Goal: Check status: Check status

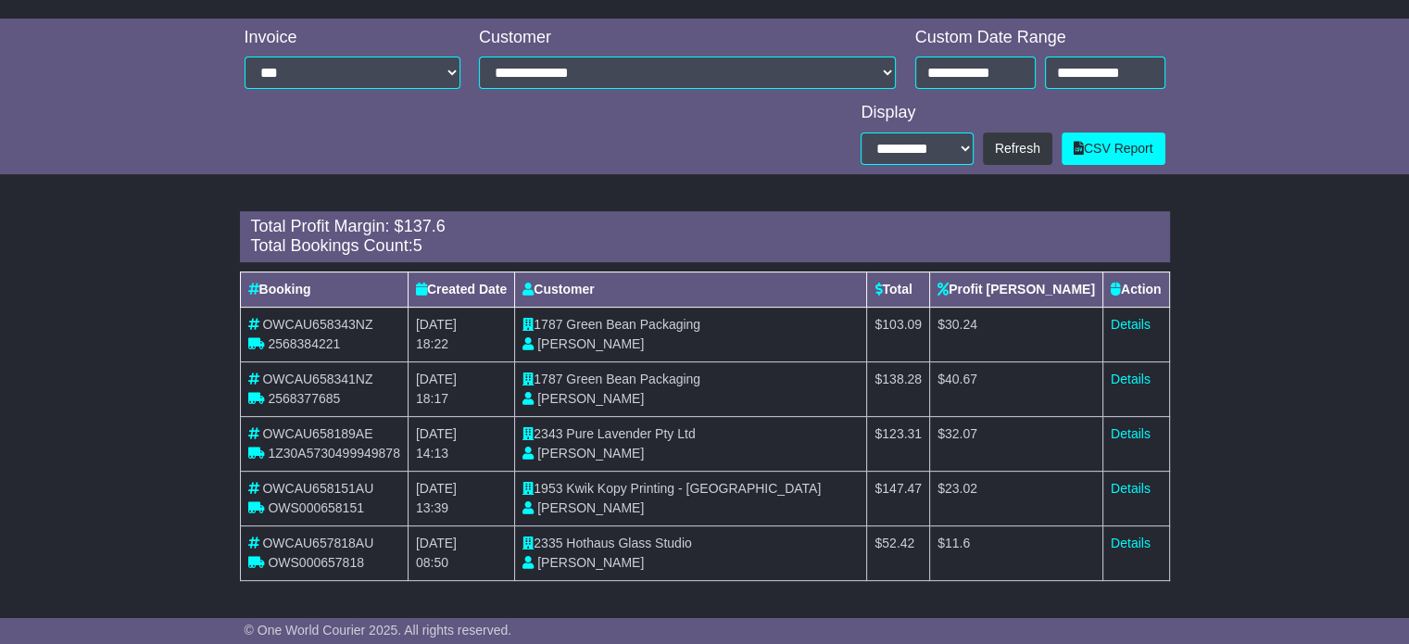
click at [674, 429] on span "Pure Lavender Pty Ltd" at bounding box center [630, 433] width 129 height 15
drag, startPoint x: 731, startPoint y: 423, endPoint x: 579, endPoint y: 427, distance: 152.0
click at [579, 427] on td "2343 Pure Lavender Pty Ltd Diana Moon" at bounding box center [691, 443] width 352 height 55
copy td "Pure Lavender Pty Ltd"
click at [1127, 431] on link "Details" at bounding box center [1131, 433] width 40 height 15
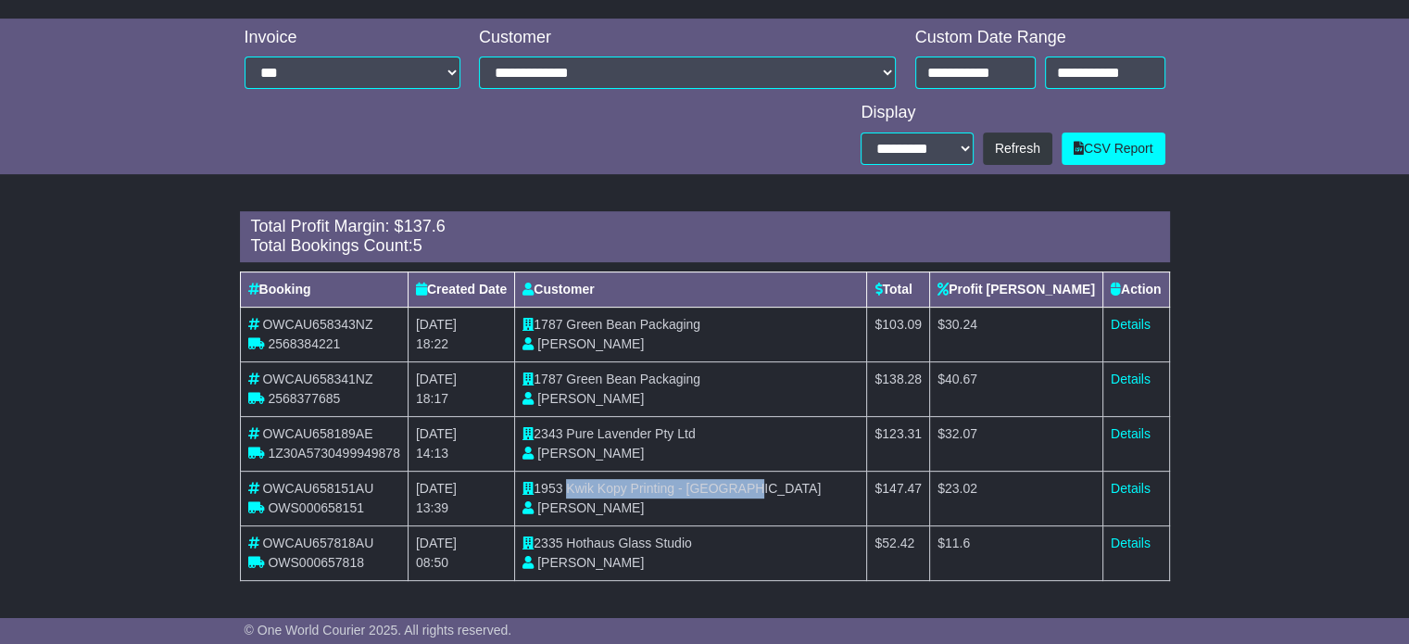
drag, startPoint x: 792, startPoint y: 488, endPoint x: 582, endPoint y: 493, distance: 210.3
click at [582, 493] on td "1953 Kwik Kopy Printing - Perth CBD Shahna Nixon" at bounding box center [691, 498] width 352 height 55
copy span "Kwik Kopy Printing - Perth CBD"
click at [1136, 484] on link "Details" at bounding box center [1131, 488] width 40 height 15
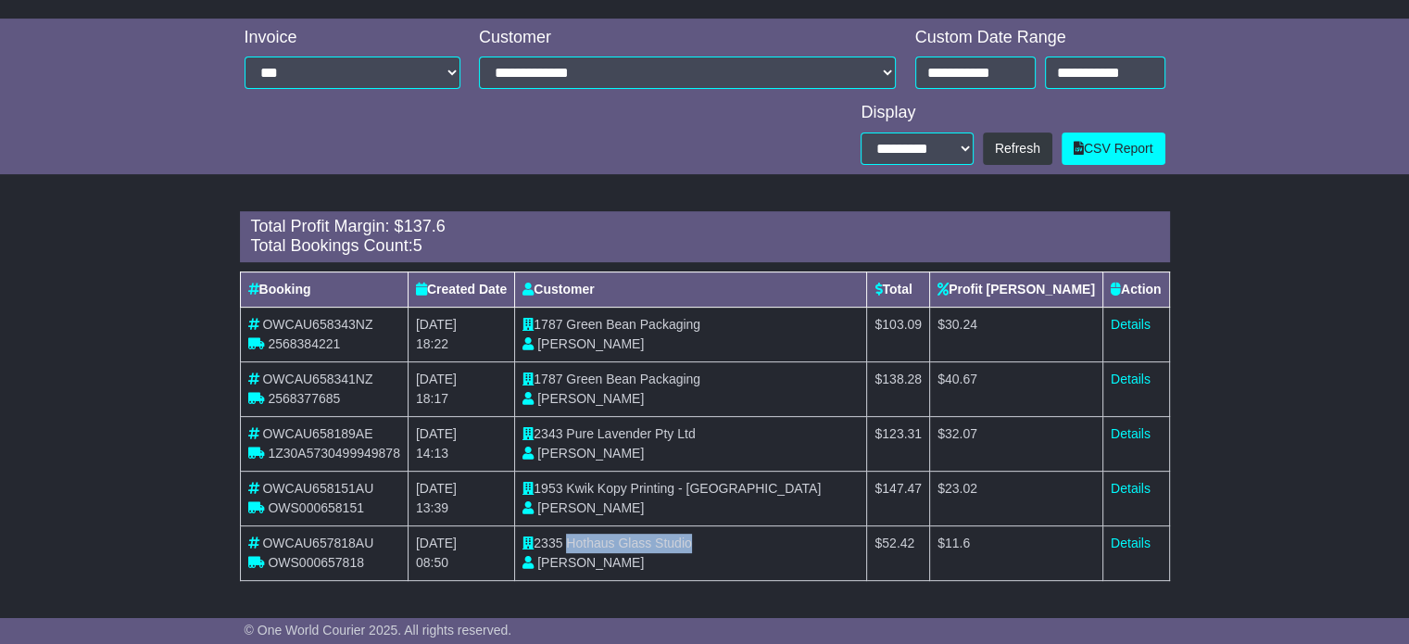
drag, startPoint x: 582, startPoint y: 538, endPoint x: 736, endPoint y: 550, distance: 155.2
click at [736, 550] on td "2335 Hothaus Glass Studio Laurel Baranyai" at bounding box center [691, 552] width 352 height 55
copy span "Hothaus Glass Studio"
click at [1116, 545] on link "Details" at bounding box center [1131, 542] width 40 height 15
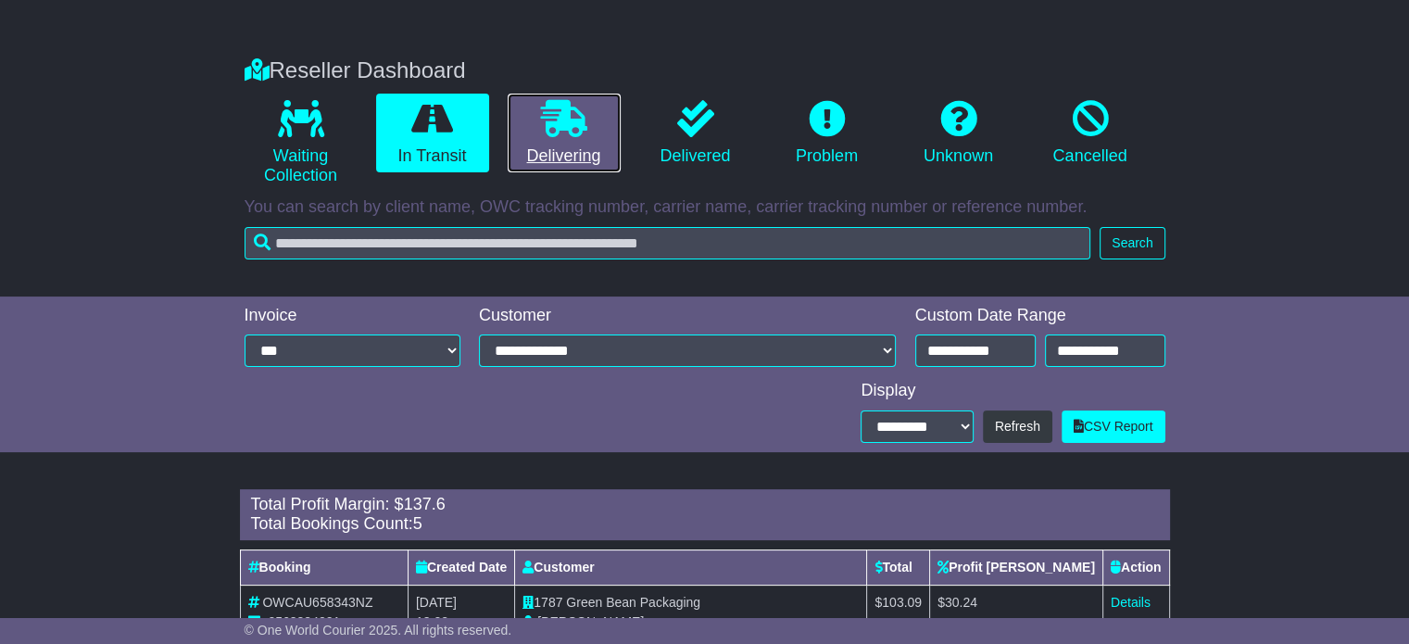
click at [570, 163] on link "Delivering" at bounding box center [564, 134] width 113 height 80
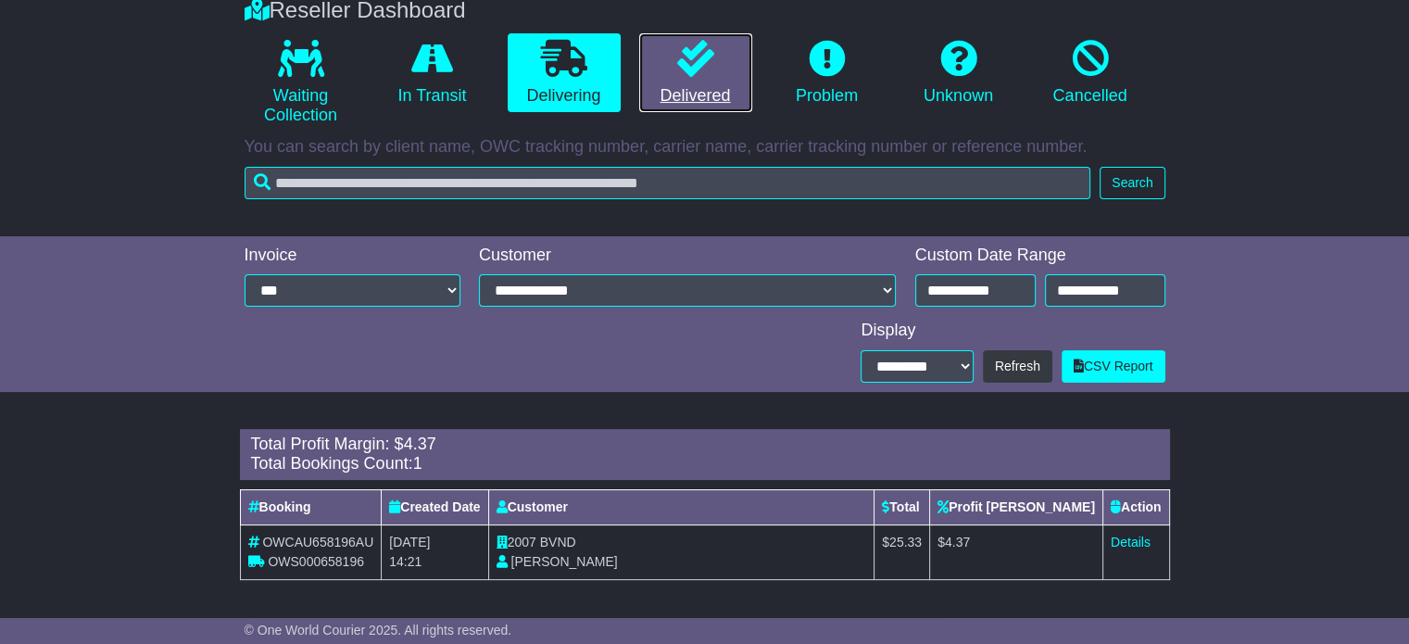
click at [732, 66] on link "Delivered" at bounding box center [695, 73] width 113 height 80
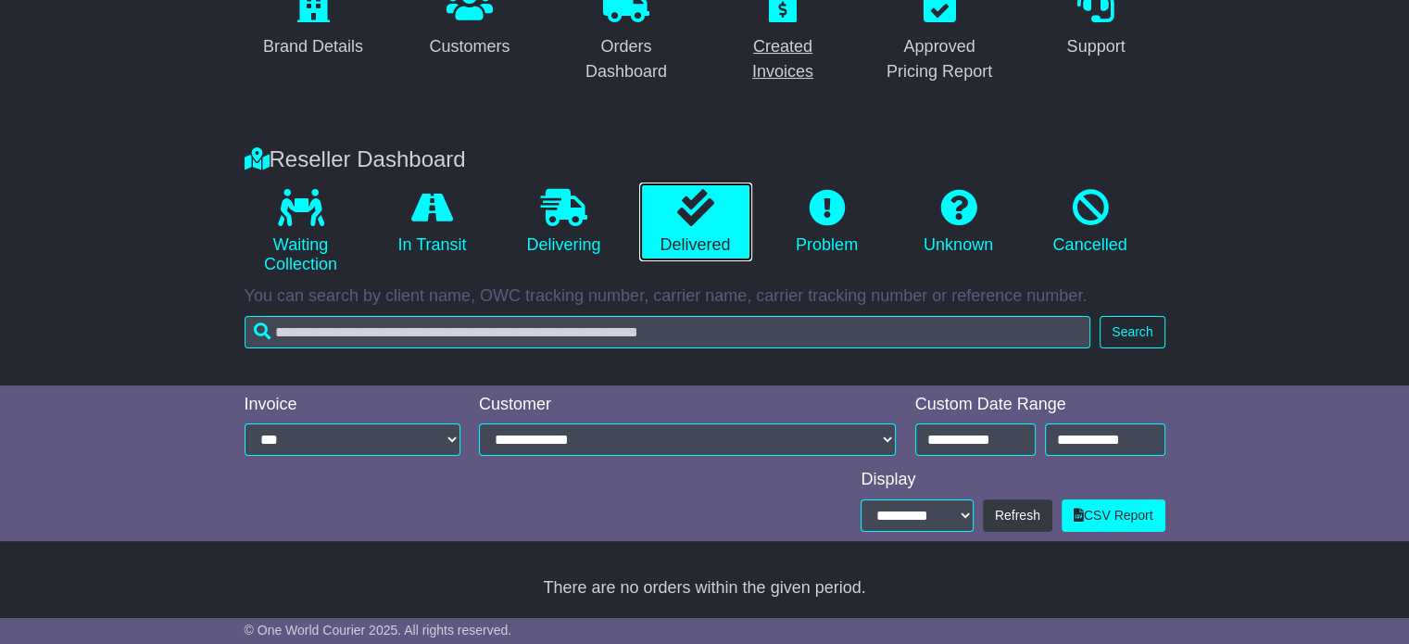
scroll to position [196, 0]
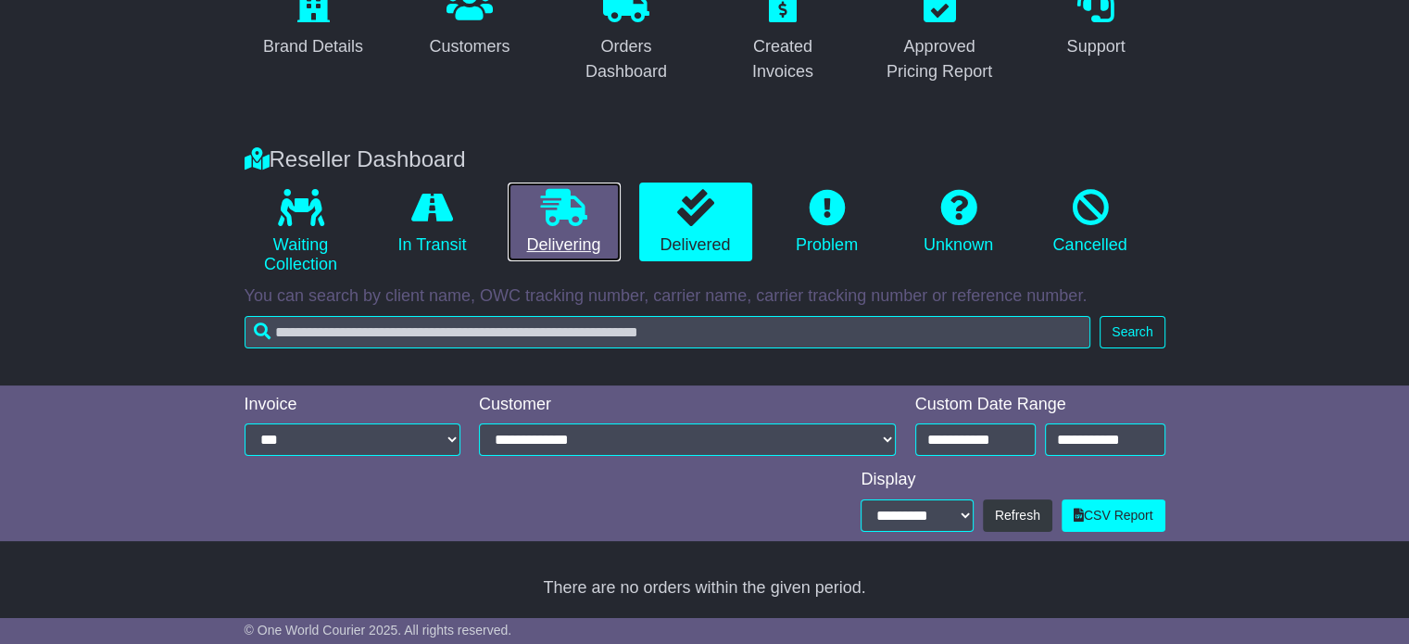
click at [585, 205] on icon at bounding box center [564, 207] width 46 height 37
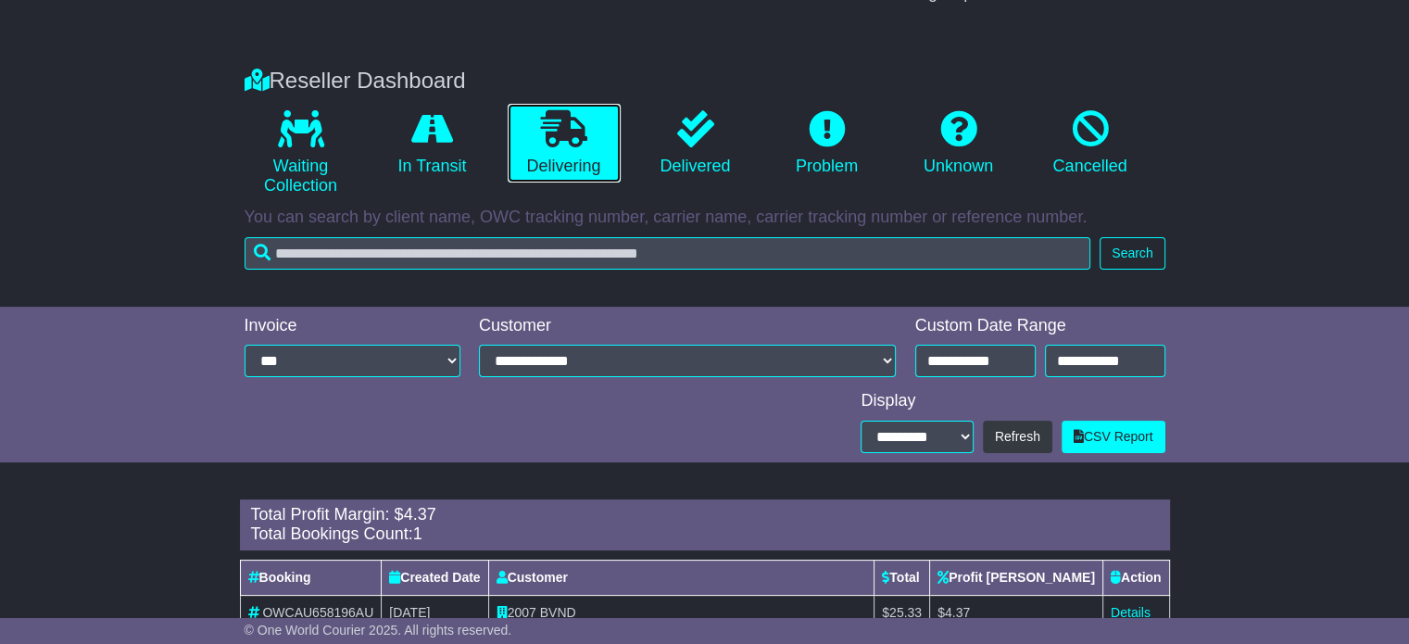
scroll to position [346, 0]
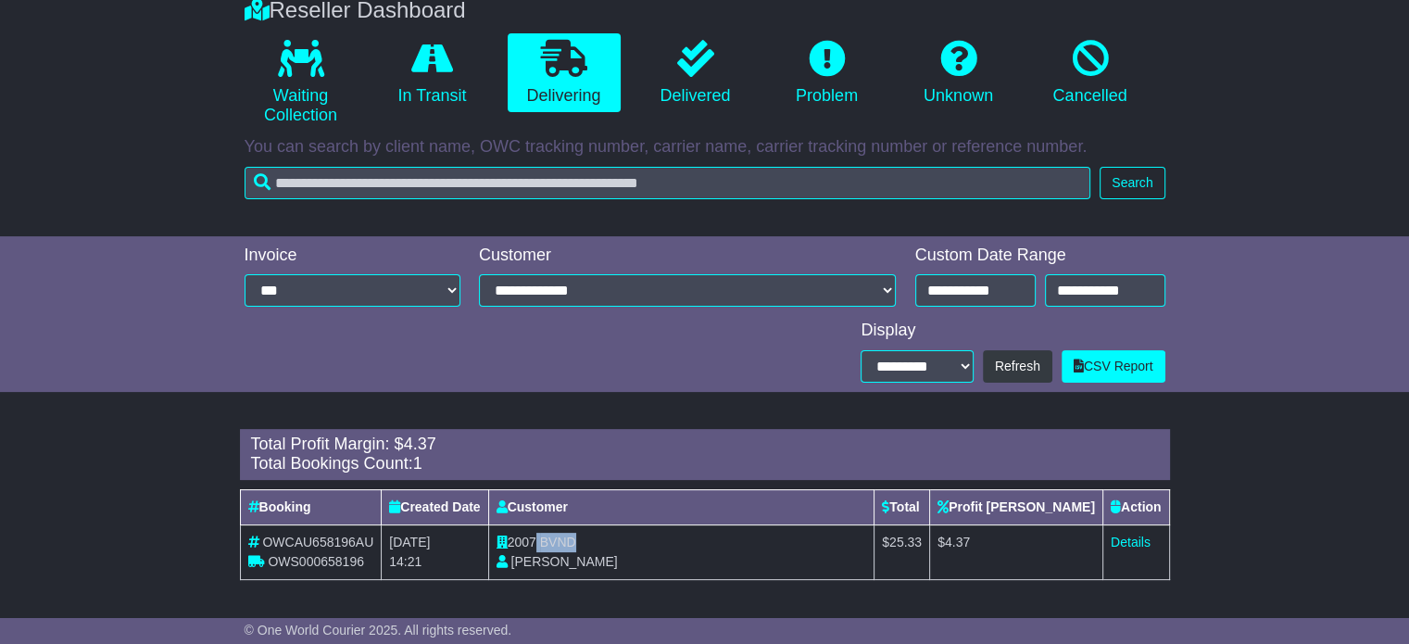
drag, startPoint x: 580, startPoint y: 547, endPoint x: 552, endPoint y: 545, distance: 27.9
click at [552, 545] on td "2007 BVND Vicky Bey" at bounding box center [681, 551] width 386 height 55
copy td "BVND"
click at [1130, 537] on link "Details" at bounding box center [1131, 542] width 40 height 15
click at [691, 74] on icon at bounding box center [695, 58] width 37 height 37
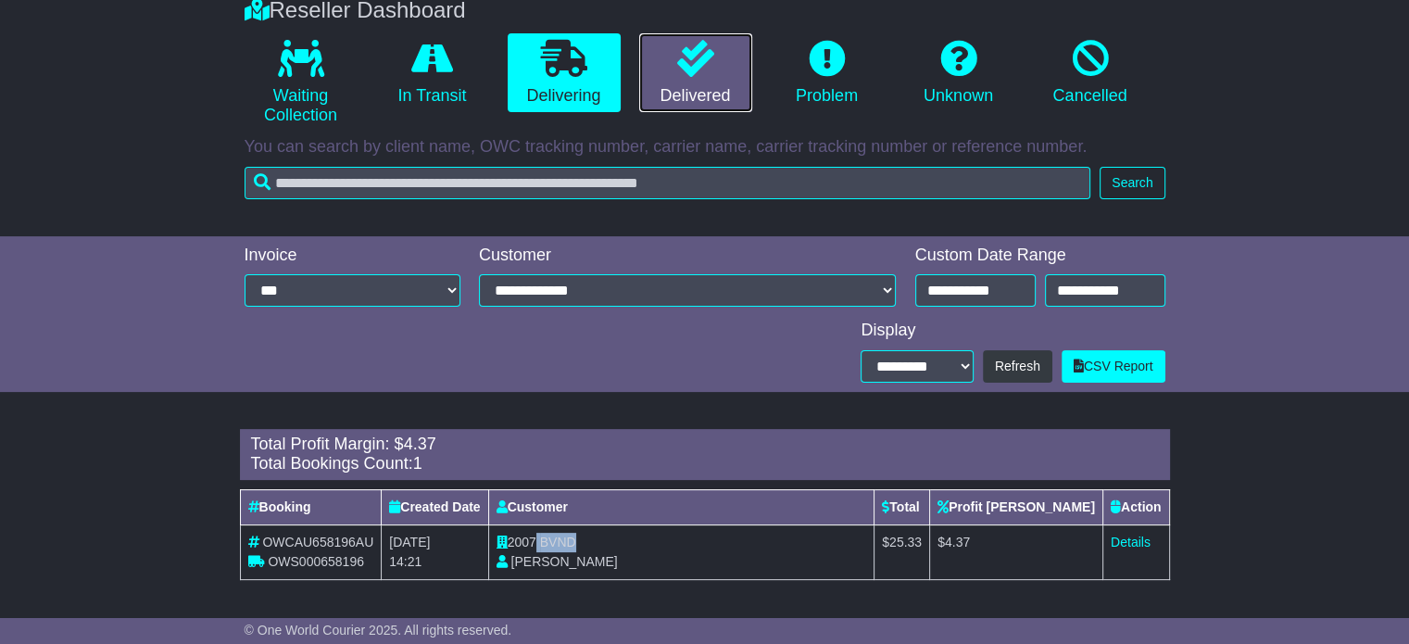
scroll to position [196, 0]
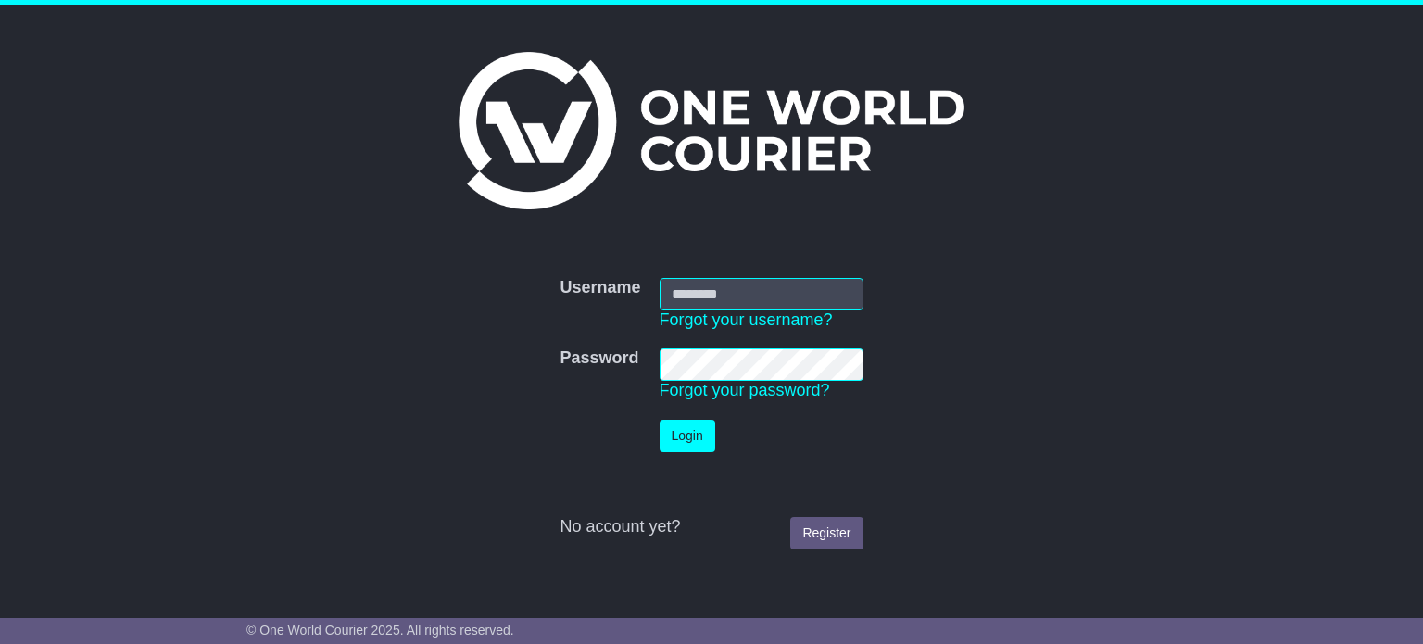
type input "**********"
click at [709, 444] on button "Login" at bounding box center [688, 436] width 56 height 32
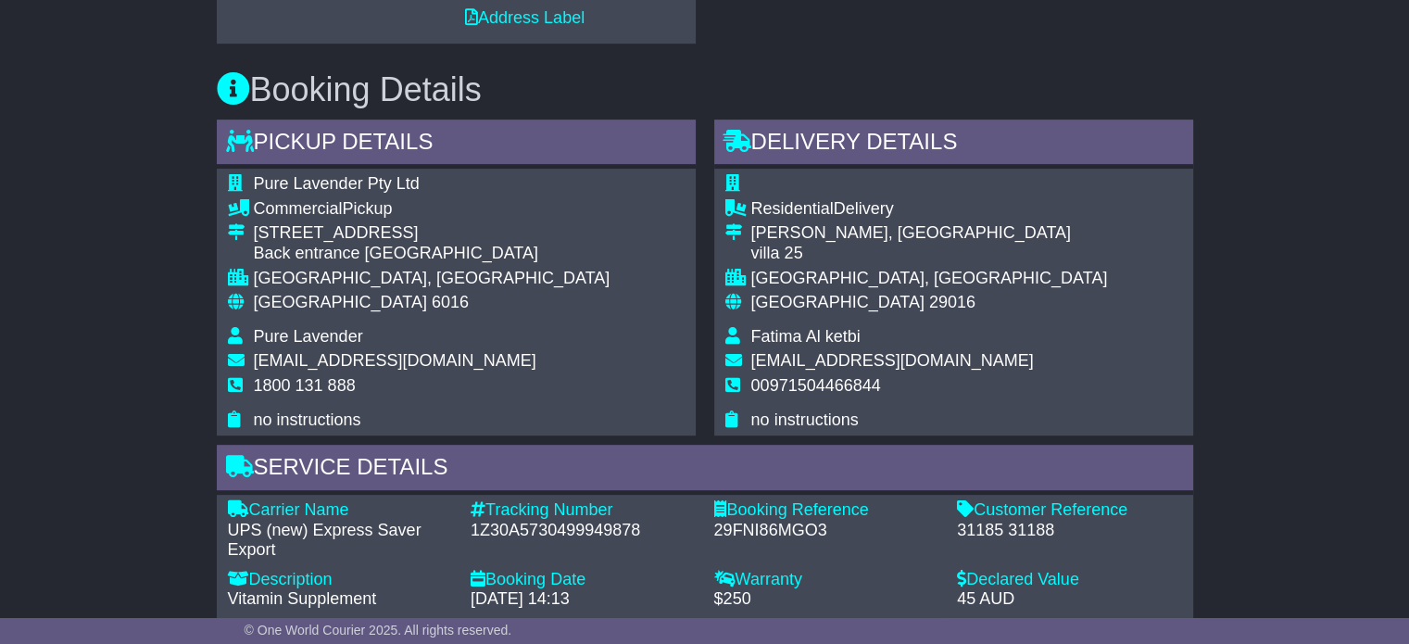
scroll to position [834, 0]
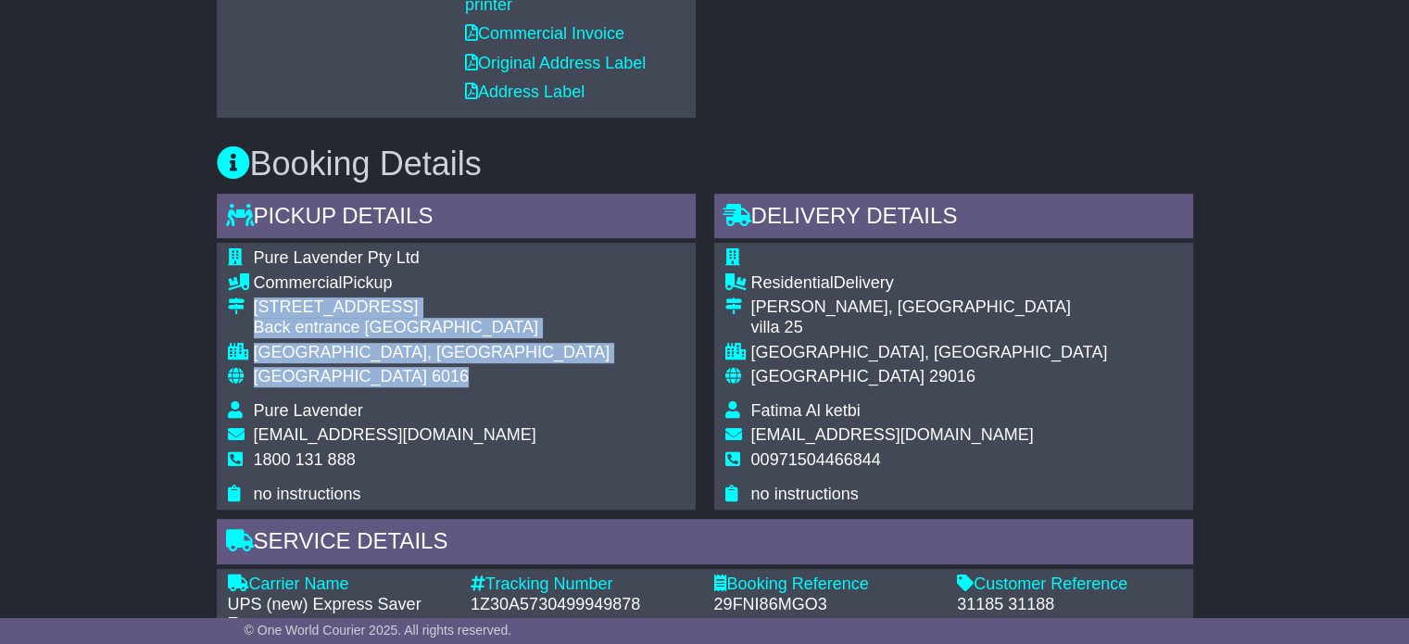
drag, startPoint x: 376, startPoint y: 366, endPoint x: 248, endPoint y: 320, distance: 136.0
click at [248, 320] on tbody "Pure Lavender Pty Ltd Commercial Pickup 392 Oxford St Back entrance Ritz Lane M…" at bounding box center [419, 376] width 383 height 256
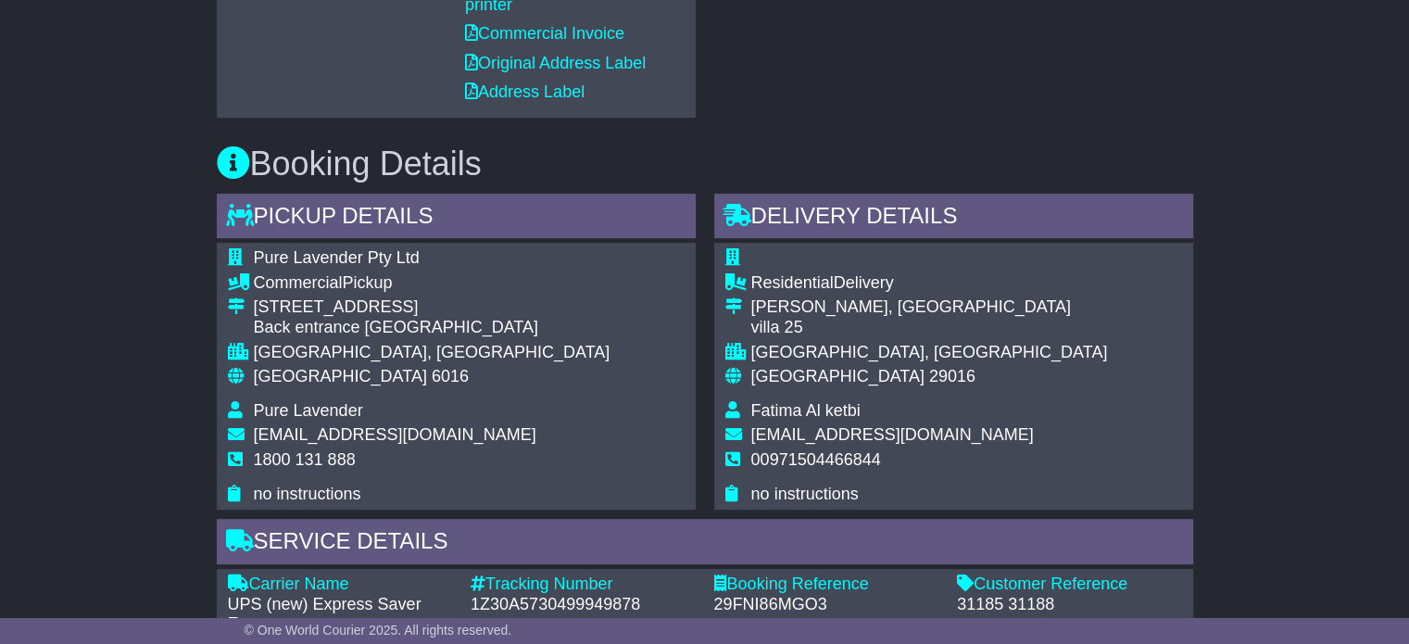
click at [314, 457] on span "1800 131 888" at bounding box center [305, 459] width 102 height 19
copy tbody "1800 131 888"
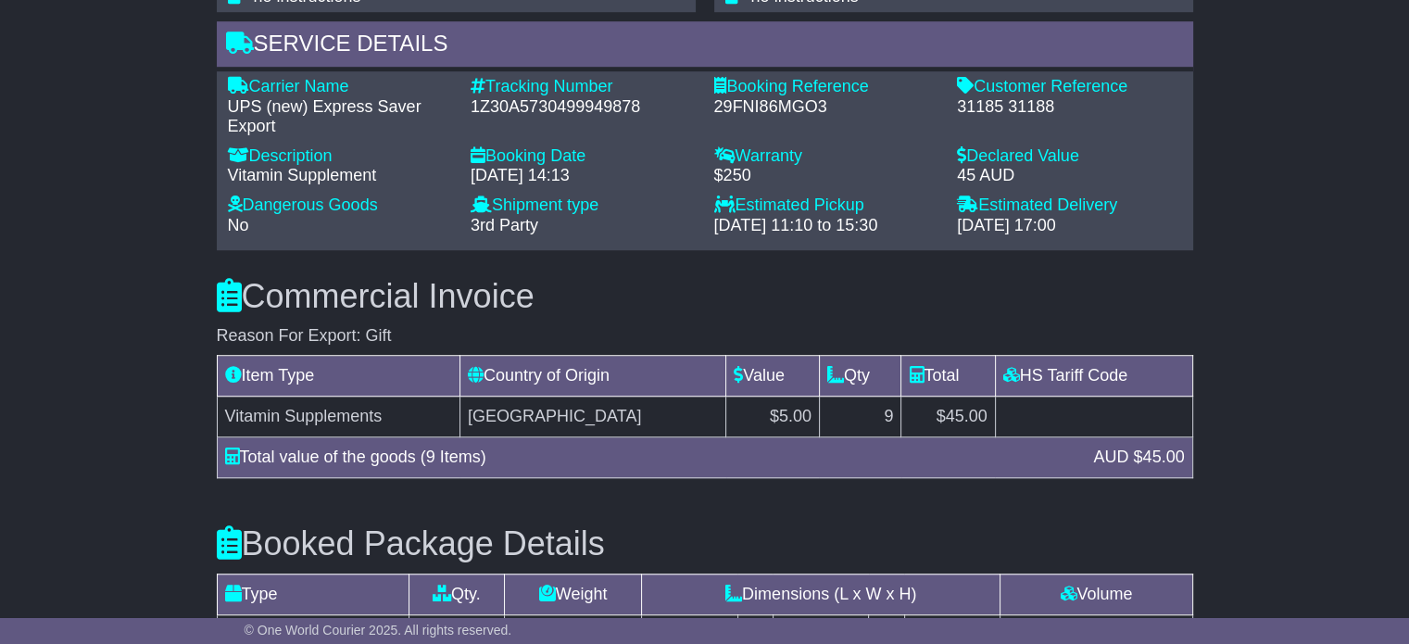
scroll to position [1222, 0]
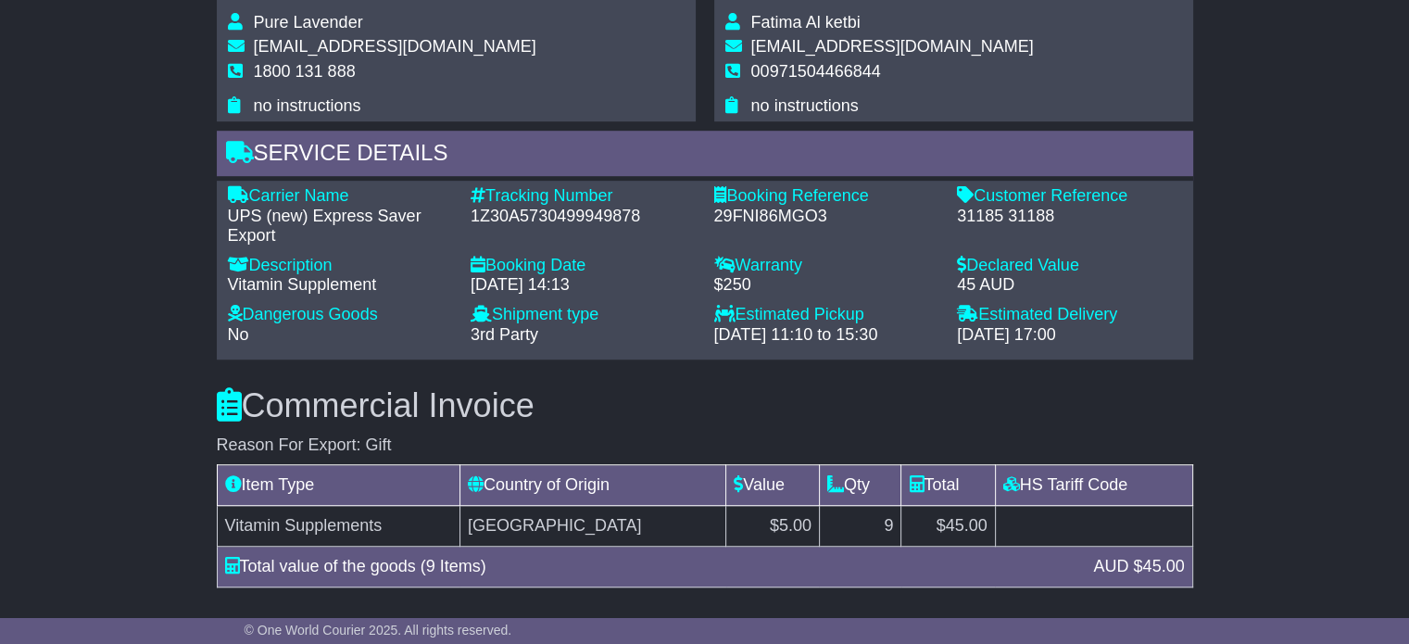
click at [561, 212] on div "1Z30A5730499949878" at bounding box center [583, 217] width 225 height 20
copy div "1Z30A5730499949878"
drag, startPoint x: 277, startPoint y: 234, endPoint x: 256, endPoint y: 192, distance: 47.6
click at [256, 192] on div "Carrier Name - UPS (new) Express Saver Export" at bounding box center [341, 216] width 244 height 60
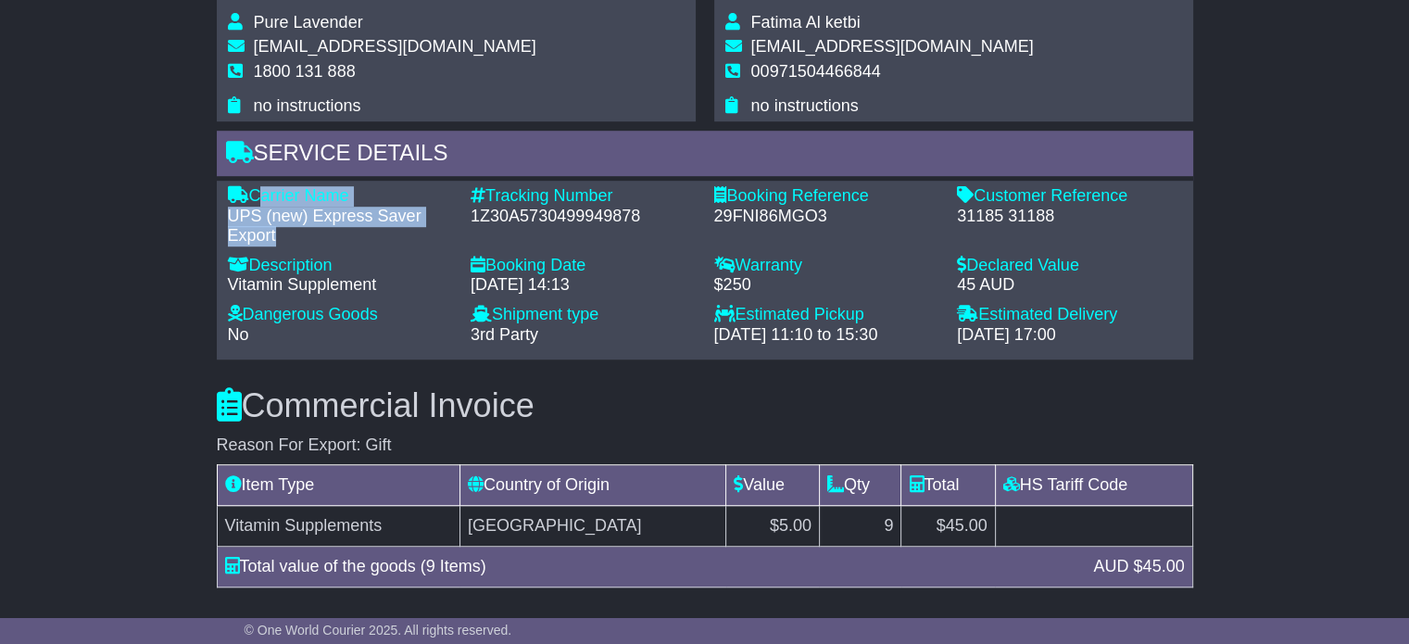
copy div "Carrier Name - UPS (new) Express Saver Export"
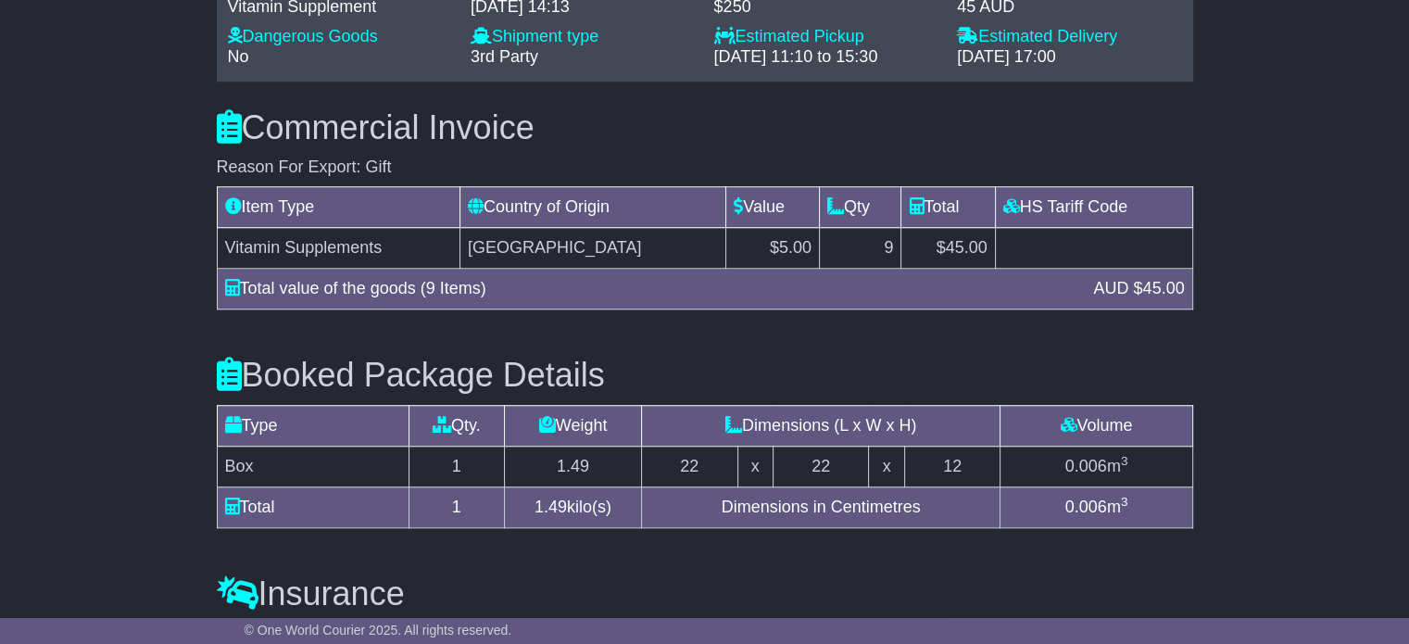
scroll to position [1037, 0]
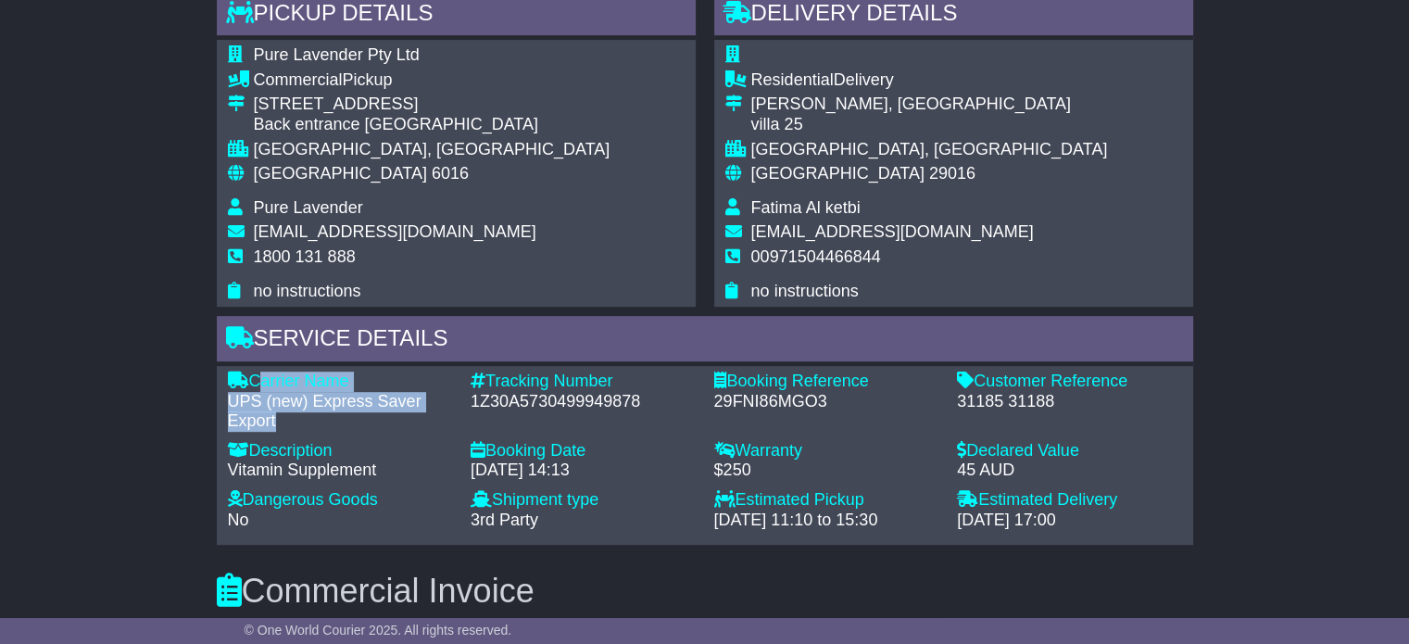
copy div "Carrier Name - UPS (new) Express Saver Export"
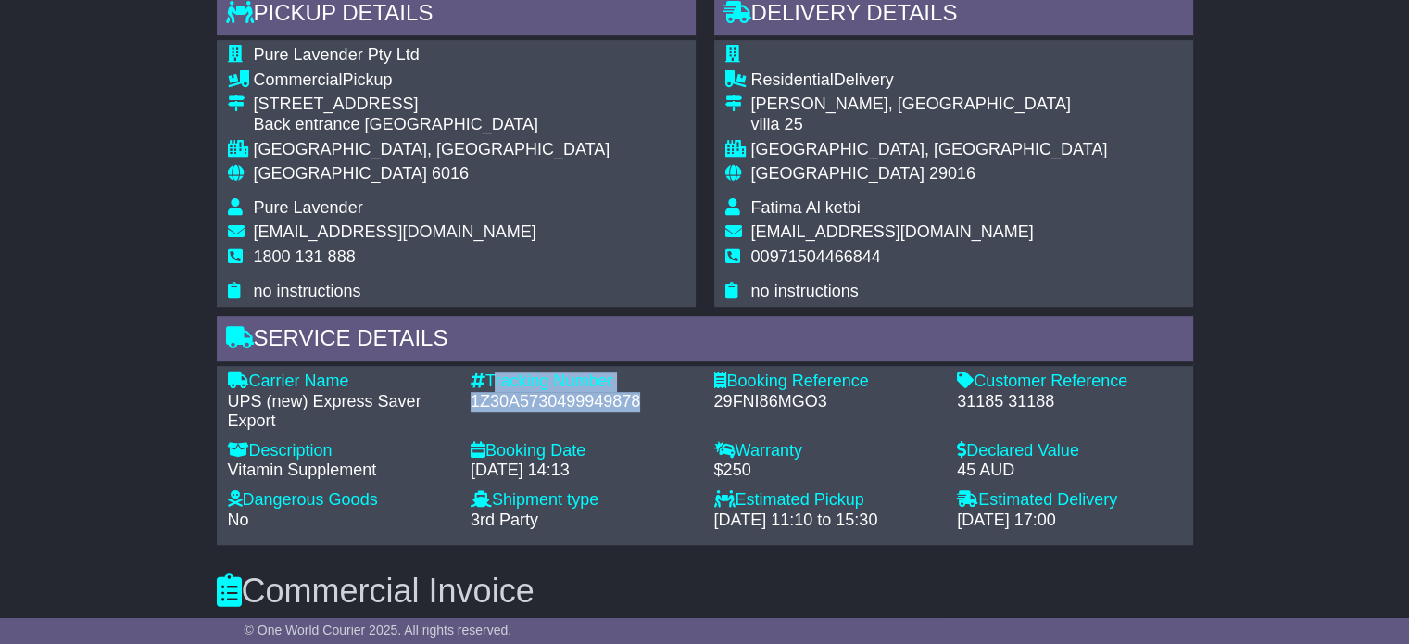
drag, startPoint x: 650, startPoint y: 399, endPoint x: 489, endPoint y: 381, distance: 162.2
click at [489, 381] on div "Tracking Number - 1Z30A5730499949878" at bounding box center [583, 401] width 244 height 60
copy div "Tracking Number - 1Z30A5730499949878"
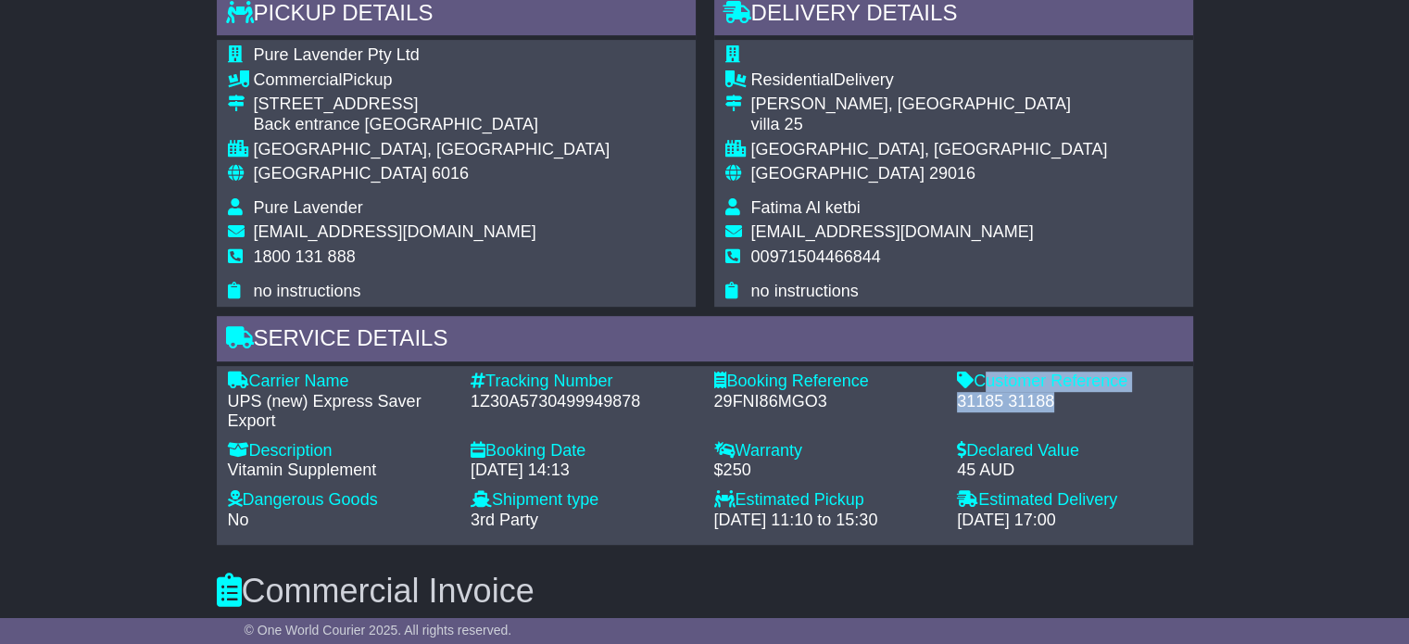
drag, startPoint x: 1055, startPoint y: 401, endPoint x: 978, endPoint y: 386, distance: 78.3
click at [978, 386] on div "Customer Reference - 31185 31188" at bounding box center [1070, 401] width 244 height 60
copy div "Customer Reference - 31185 31188"
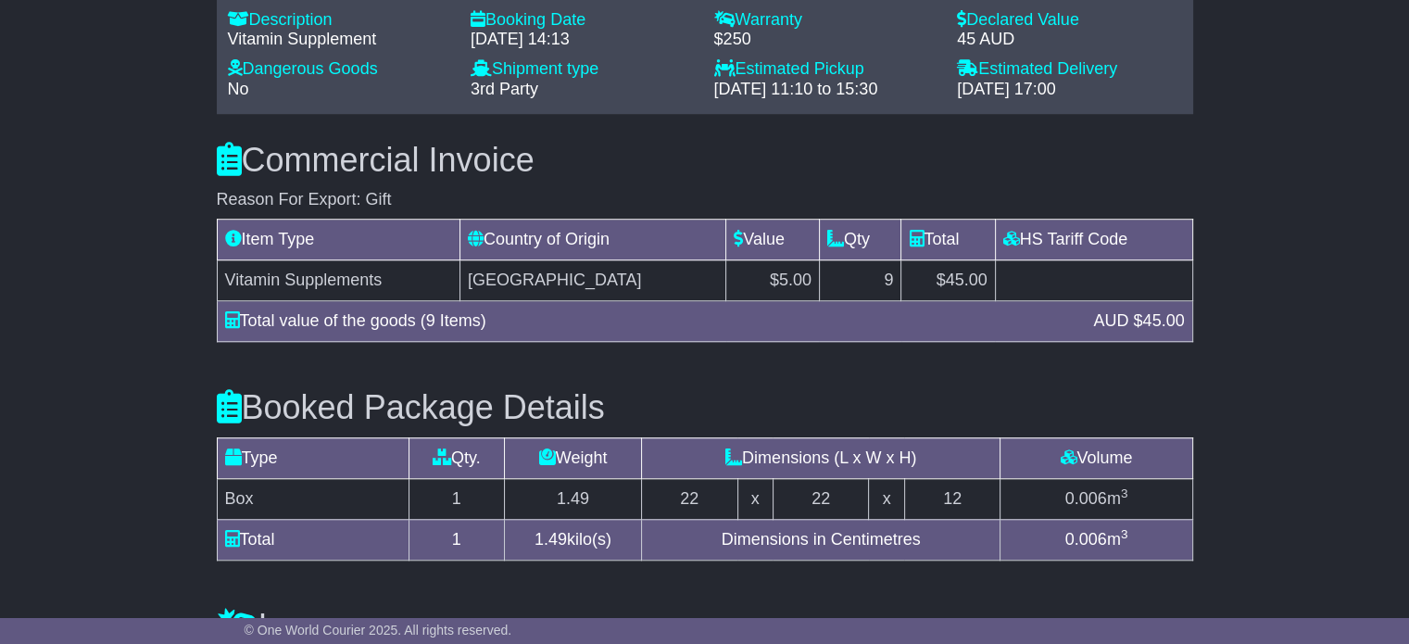
scroll to position [1500, 0]
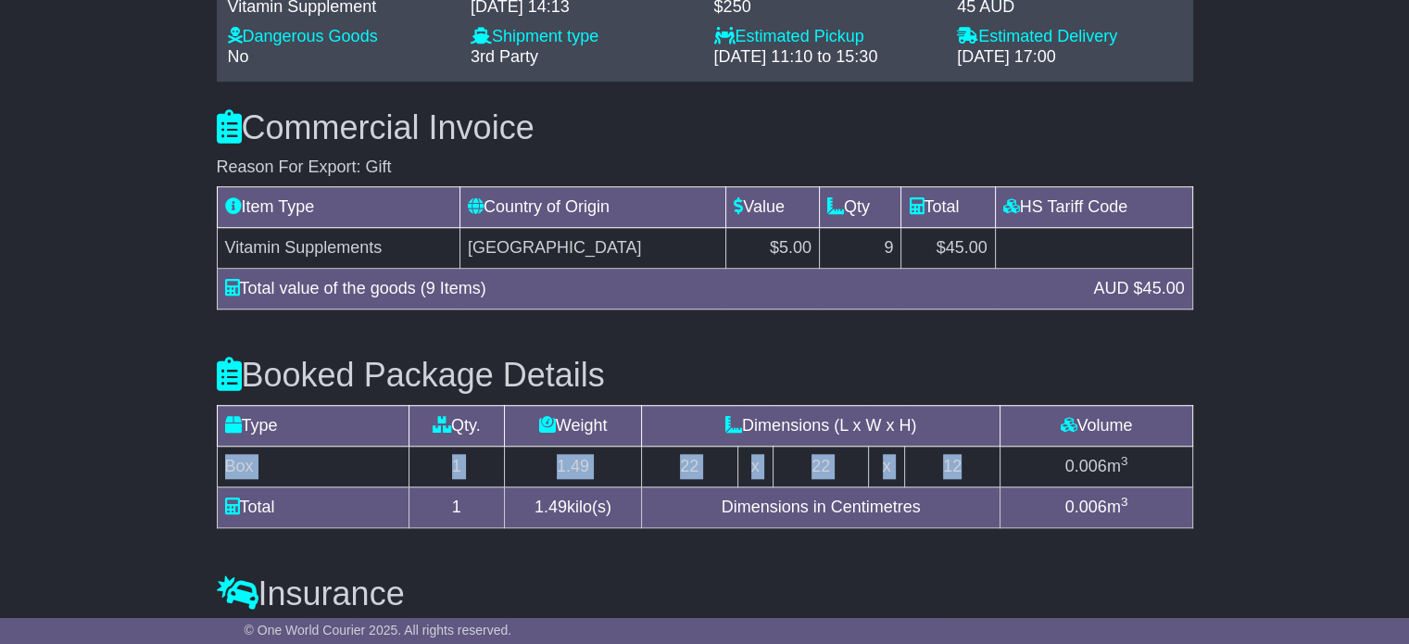
drag, startPoint x: 968, startPoint y: 455, endPoint x: 225, endPoint y: 459, distance: 742.9
click at [225, 459] on tr "Box 1 1.49 22 x 22 x 12 0.006 m 3" at bounding box center [704, 466] width 975 height 41
copy tr "Box 1 1.49 22 x 22 x 12"
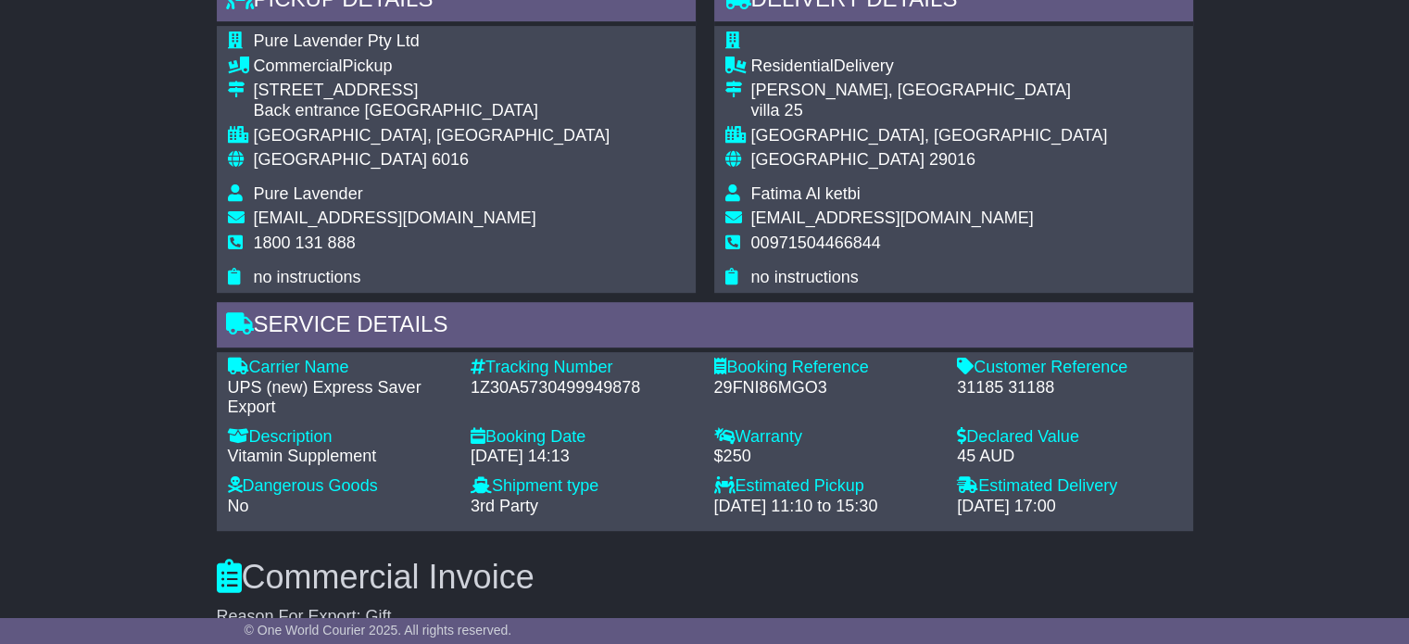
scroll to position [1037, 0]
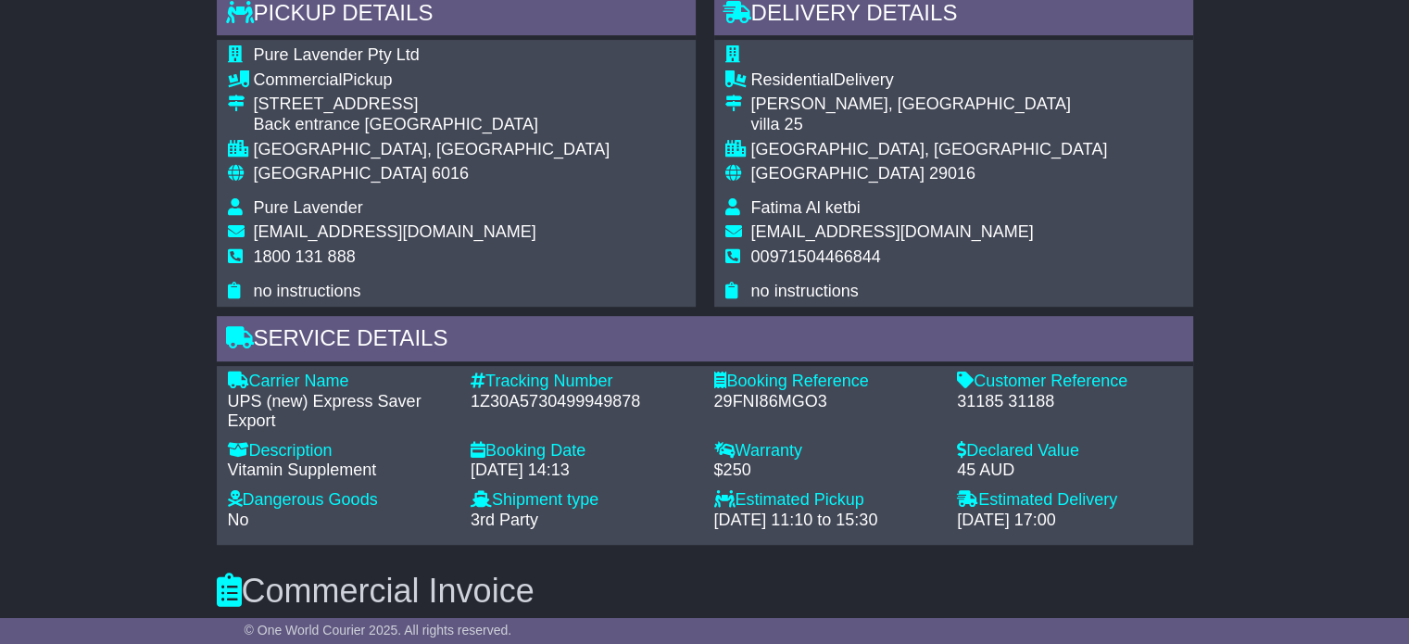
click at [806, 214] on span "Fatima Al ketbi" at bounding box center [805, 207] width 109 height 19
copy tbody "Fatima Al ketbi"
click at [817, 258] on span "00971504466844" at bounding box center [816, 256] width 130 height 19
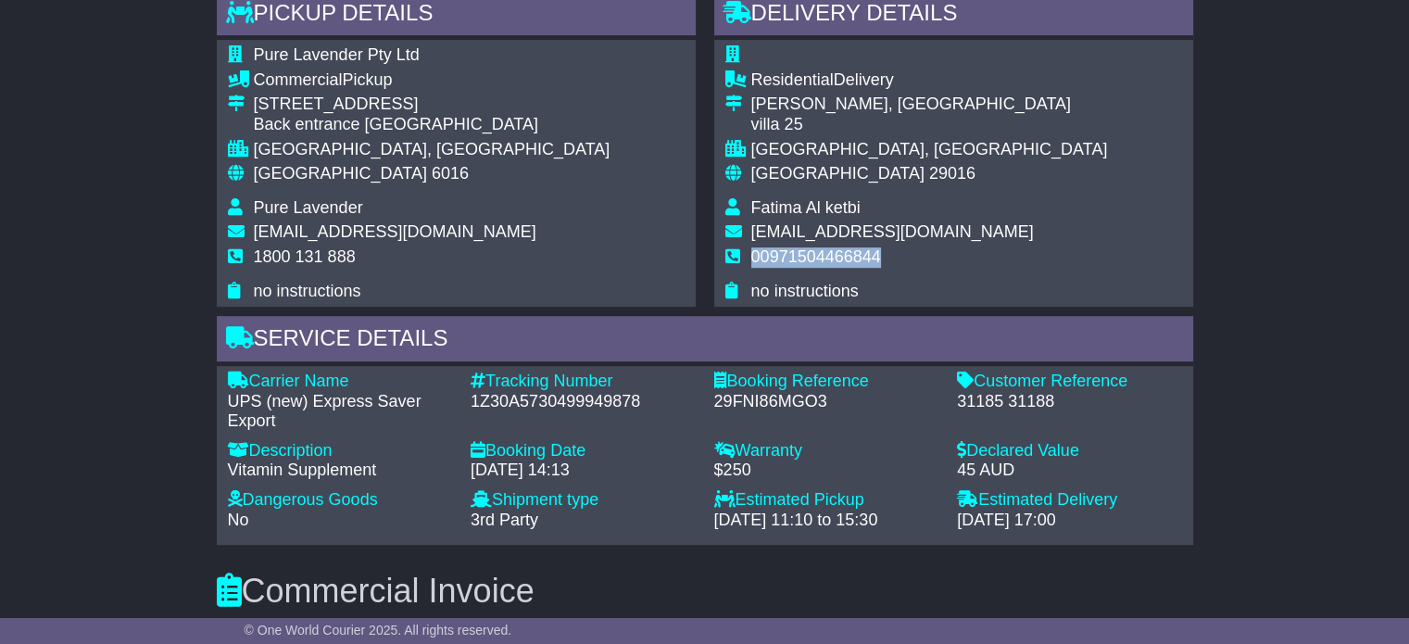
click at [817, 258] on span "00971504466844" at bounding box center [816, 256] width 130 height 19
copy tbody "00971504466844"
click at [267, 180] on span "[GEOGRAPHIC_DATA]" at bounding box center [340, 173] width 173 height 19
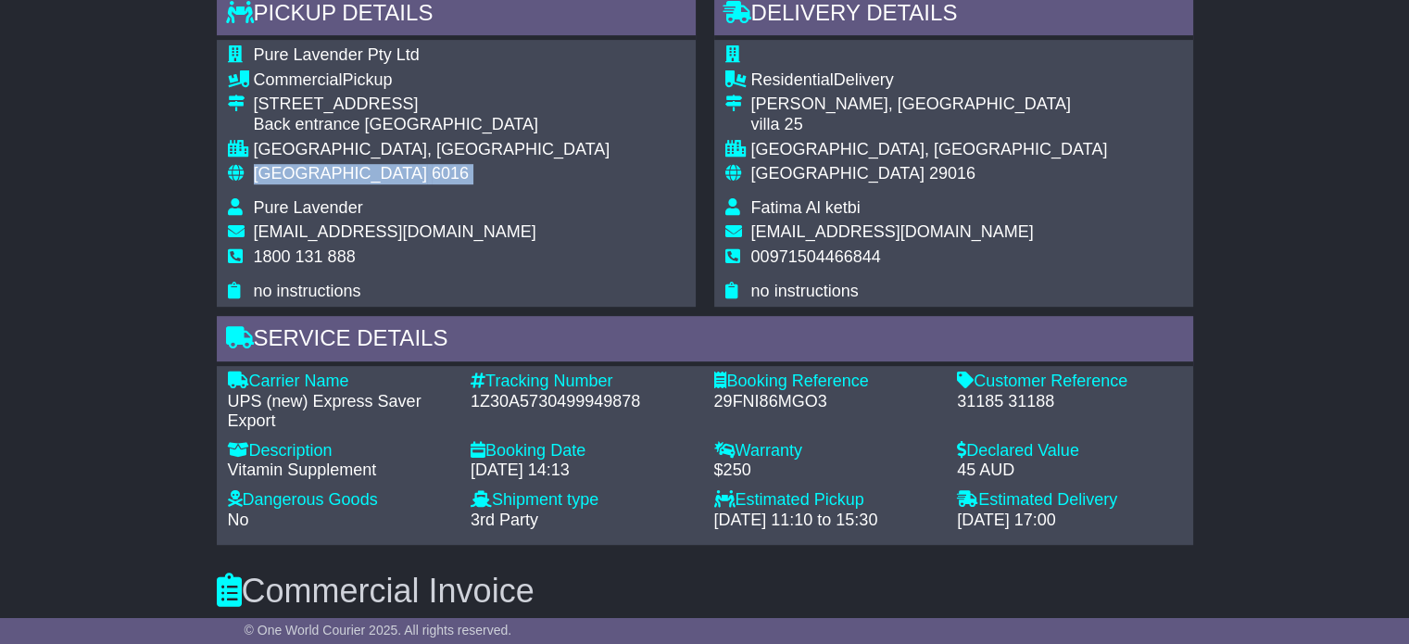
click at [267, 180] on span "[GEOGRAPHIC_DATA]" at bounding box center [340, 173] width 173 height 19
copy tbody "Australia 6016"
click at [858, 175] on span "United Arab Emirates" at bounding box center [837, 173] width 173 height 19
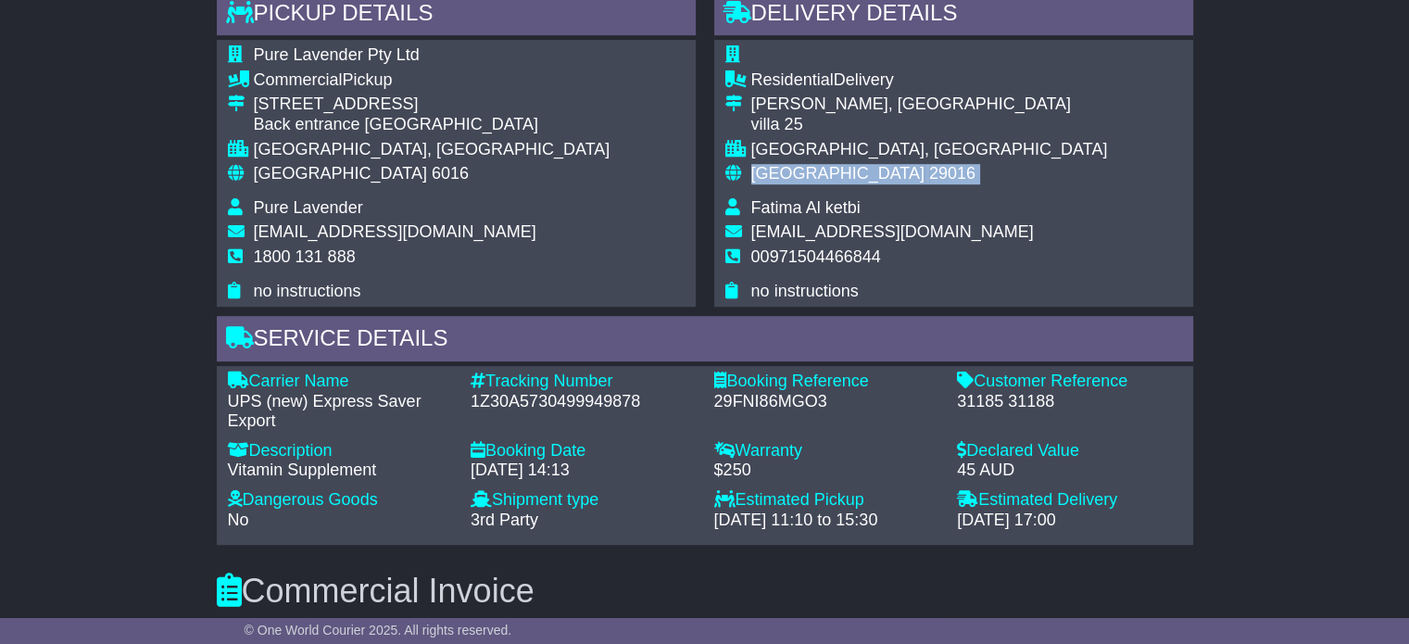
click at [858, 175] on span "United Arab Emirates" at bounding box center [837, 173] width 173 height 19
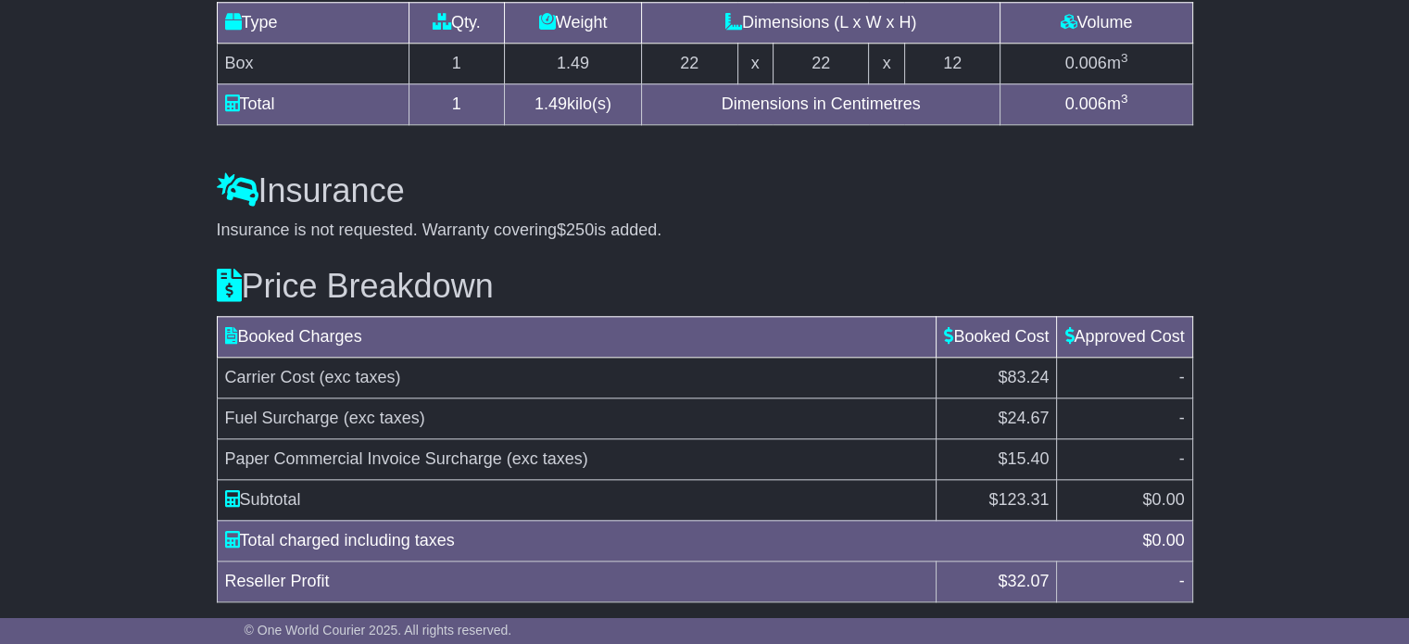
scroll to position [1963, 0]
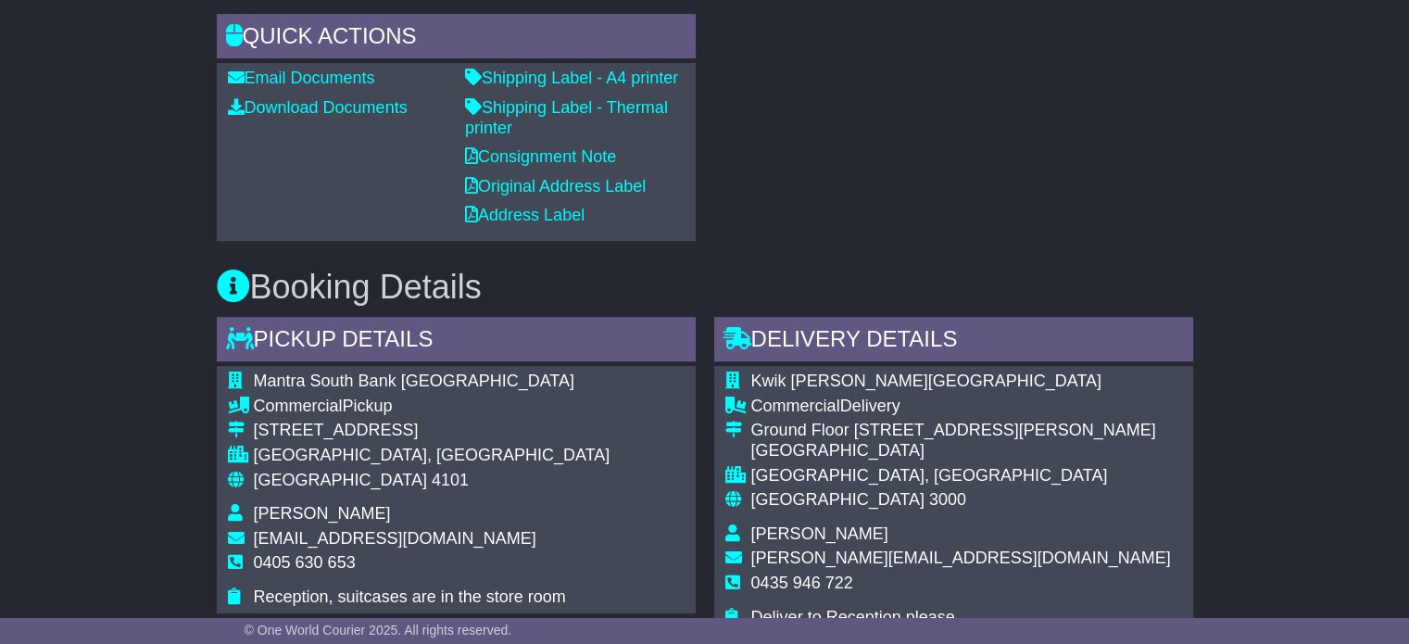
scroll to position [834, 0]
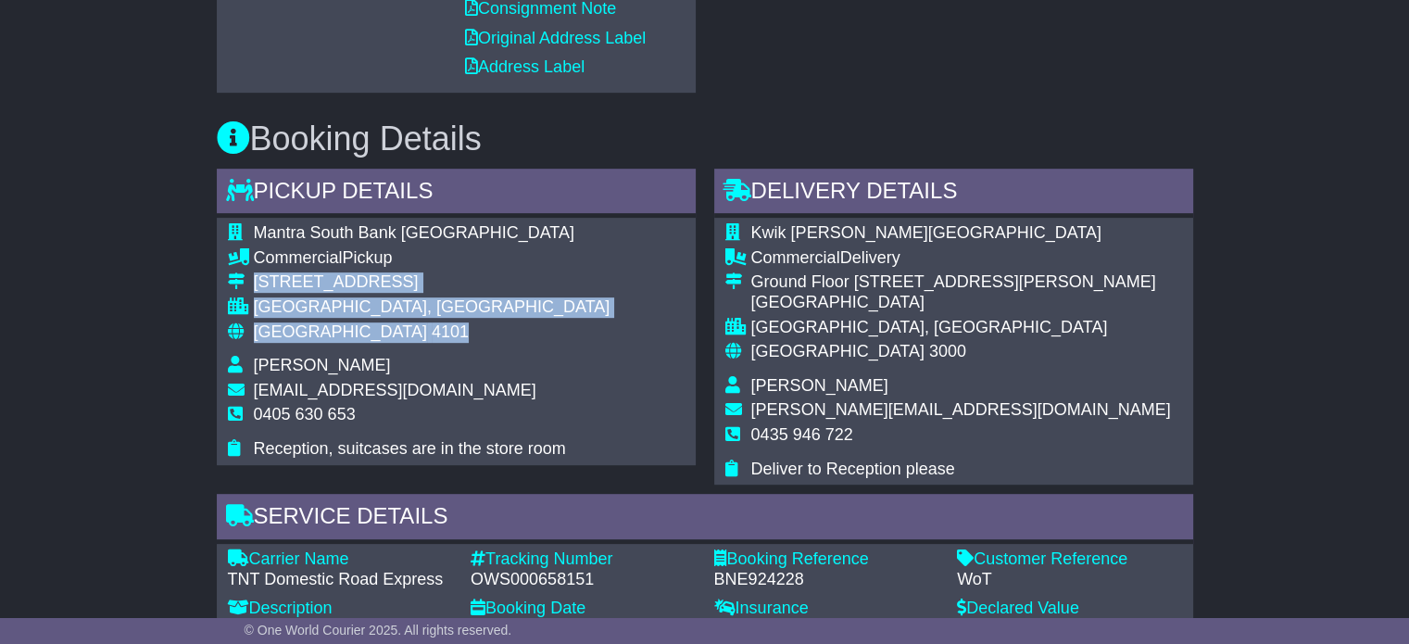
drag, startPoint x: 239, startPoint y: 314, endPoint x: 235, endPoint y: 284, distance: 29.9
click at [235, 284] on tbody "Mantra South Bank Brisbane Commercial Pickup 161 Grey Street SOUTH BRISBANE, QL…" at bounding box center [419, 340] width 383 height 235
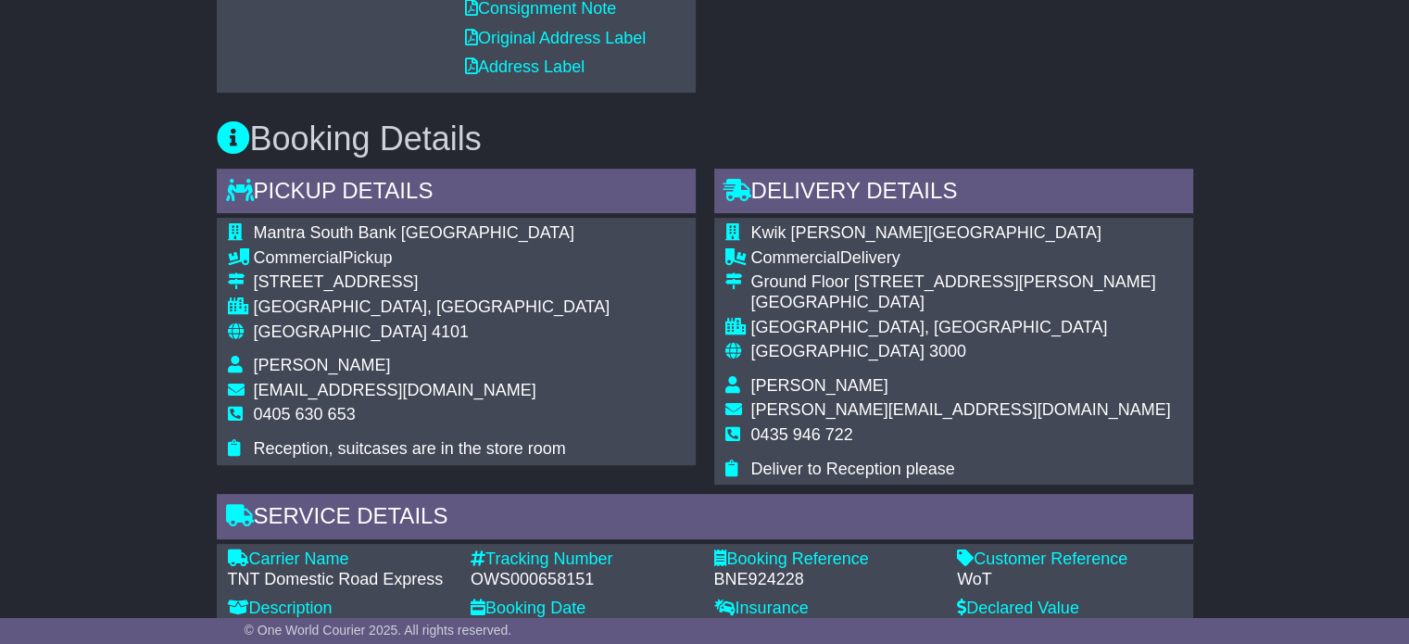
click at [316, 414] on span "0405 630 653" at bounding box center [305, 414] width 102 height 19
copy tbody "0405 630 653"
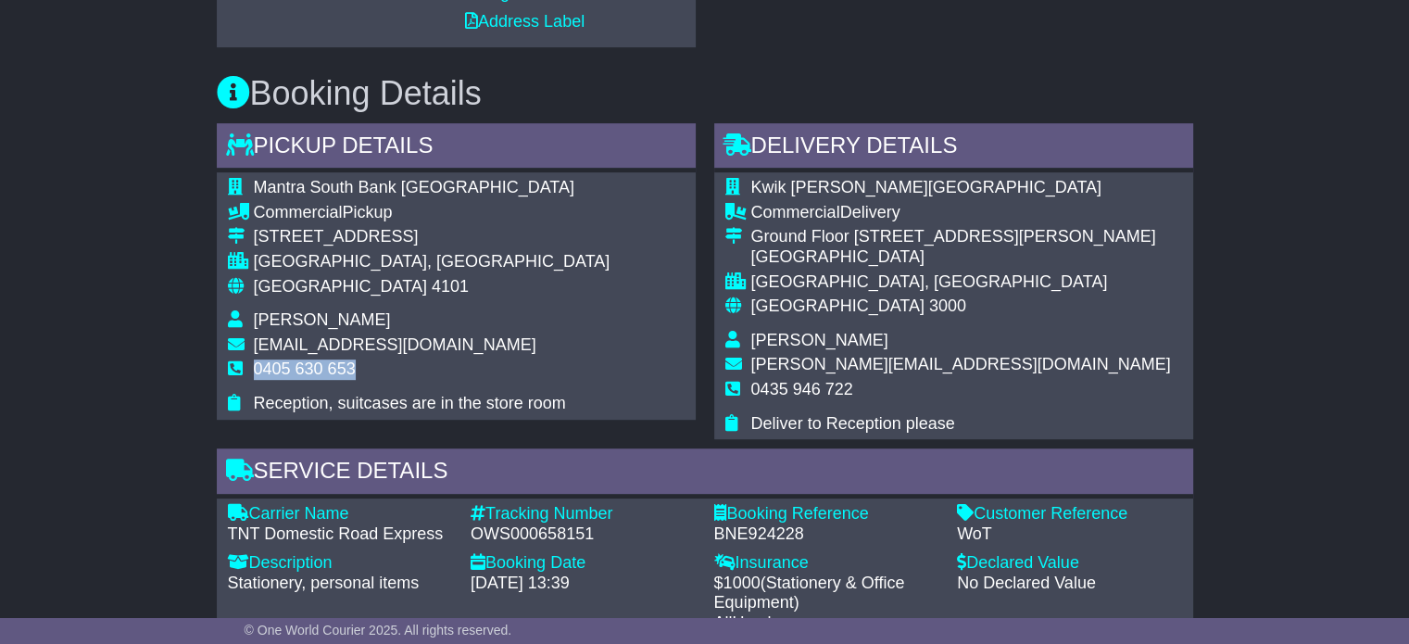
scroll to position [1112, 0]
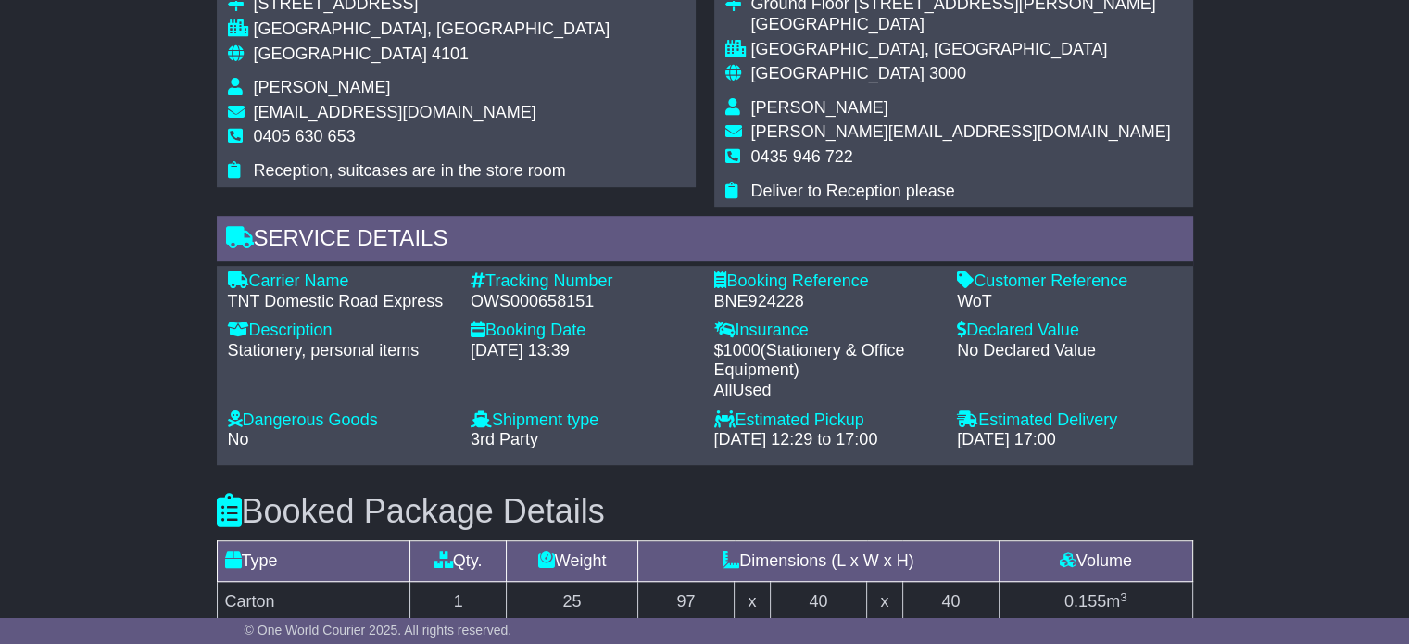
click at [579, 303] on div "OWS000658151" at bounding box center [583, 302] width 225 height 20
copy div "OWS000658151"
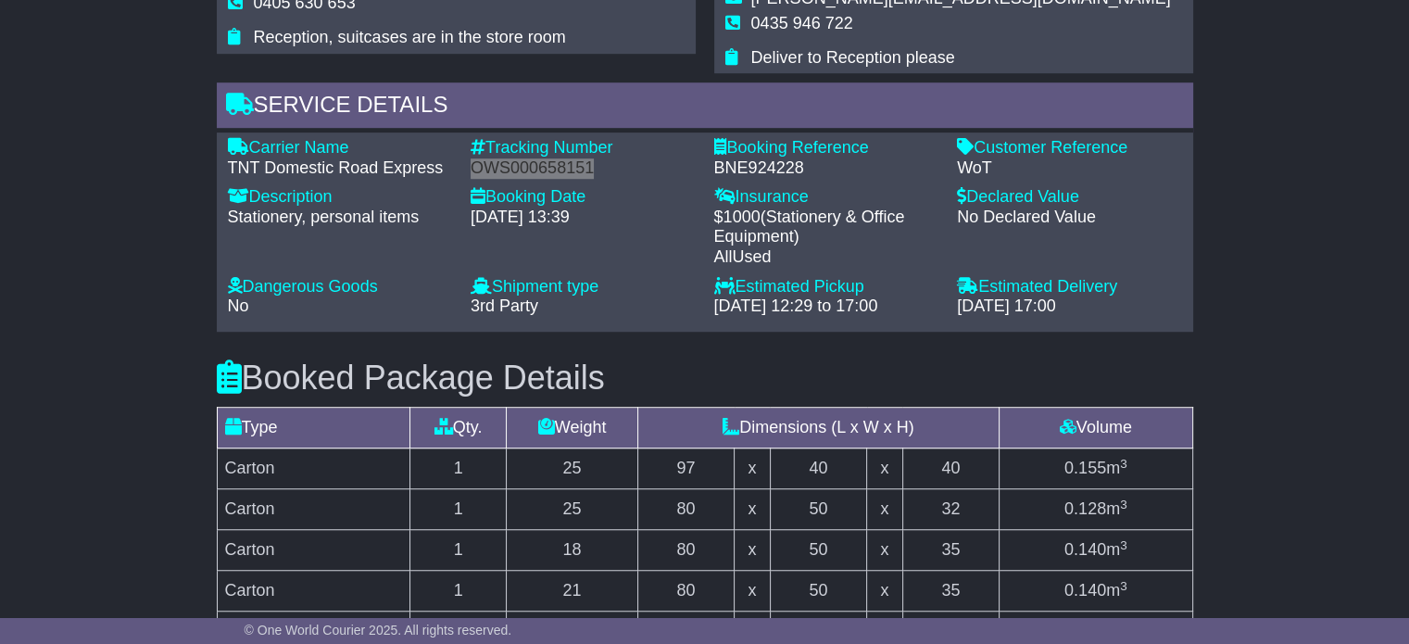
scroll to position [1019, 0]
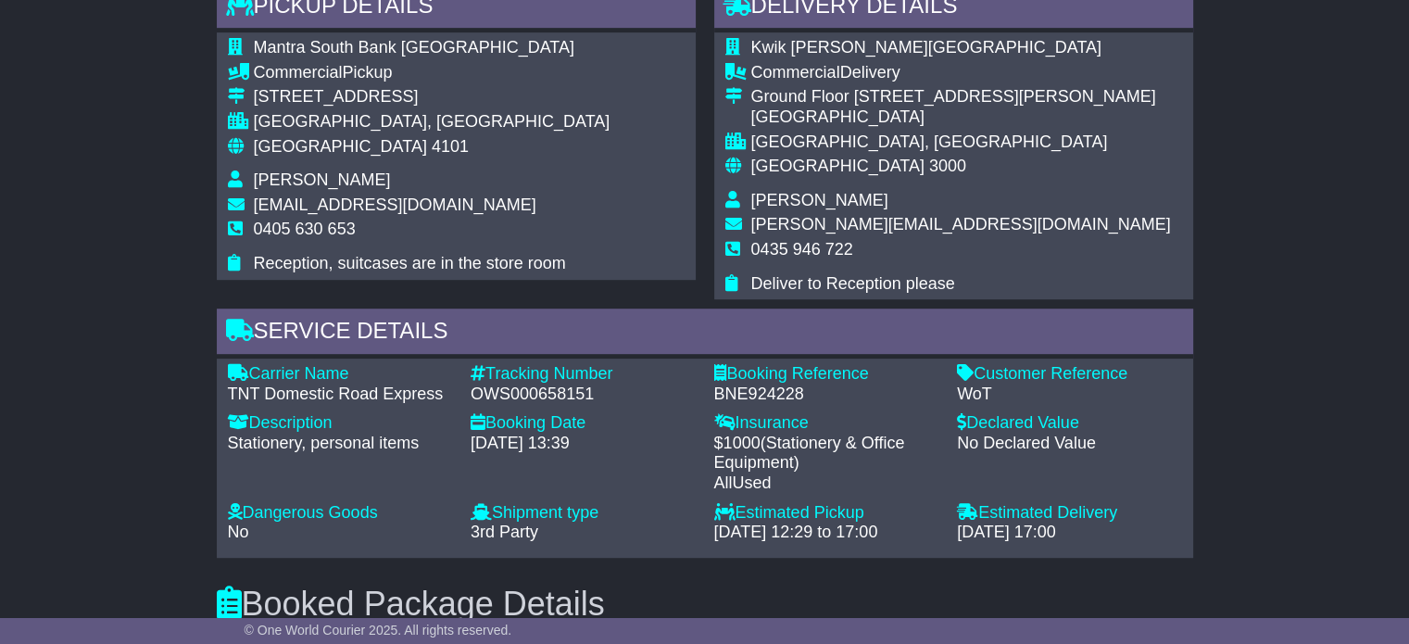
click at [310, 409] on div "Carrier Name - TNT Domestic Road Express Description - Stationery, personal ite…" at bounding box center [705, 458] width 973 height 188
drag, startPoint x: 441, startPoint y: 390, endPoint x: 258, endPoint y: 371, distance: 184.4
click at [258, 371] on div "Carrier Name - TNT Domestic Road Express" at bounding box center [341, 384] width 244 height 40
copy div "Carrier Name - TNT Domestic Road Express"
drag, startPoint x: 591, startPoint y: 399, endPoint x: 492, endPoint y: 360, distance: 106.5
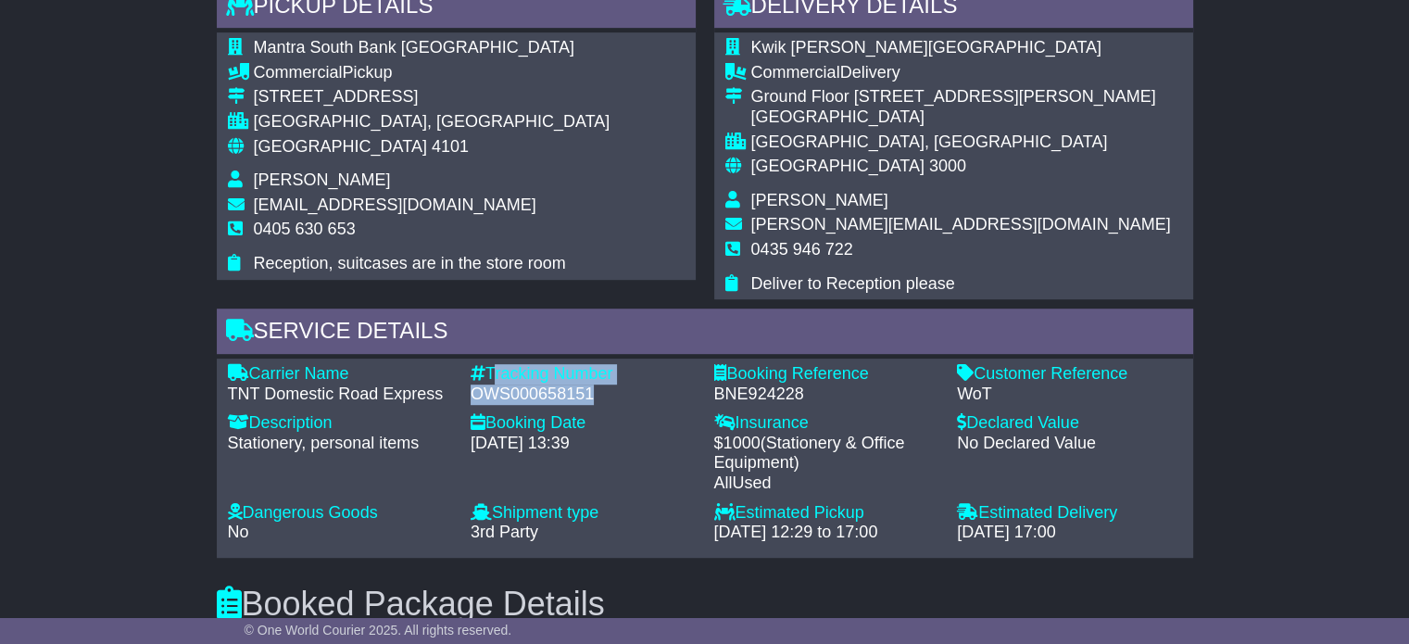
click at [492, 360] on div "Carrier Name - TNT Domestic Road Express Description - Stationery, personal ite…" at bounding box center [705, 458] width 976 height 199
copy div "Tracking Number - OWS000658151"
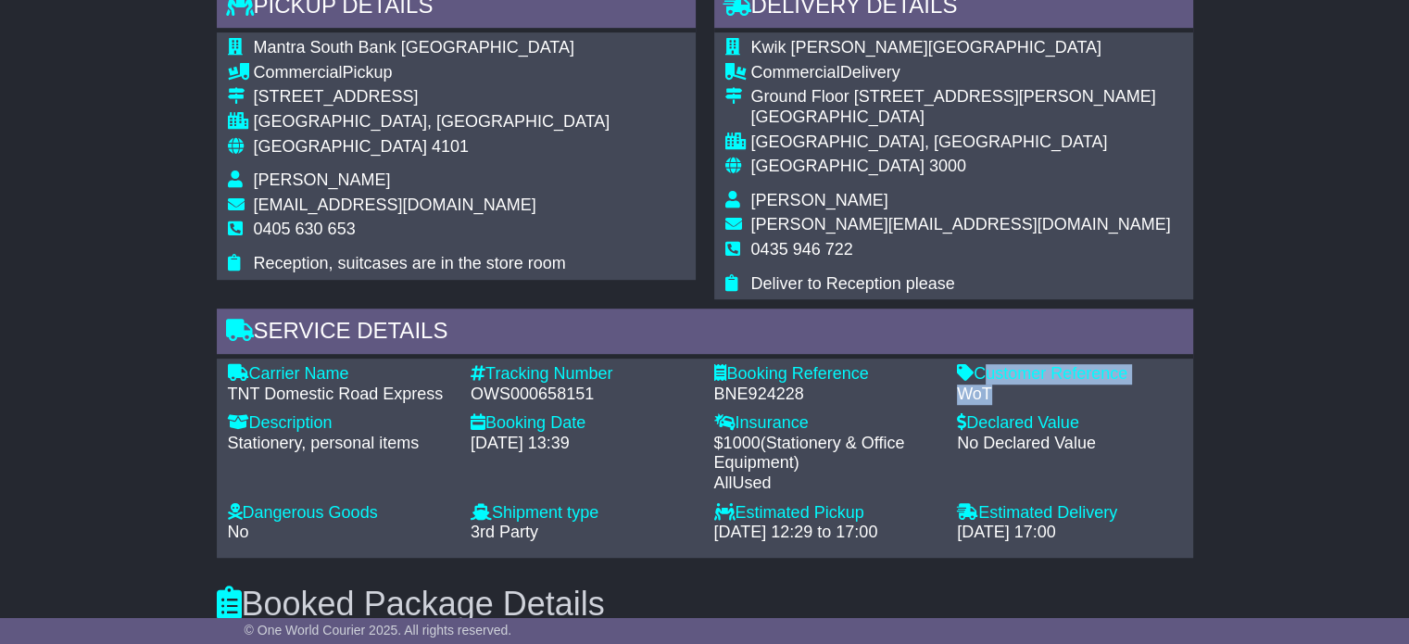
drag, startPoint x: 1004, startPoint y: 395, endPoint x: 979, endPoint y: 371, distance: 34.7
click at [979, 371] on div "Customer Reference - WoT" at bounding box center [1070, 384] width 244 height 40
copy div "Customer Reference - WoT"
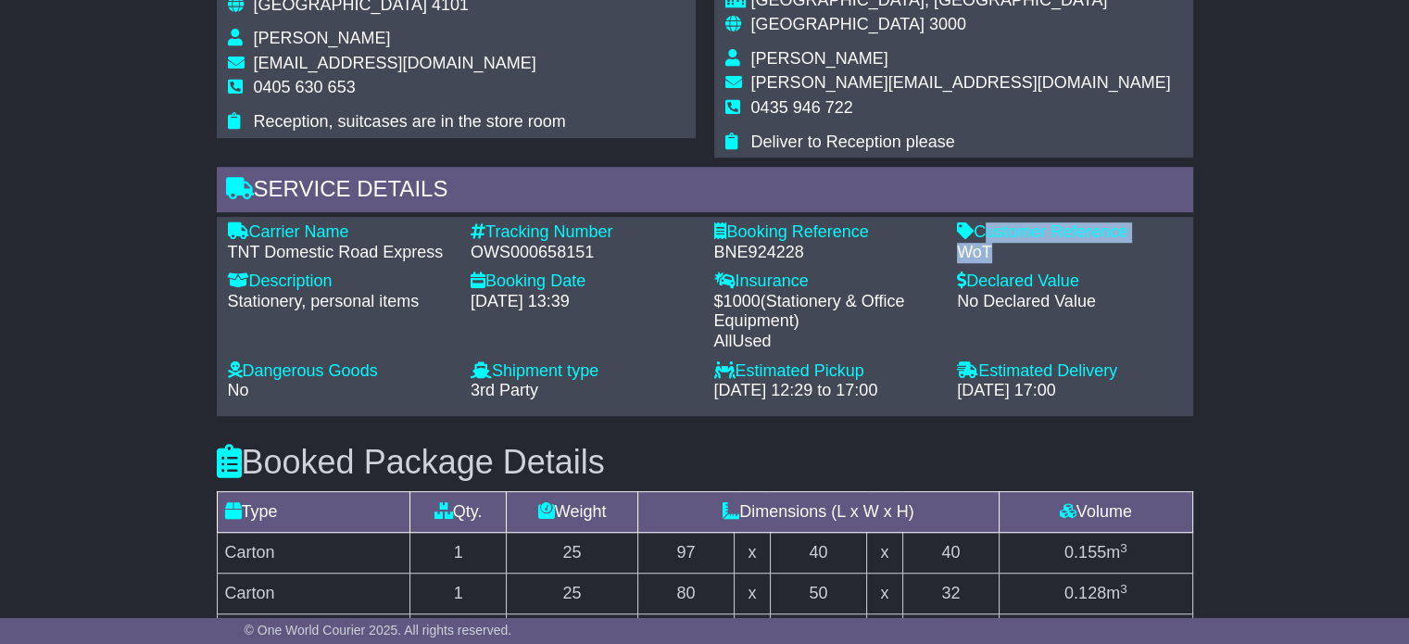
scroll to position [1297, 0]
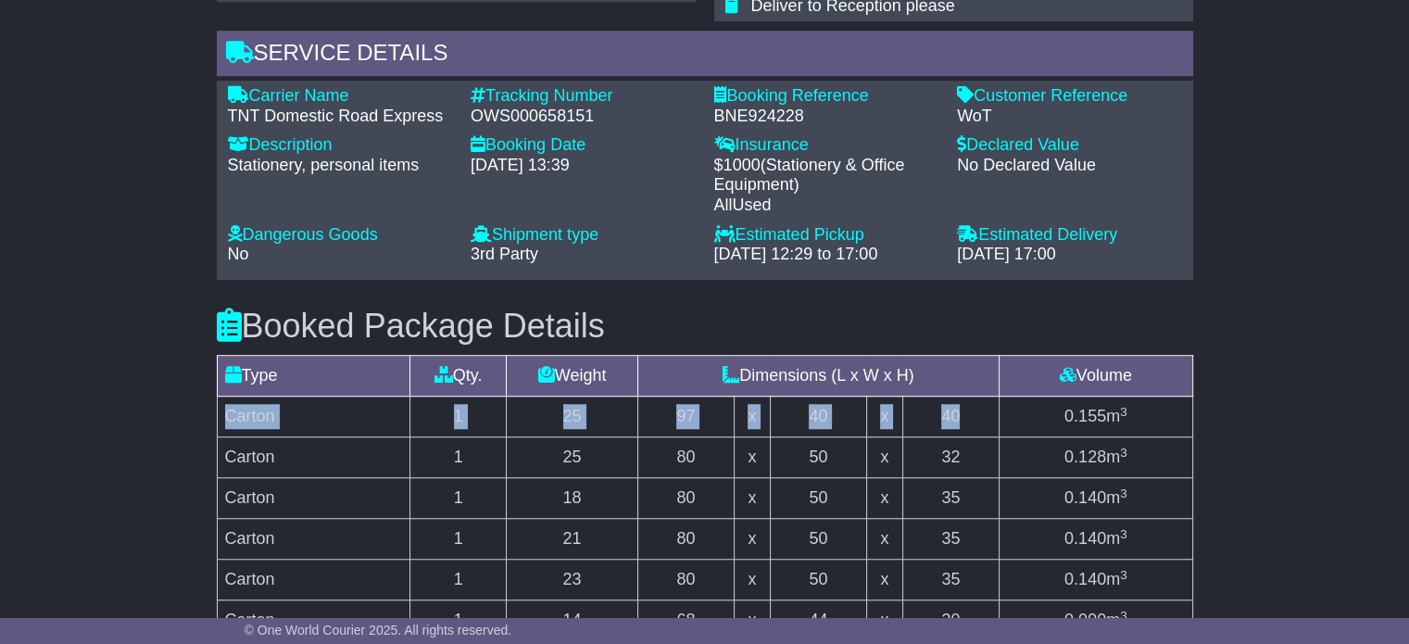
drag, startPoint x: 804, startPoint y: 421, endPoint x: 218, endPoint y: 418, distance: 586.4
click at [218, 418] on tr "Carton 1 25 97 x 40 x 40 0.155 m 3" at bounding box center [704, 416] width 975 height 41
copy tr "Carton 1 25 97 x 40 x 40"
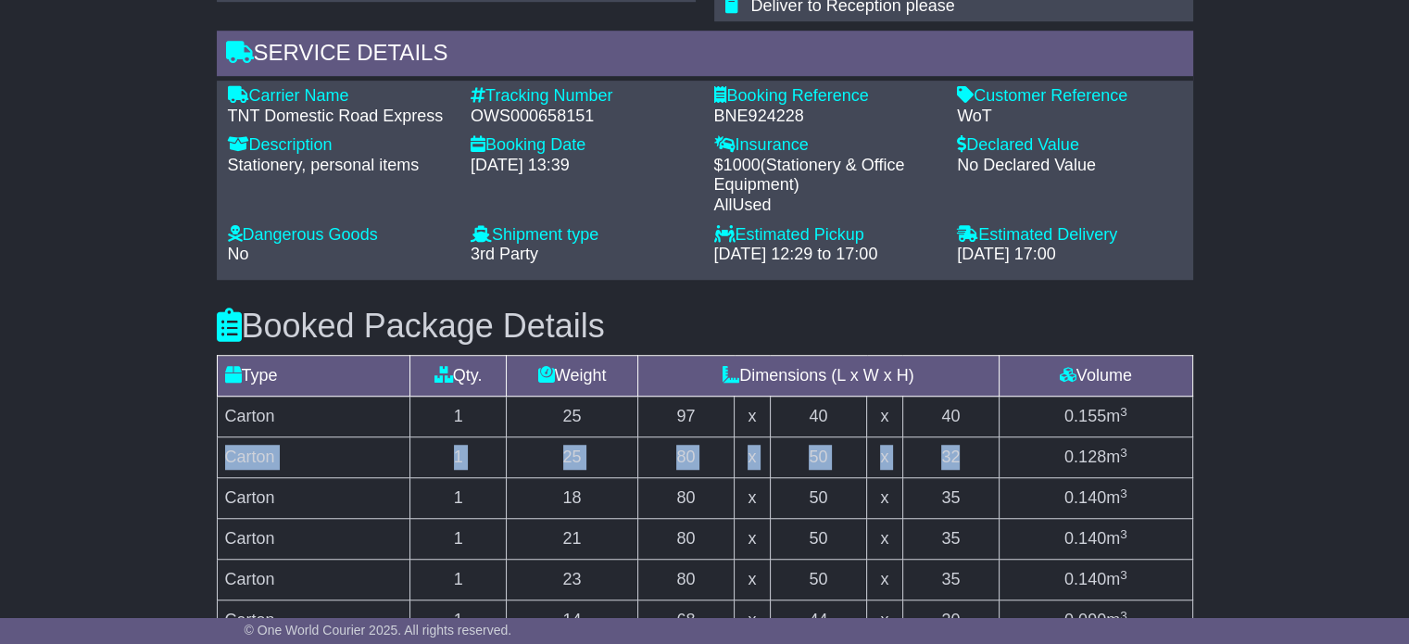
drag, startPoint x: 221, startPoint y: 459, endPoint x: 975, endPoint y: 459, distance: 753.1
click at [975, 459] on tr "Carton 1 25 80 x 50 x 32 0.128 m 3" at bounding box center [704, 457] width 975 height 41
copy tr "Carton 1 25 80 x 50 x 32"
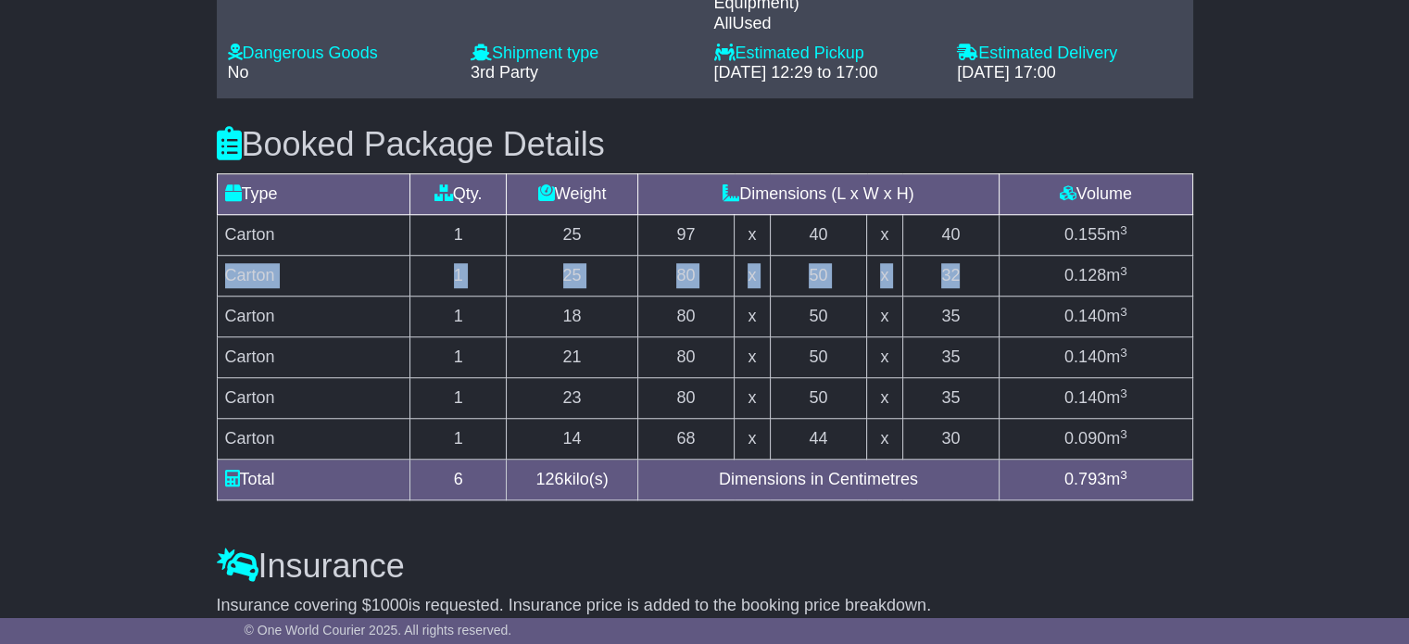
scroll to position [1482, 0]
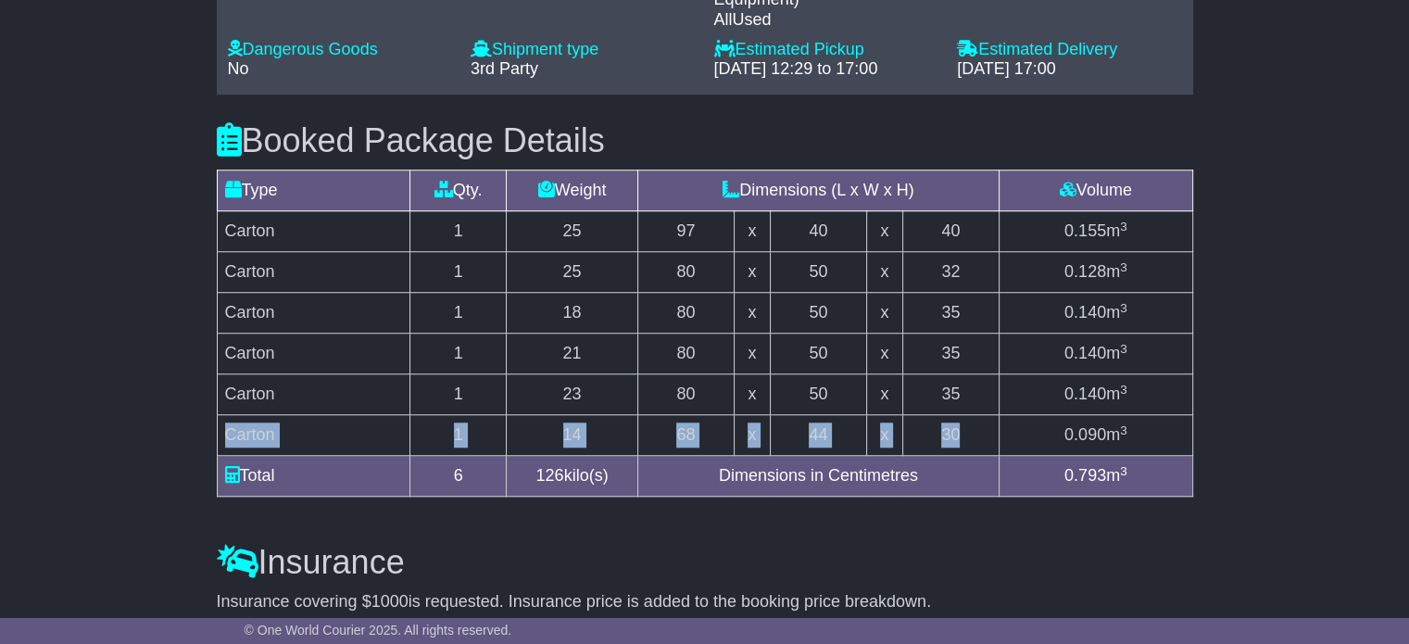
drag, startPoint x: 224, startPoint y: 433, endPoint x: 972, endPoint y: 433, distance: 747.6
click at [972, 433] on tr "Carton 1 14 68 x 44 x 30 0.090 m 3" at bounding box center [704, 435] width 975 height 41
copy tr "Carton 1 14 68 x 44 x 30"
click at [574, 388] on td "23" at bounding box center [573, 394] width 132 height 41
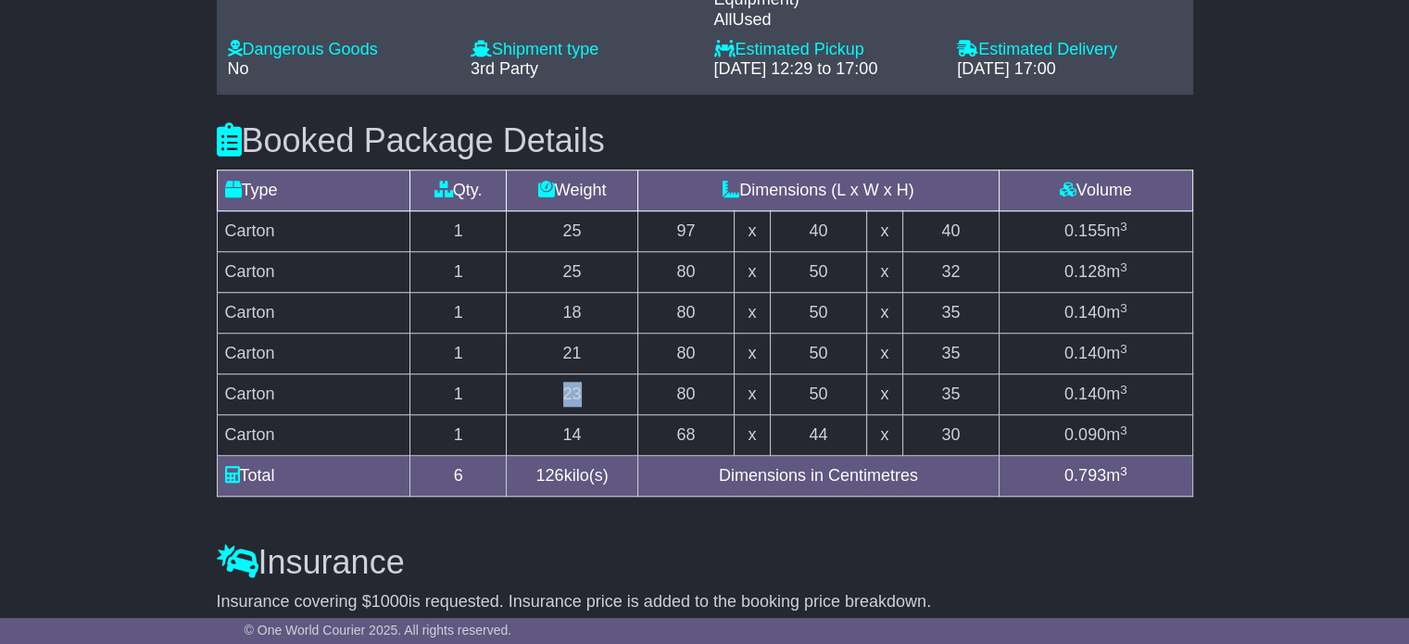
click at [574, 388] on td "23" at bounding box center [573, 394] width 132 height 41
click at [581, 359] on td "21" at bounding box center [573, 353] width 132 height 41
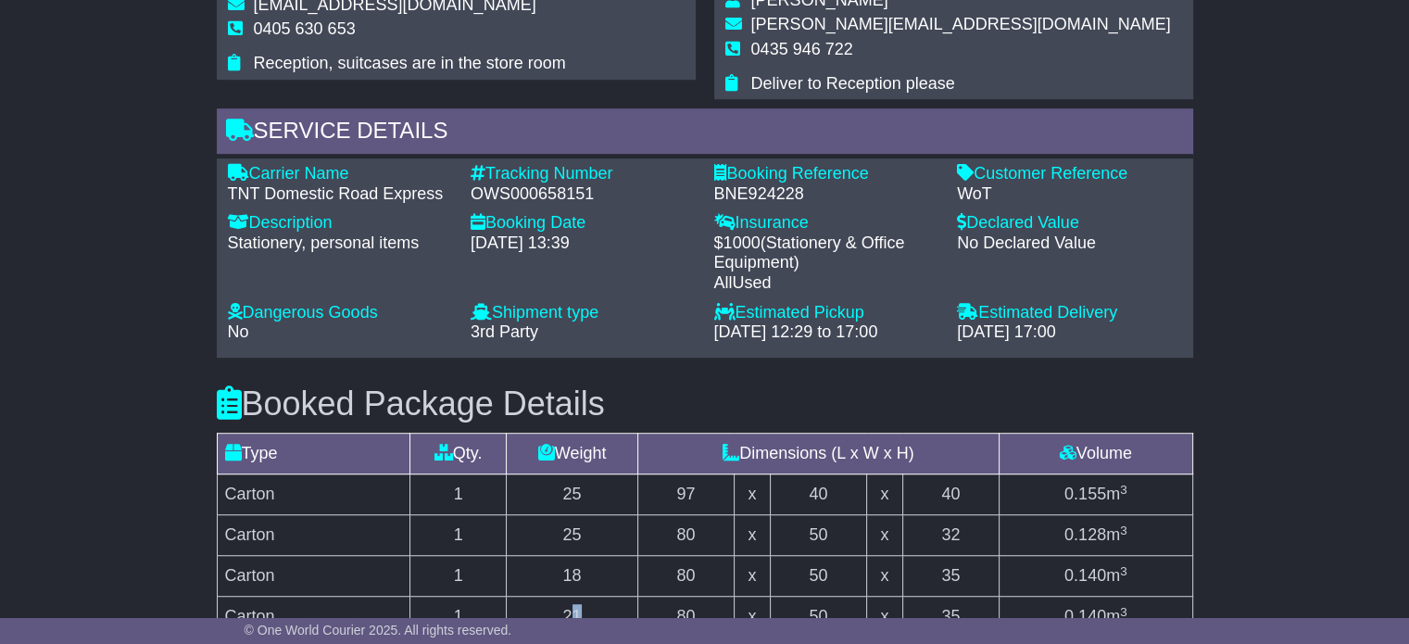
scroll to position [1019, 0]
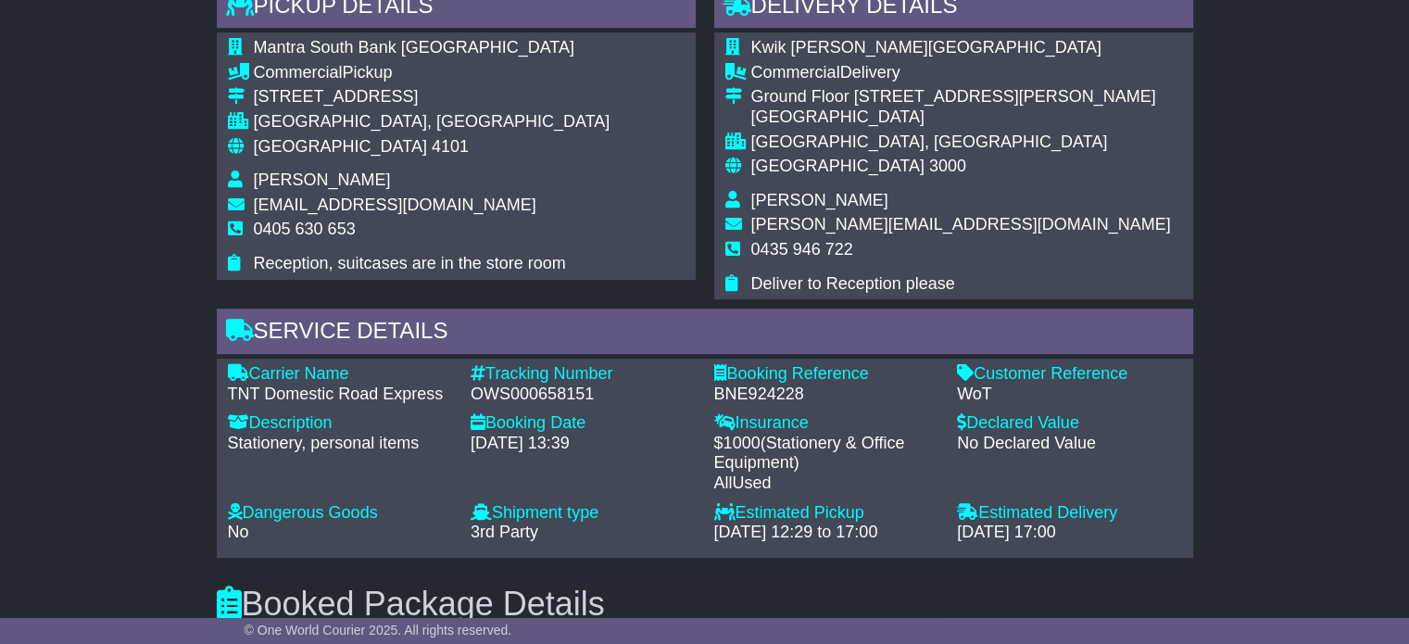
click at [804, 208] on td "Mason Michaelides" at bounding box center [961, 203] width 420 height 25
click at [804, 197] on span "Mason Michaelides" at bounding box center [819, 200] width 137 height 19
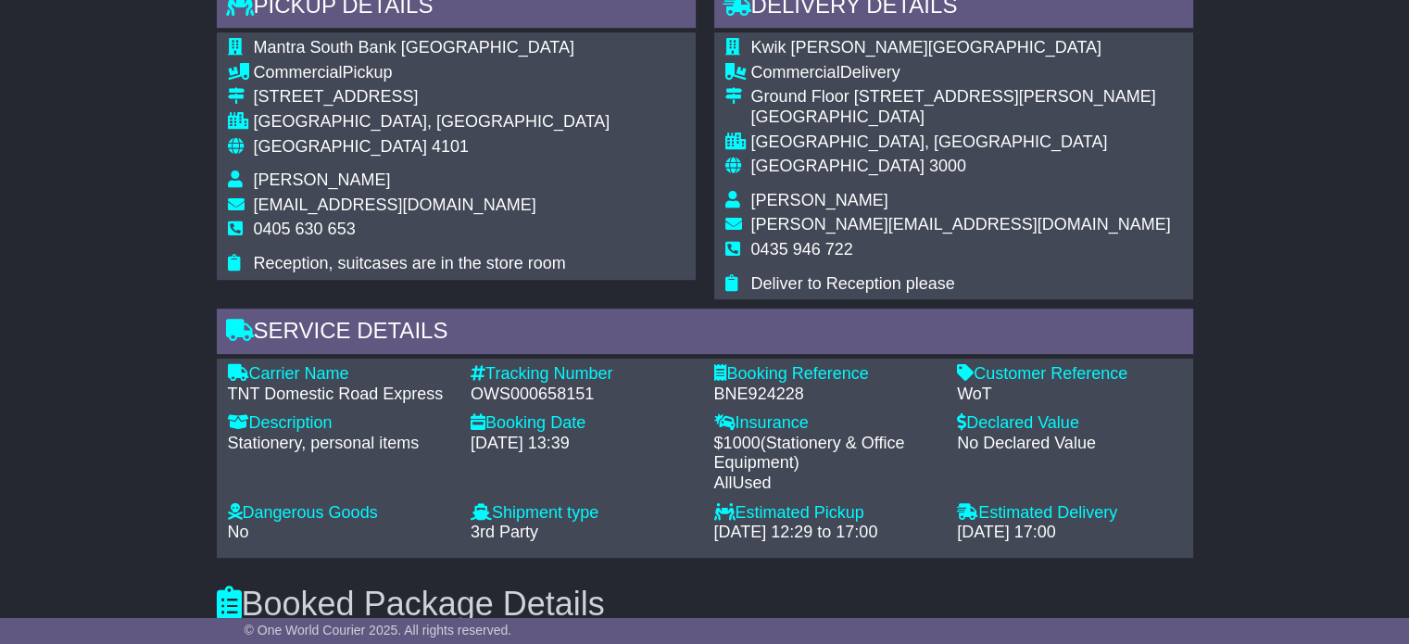
click at [811, 233] on td "mason@ws.kwikkopy.com.au" at bounding box center [961, 227] width 420 height 25
click at [811, 233] on span "mason@ws.kwikkopy.com.au" at bounding box center [961, 224] width 420 height 19
click at [807, 258] on td "0435 946 722" at bounding box center [961, 257] width 420 height 34
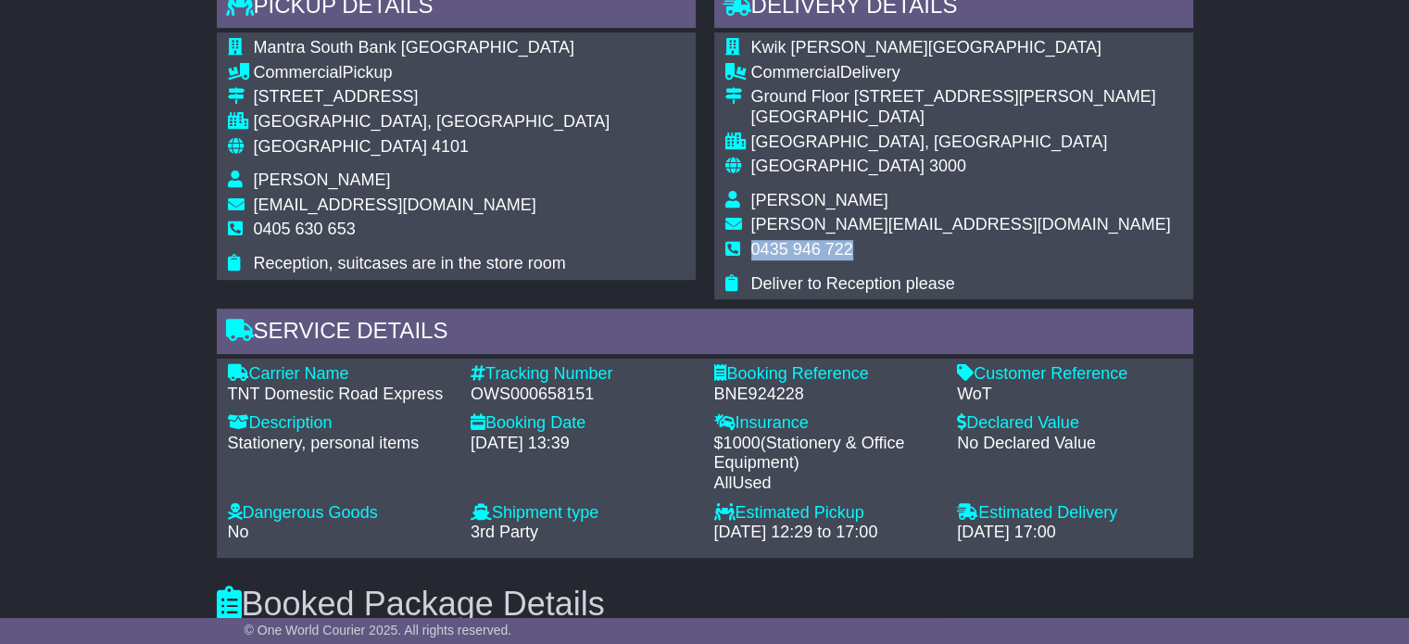
copy tbody "0435 946 722"
click at [321, 145] on div "Australia 4101" at bounding box center [432, 147] width 357 height 20
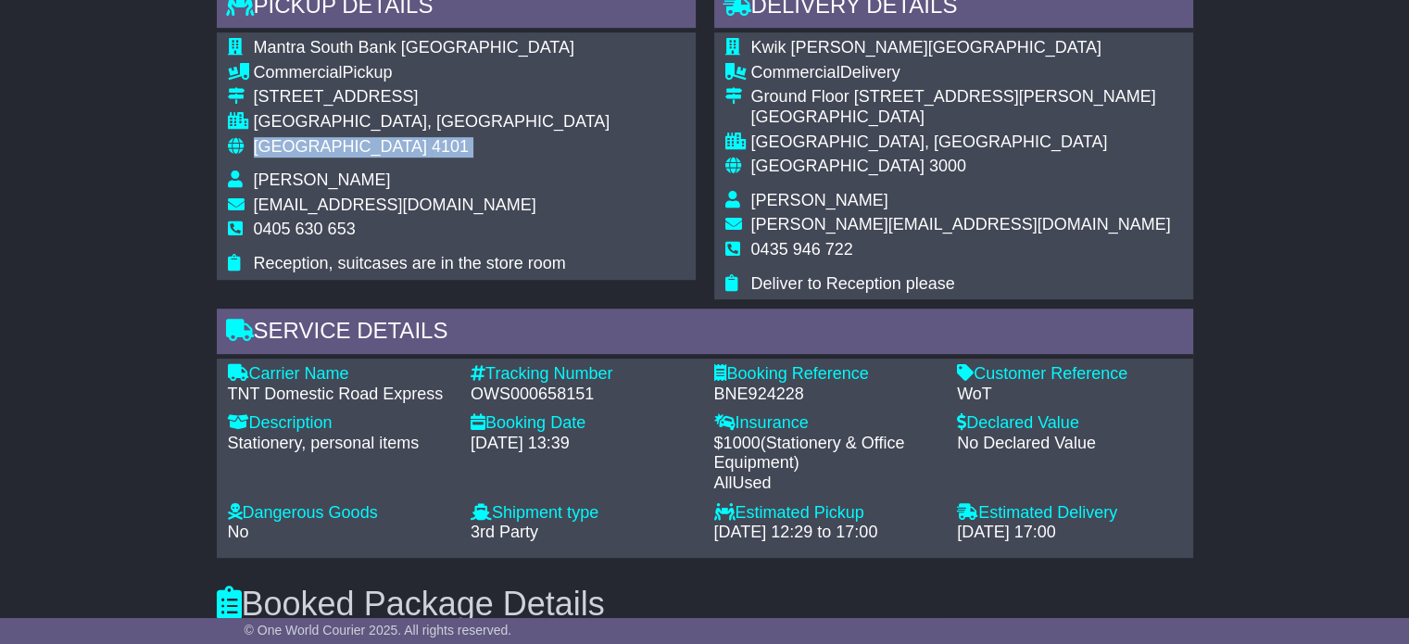
copy tbody "Australia 4101"
click at [806, 166] on span "[GEOGRAPHIC_DATA]" at bounding box center [837, 166] width 173 height 19
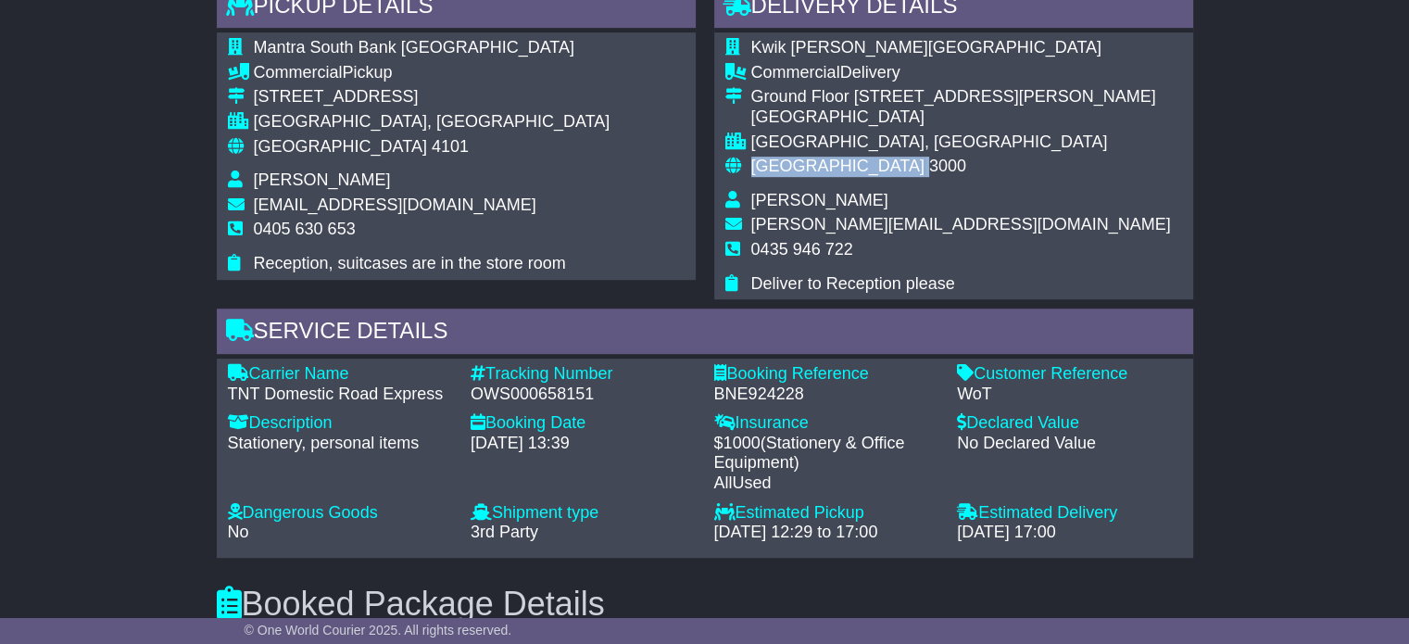
click at [806, 166] on span "[GEOGRAPHIC_DATA]" at bounding box center [837, 166] width 173 height 19
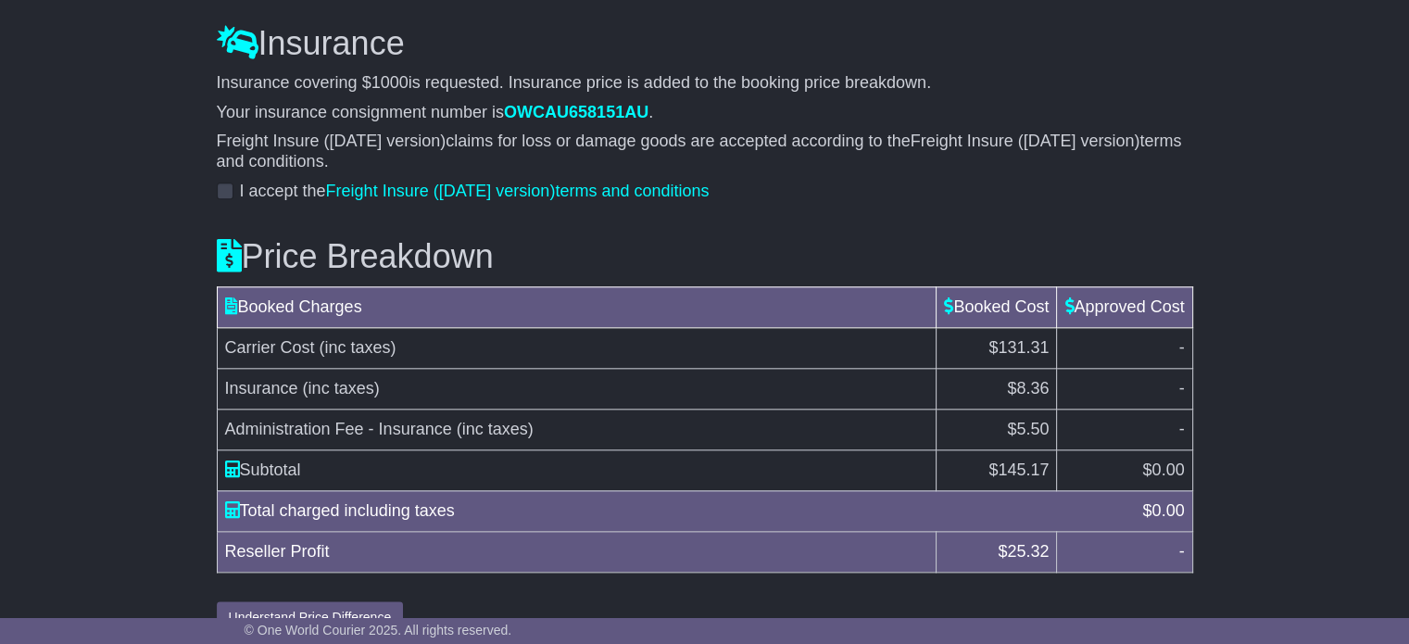
scroll to position [2032, 0]
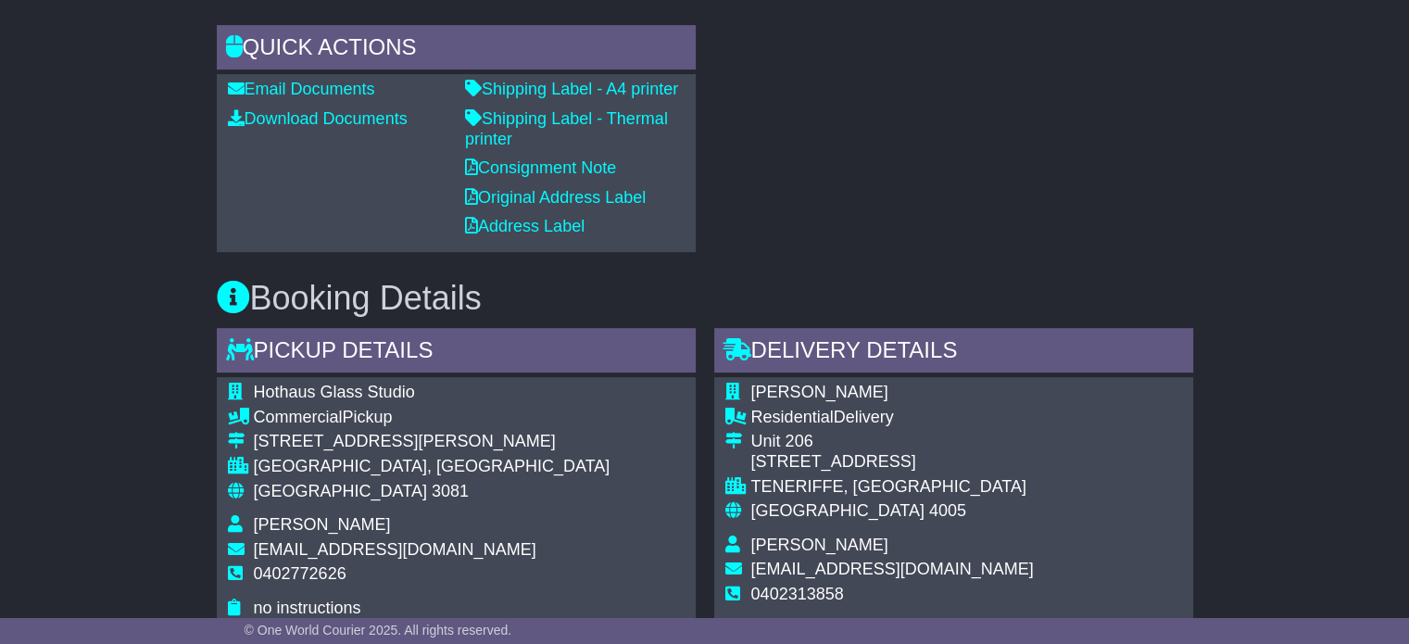
scroll to position [926, 0]
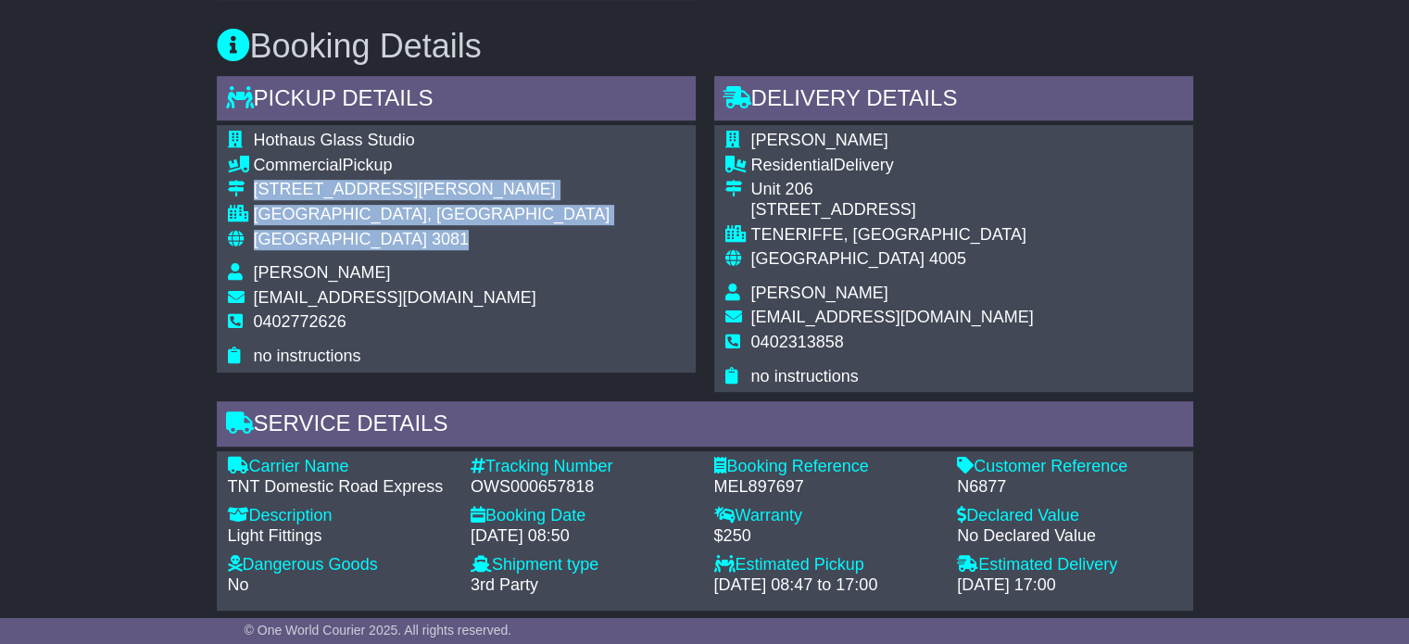
drag, startPoint x: 382, startPoint y: 244, endPoint x: 245, endPoint y: 190, distance: 147.3
click at [245, 190] on tbody "Hothaus Glass Studio Commercial Pickup [STREET_ADDRESS][PERSON_NAME] [GEOGRAPHI…" at bounding box center [419, 248] width 383 height 235
copy tbody "[STREET_ADDRESS][PERSON_NAME]"
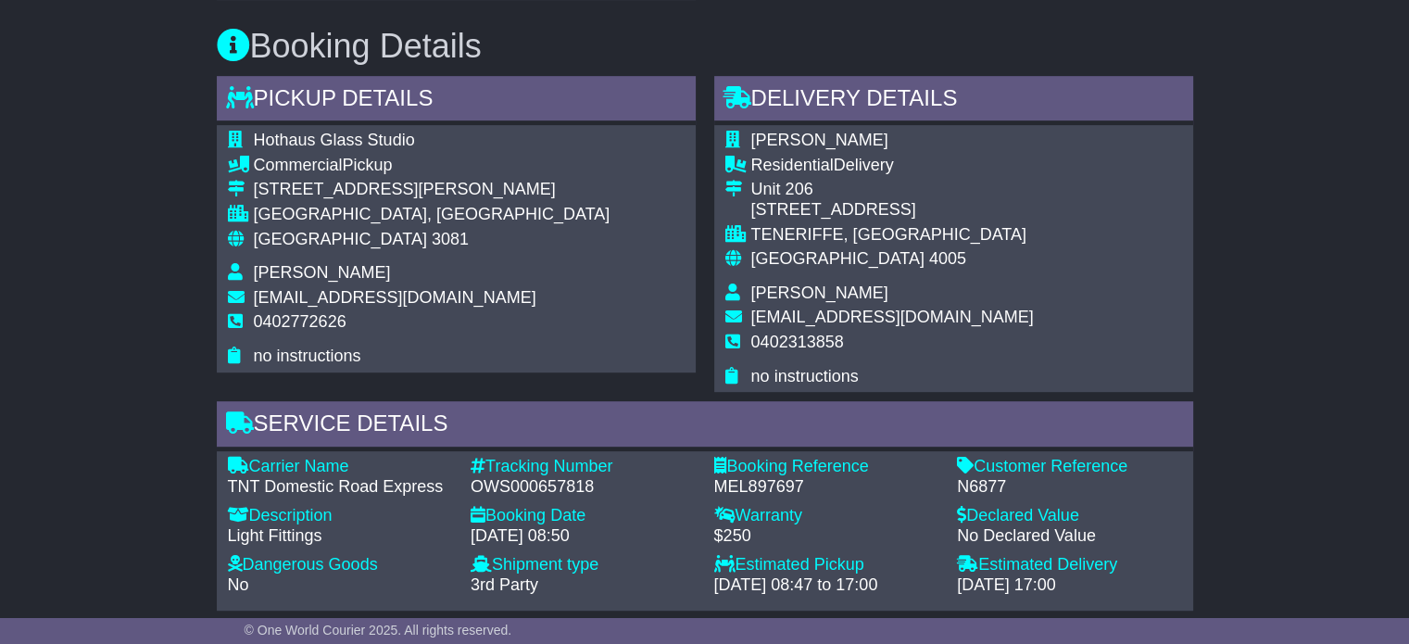
click at [292, 316] on span "0402772626" at bounding box center [300, 321] width 93 height 19
copy tbody "0402772626"
click at [532, 469] on div "Tracking Number" at bounding box center [583, 467] width 225 height 20
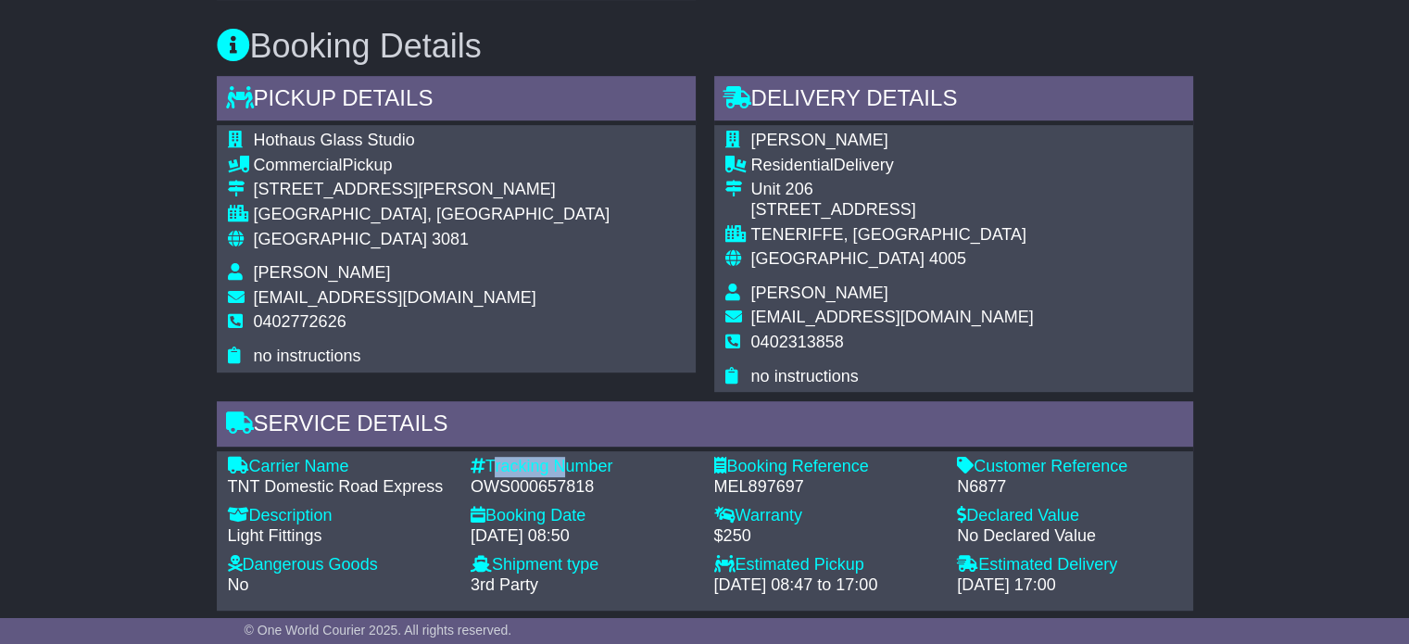
click at [532, 469] on div "Tracking Number" at bounding box center [583, 467] width 225 height 20
click at [533, 481] on div "OWS000657818" at bounding box center [583, 487] width 225 height 20
copy div "OWS000657818"
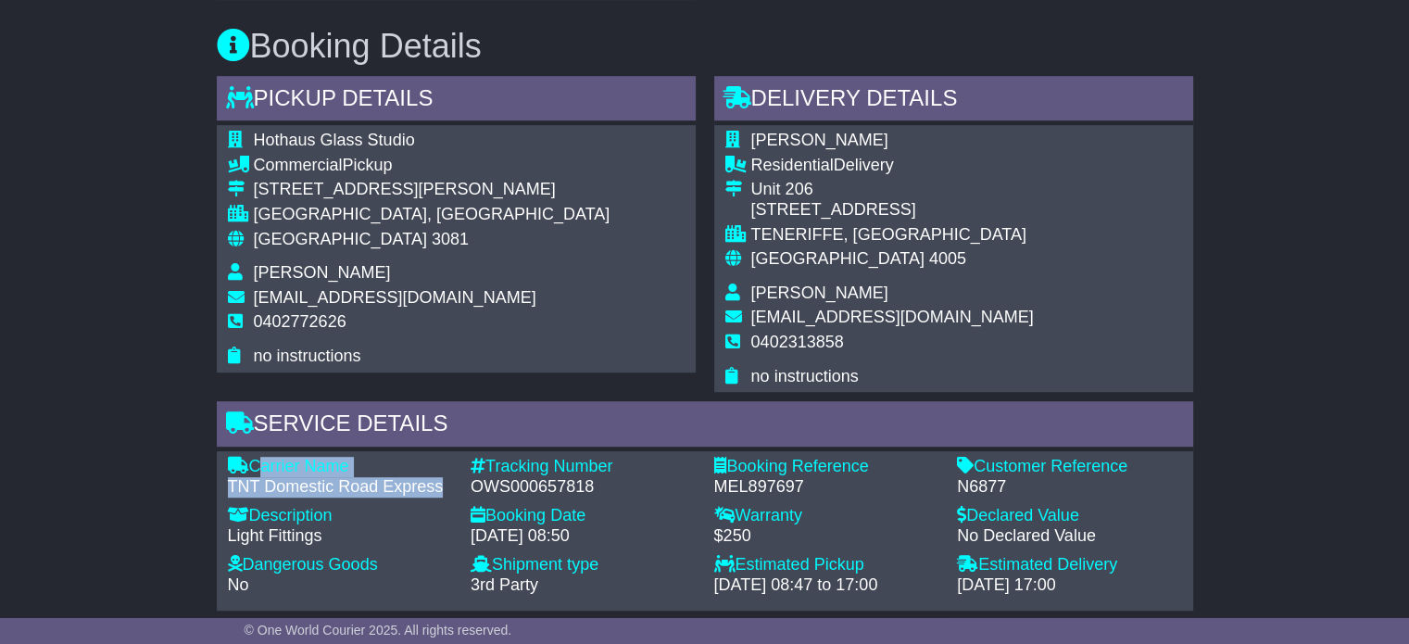
drag, startPoint x: 444, startPoint y: 484, endPoint x: 253, endPoint y: 465, distance: 191.7
click at [253, 465] on div "Carrier Name - TNT Domestic Road Express" at bounding box center [341, 477] width 244 height 40
copy div "Carrier Name - TNT Domestic Road Express"
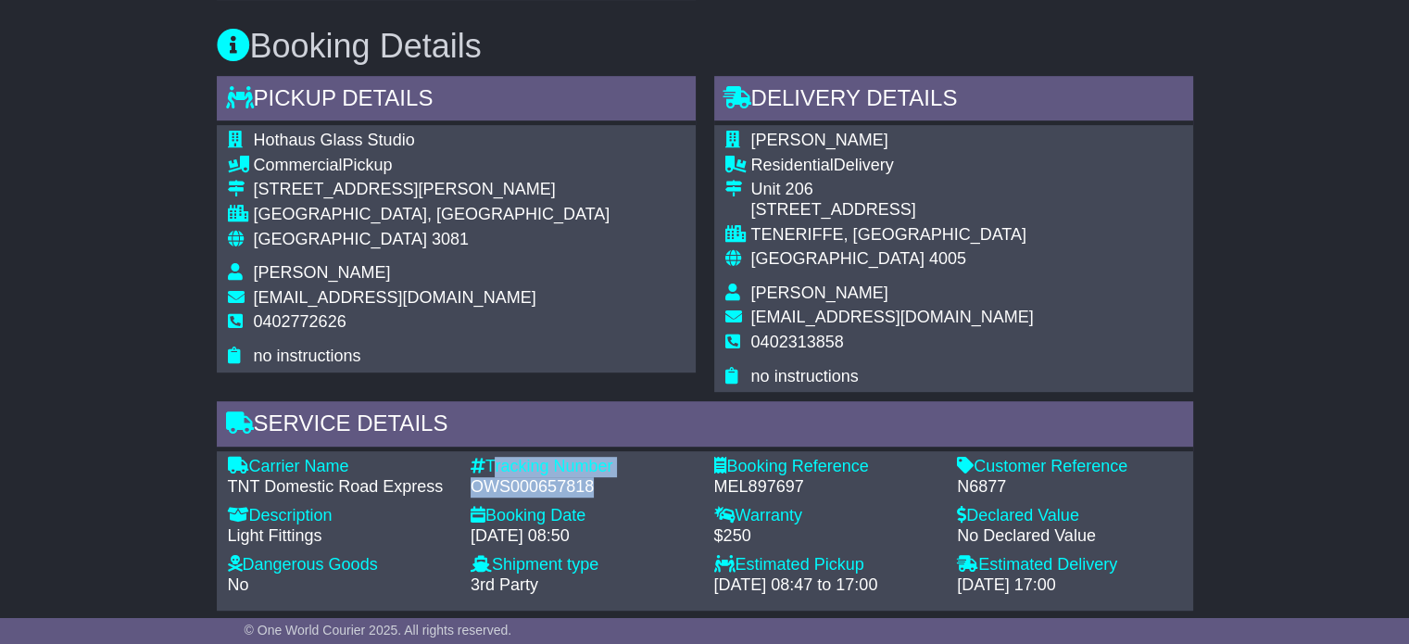
drag, startPoint x: 600, startPoint y: 488, endPoint x: 489, endPoint y: 456, distance: 115.8
click at [489, 457] on div "Tracking Number - OWS000657818" at bounding box center [583, 477] width 244 height 40
copy div "Tracking Number - OWS000657818"
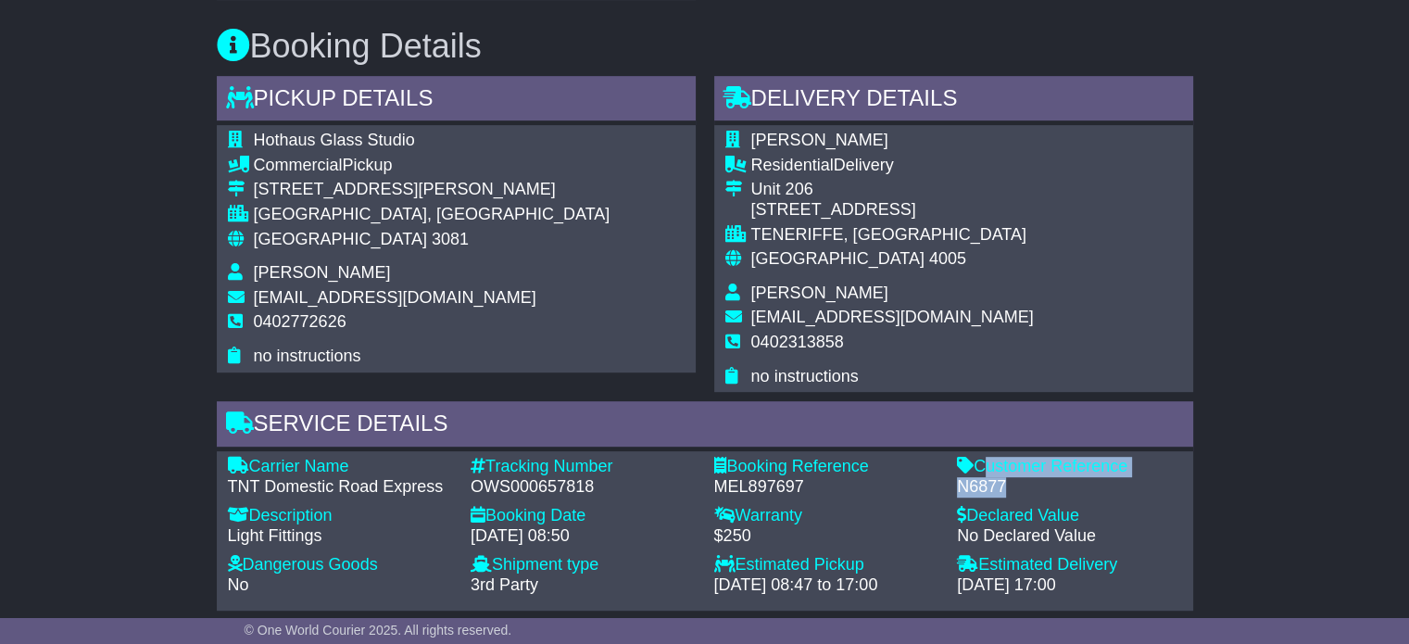
drag, startPoint x: 994, startPoint y: 488, endPoint x: 982, endPoint y: 463, distance: 27.8
click at [982, 463] on div "Customer Reference - N6877" at bounding box center [1070, 477] width 244 height 40
copy div "Customer Reference - N6877"
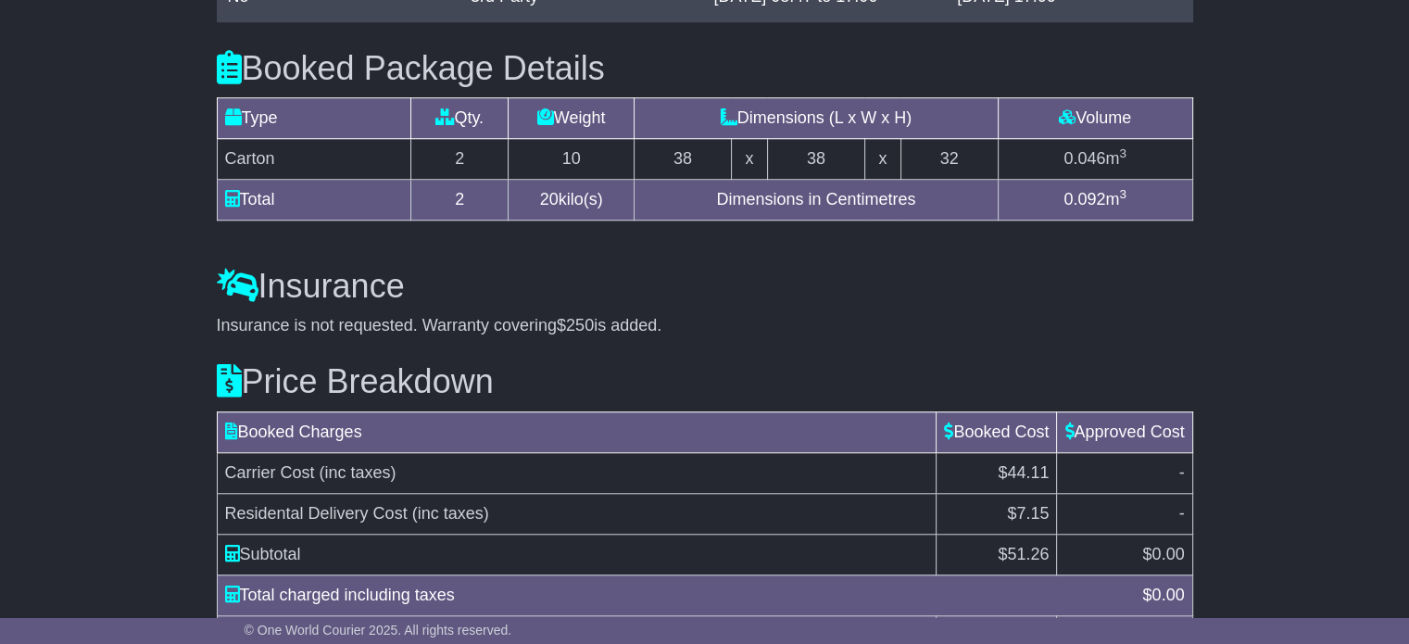
scroll to position [1390, 0]
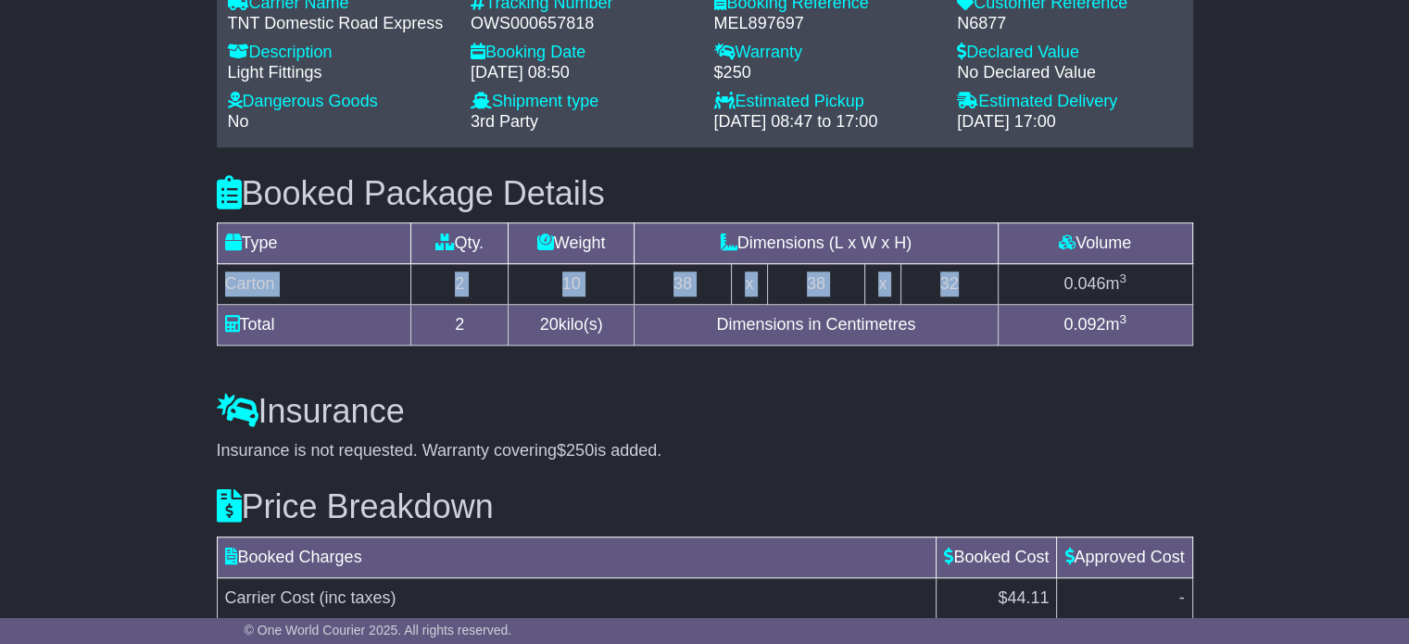
drag, startPoint x: 917, startPoint y: 283, endPoint x: 226, endPoint y: 283, distance: 691.1
click at [226, 283] on tr "Carton 2 10 38 x 38 x 32 0.046 m 3" at bounding box center [704, 284] width 975 height 41
copy tr "Carton 2 10 38 x 38 x 32"
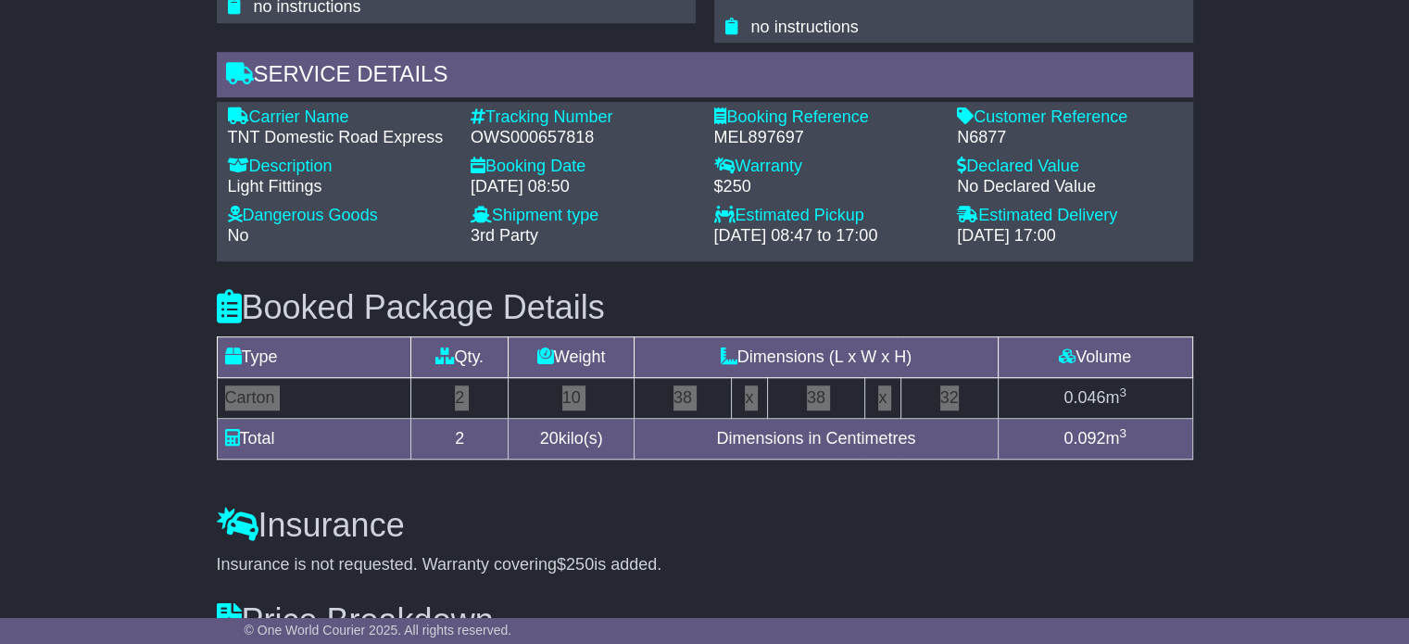
scroll to position [1019, 0]
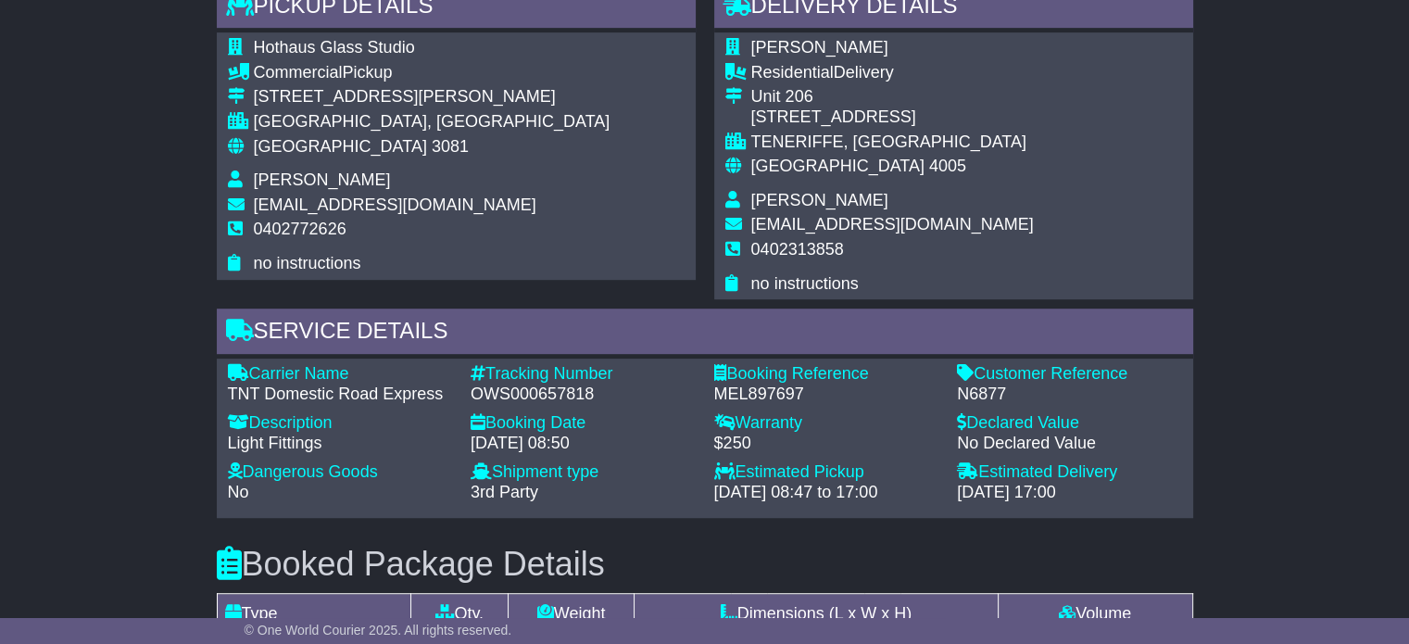
click at [819, 200] on span "Michael McHutchinson" at bounding box center [819, 200] width 137 height 19
copy tbody "Michael McHutchinson"
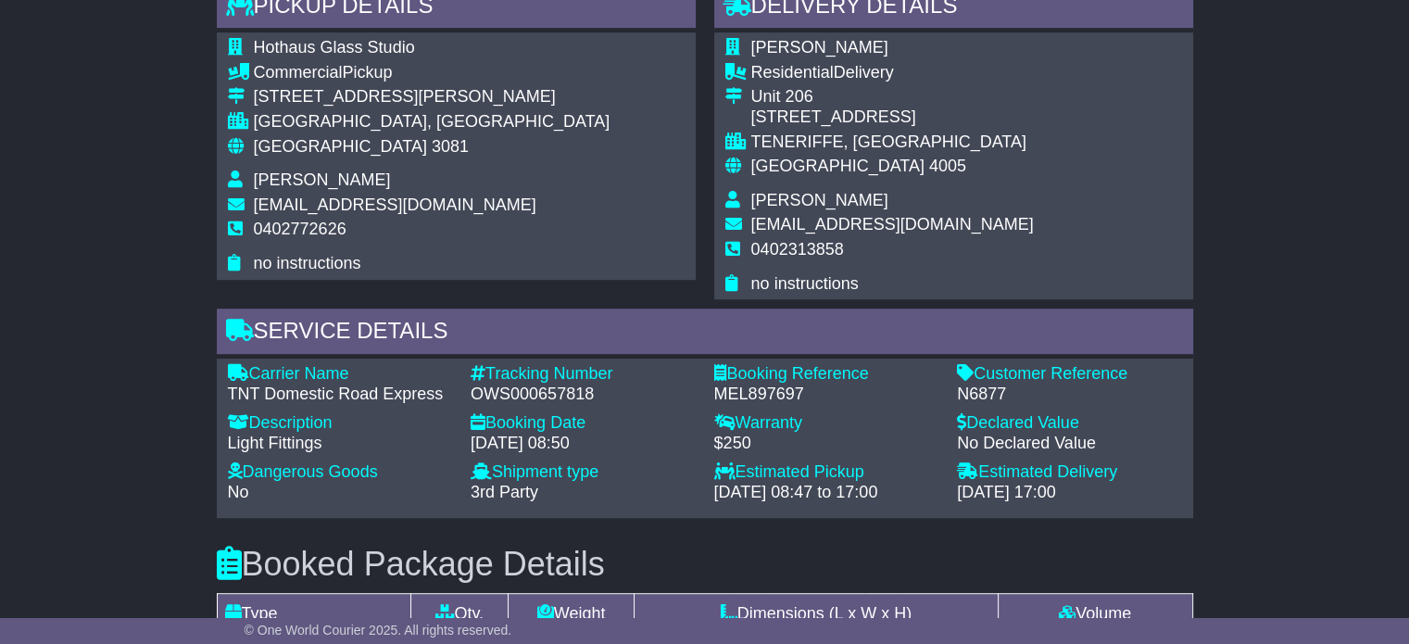
click at [794, 246] on span "0402313858" at bounding box center [797, 249] width 93 height 19
copy tbody "0402313858"
click at [432, 150] on span "3081" at bounding box center [450, 146] width 37 height 19
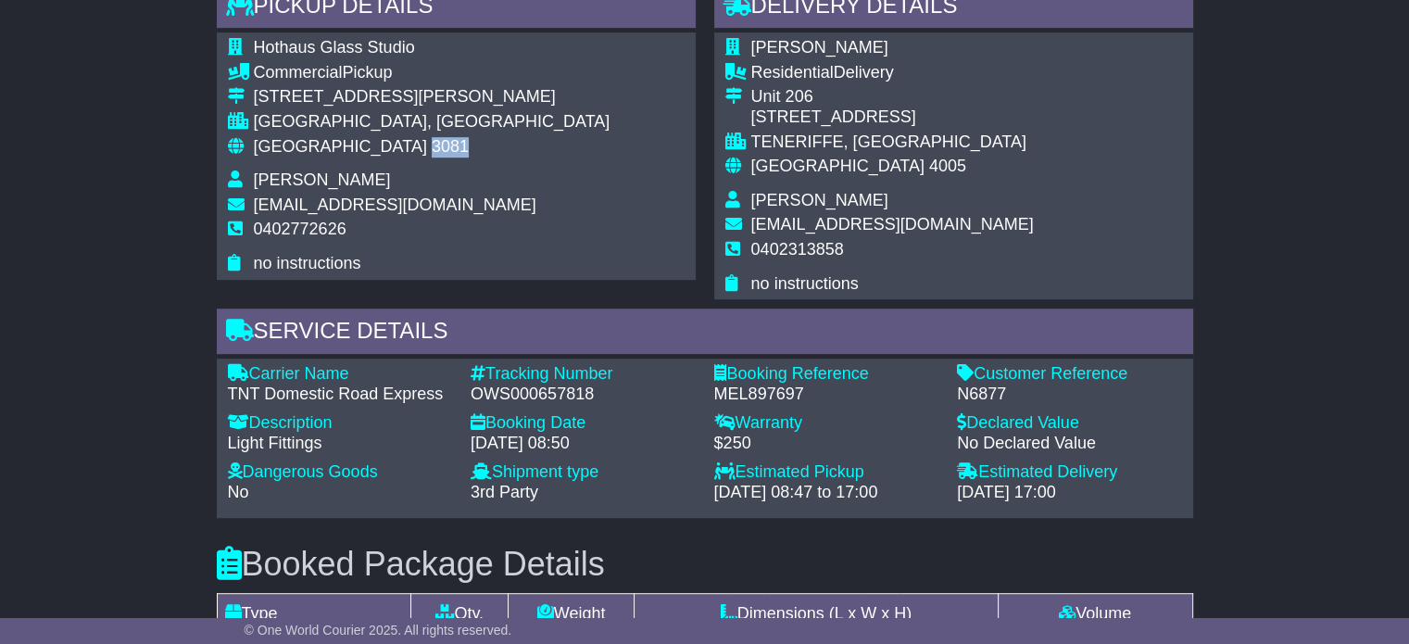
click at [432, 150] on span "3081" at bounding box center [450, 146] width 37 height 19
copy tbody "Australia 3081"
click at [844, 181] on td "Australia 4005" at bounding box center [892, 174] width 283 height 34
click at [929, 170] on span "4005" at bounding box center [947, 166] width 37 height 19
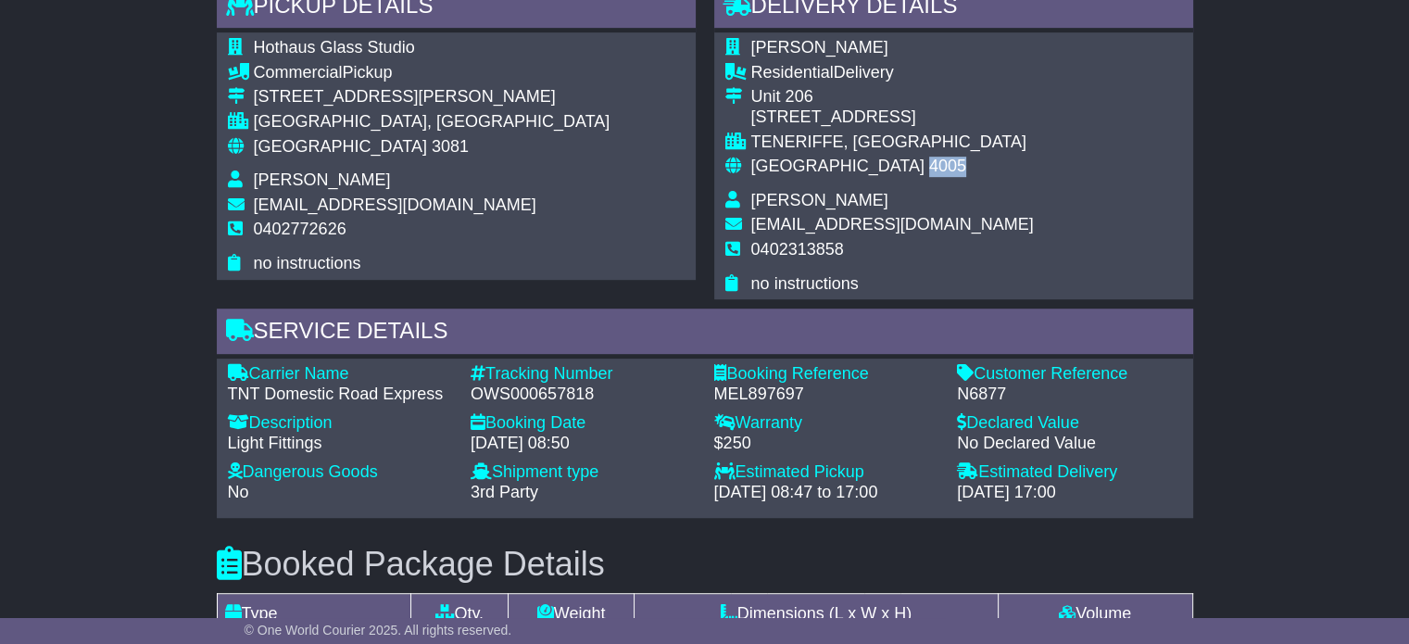
click at [929, 170] on span "4005" at bounding box center [947, 166] width 37 height 19
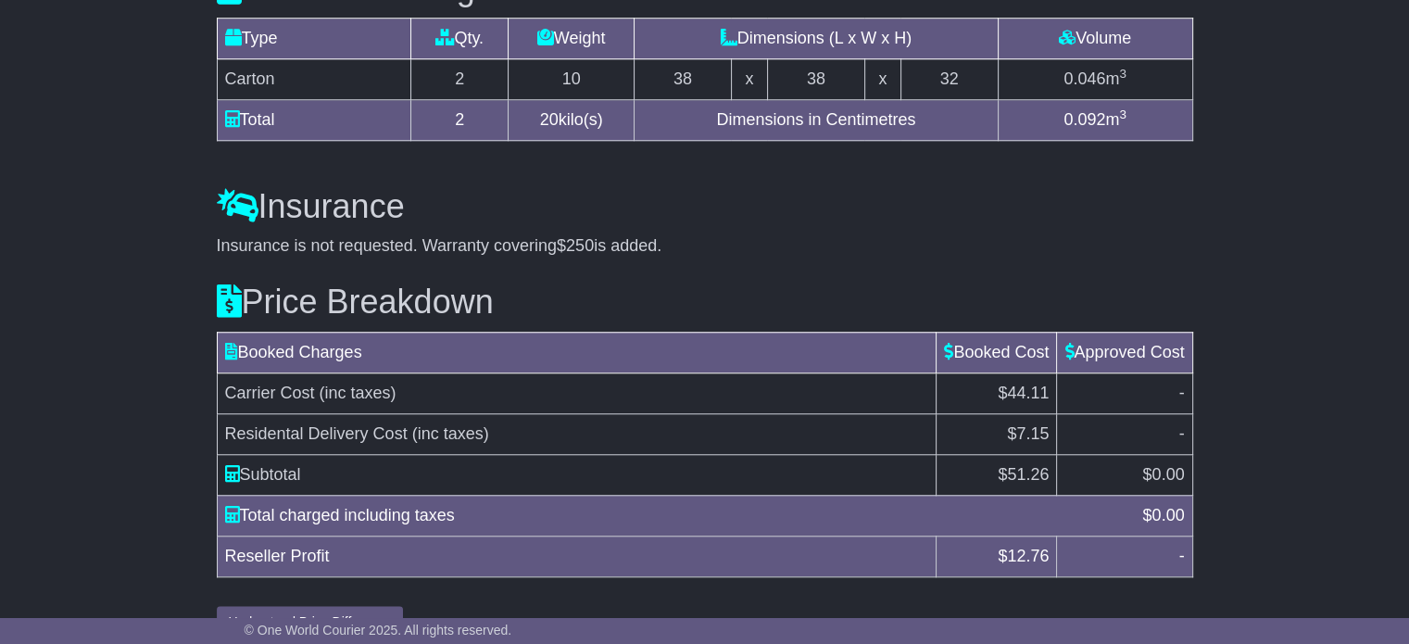
scroll to position [1630, 0]
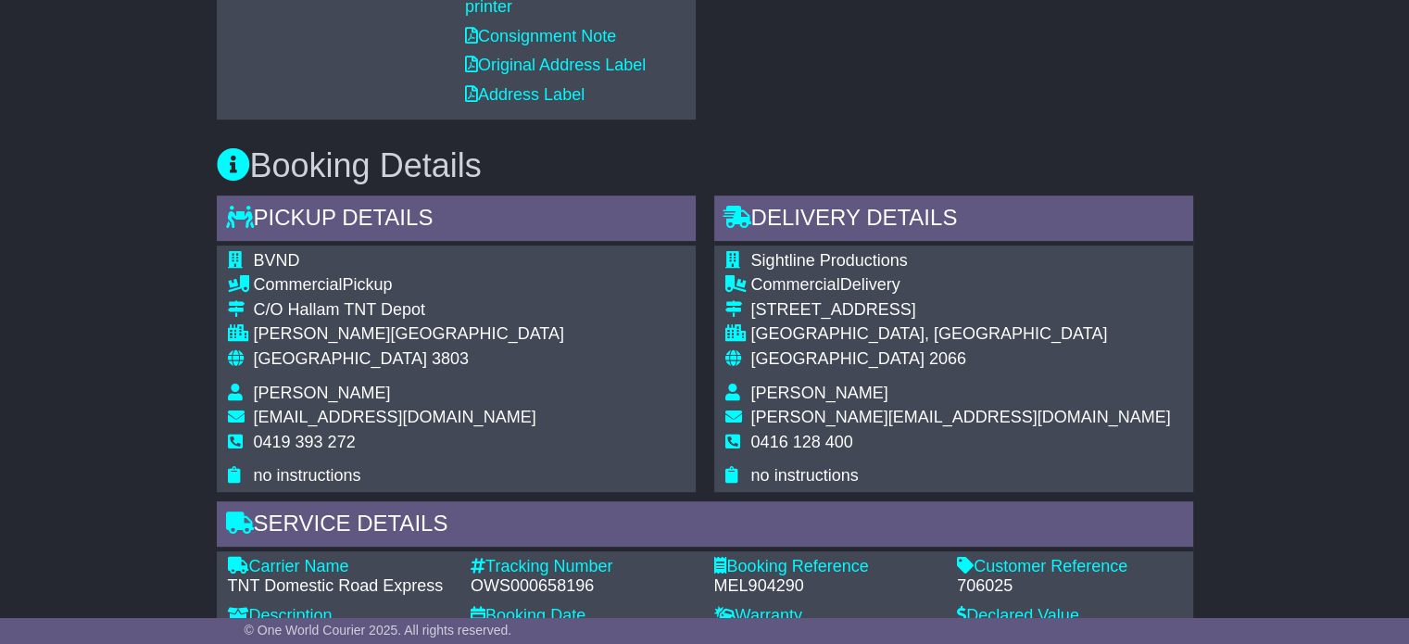
scroll to position [926, 0]
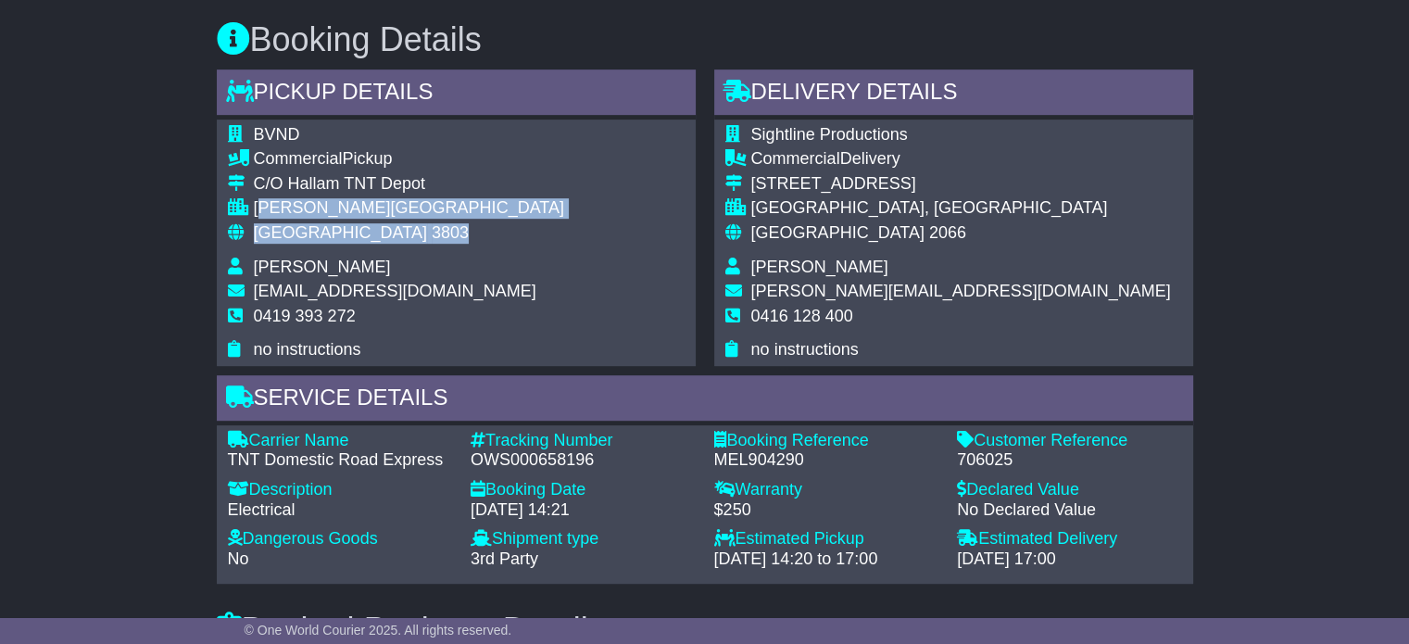
drag, startPoint x: 361, startPoint y: 244, endPoint x: 182, endPoint y: 166, distance: 195.8
click at [183, 169] on div "Email Download Tracking Pricing Insurance" at bounding box center [704, 320] width 1409 height 1855
click at [181, 165] on div "Email Download Tracking Pricing Insurance" at bounding box center [704, 320] width 1409 height 1855
drag, startPoint x: 246, startPoint y: 170, endPoint x: 350, endPoint y: 234, distance: 122.3
click at [348, 235] on tbody "BVND Commercial Pickup C/O [GEOGRAPHIC_DATA] [GEOGRAPHIC_DATA][PERSON_NAME][GEO…" at bounding box center [396, 242] width 336 height 235
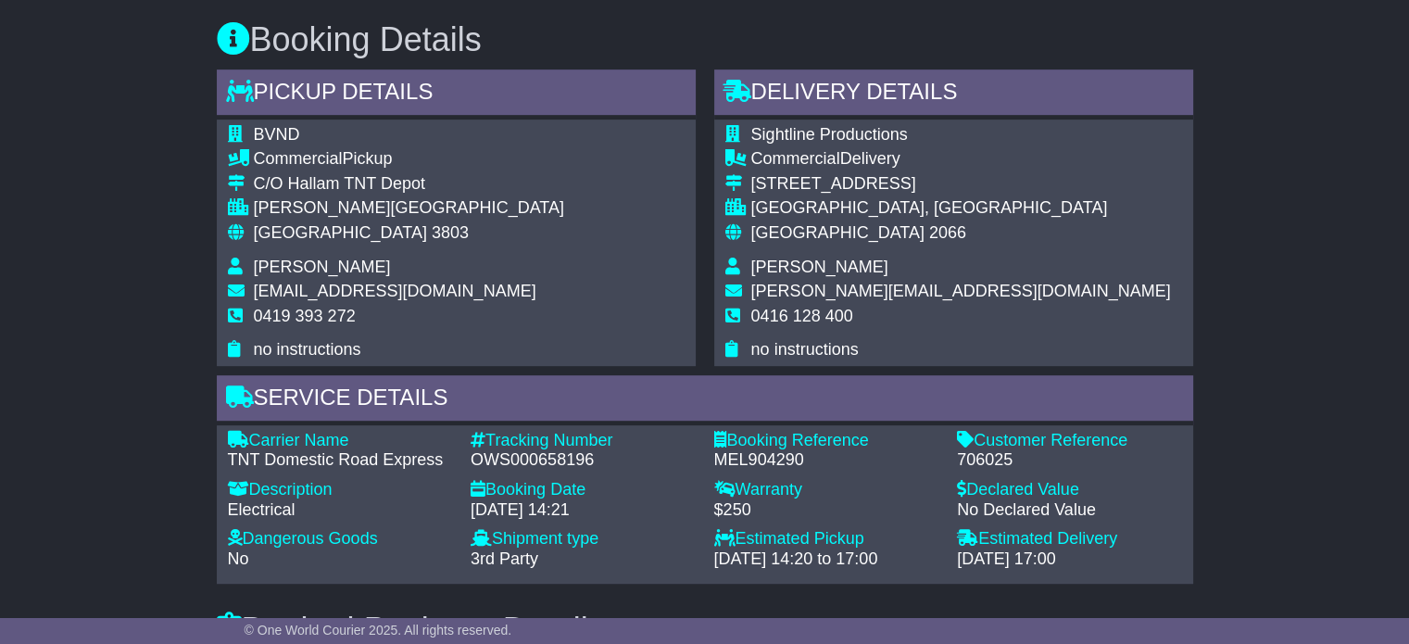
click at [432, 234] on span "3803" at bounding box center [450, 232] width 37 height 19
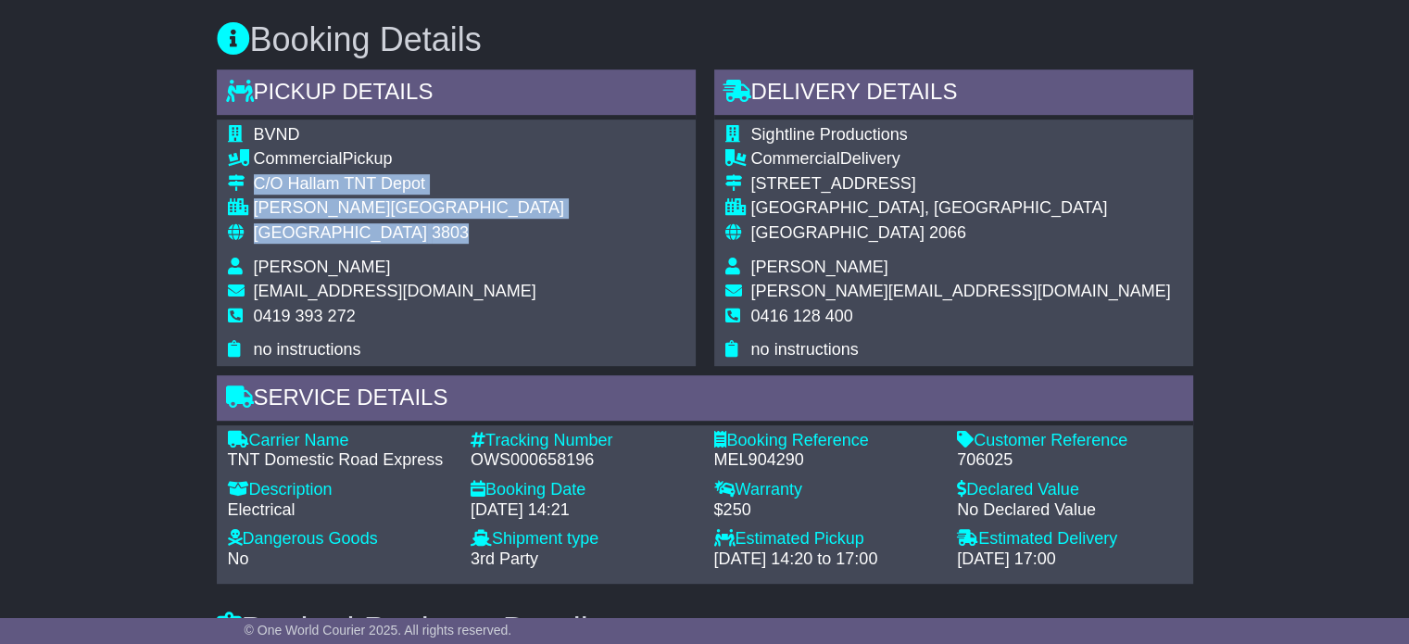
drag, startPoint x: 362, startPoint y: 233, endPoint x: 249, endPoint y: 185, distance: 122.5
click at [249, 185] on tbody "BVND Commercial Pickup C/O [GEOGRAPHIC_DATA] [GEOGRAPHIC_DATA][PERSON_NAME][GEO…" at bounding box center [396, 242] width 336 height 235
copy tbody "C/O Hallam TNT Depot [GEOGRAPHIC_DATA][PERSON_NAME][GEOGRAPHIC_DATA] 3803"
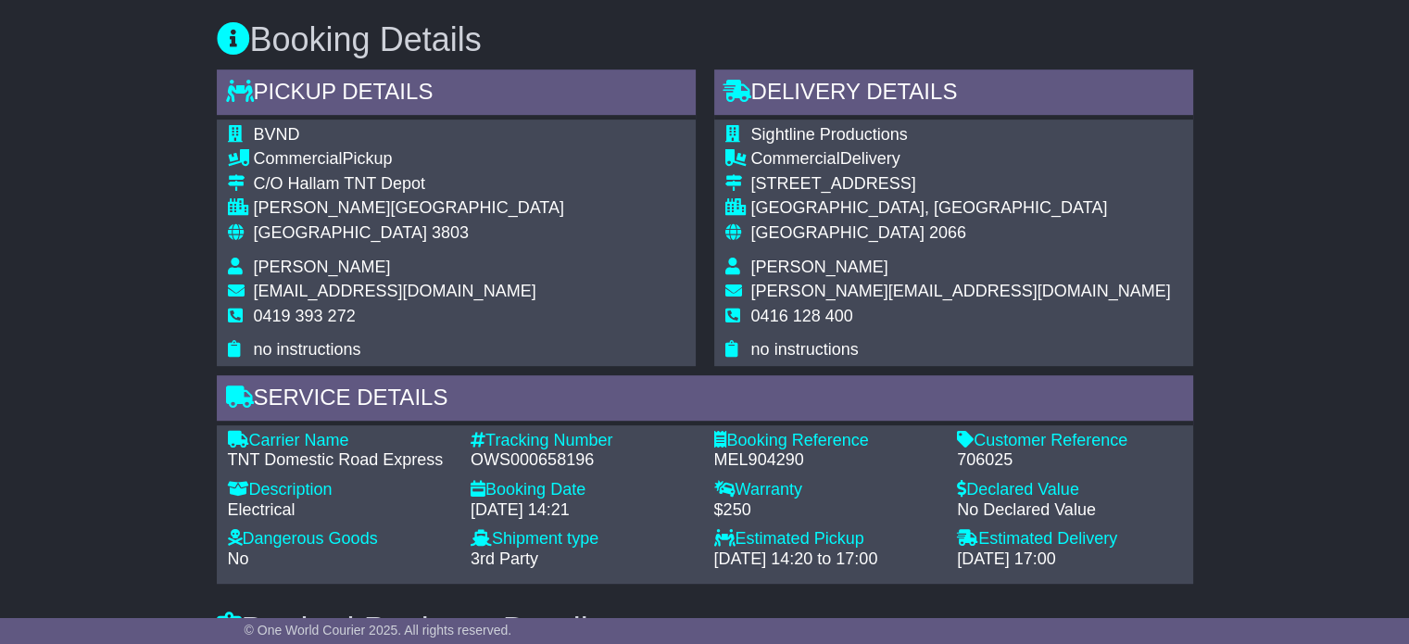
click at [313, 318] on span "0419 393 272" at bounding box center [305, 316] width 102 height 19
copy tbody "0419 393 272"
click at [535, 457] on div "OWS000658196" at bounding box center [583, 460] width 225 height 20
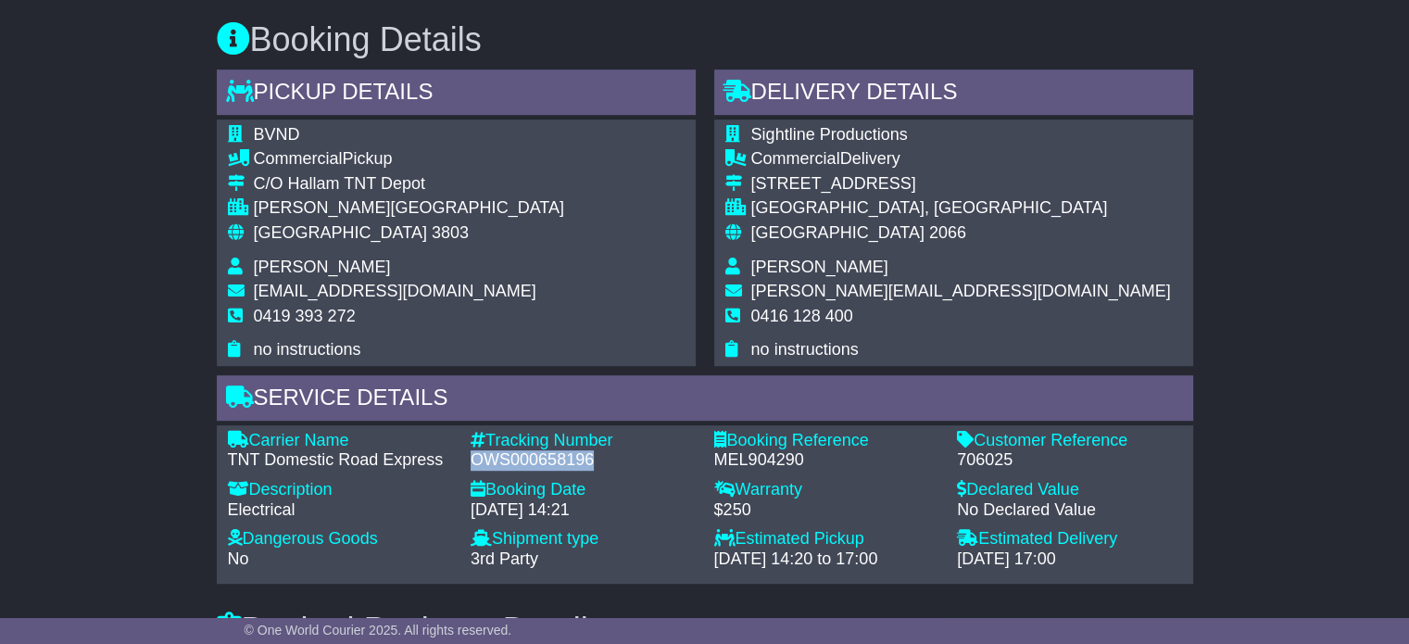
click at [535, 457] on div "OWS000658196" at bounding box center [583, 460] width 225 height 20
copy div "OWS000658196"
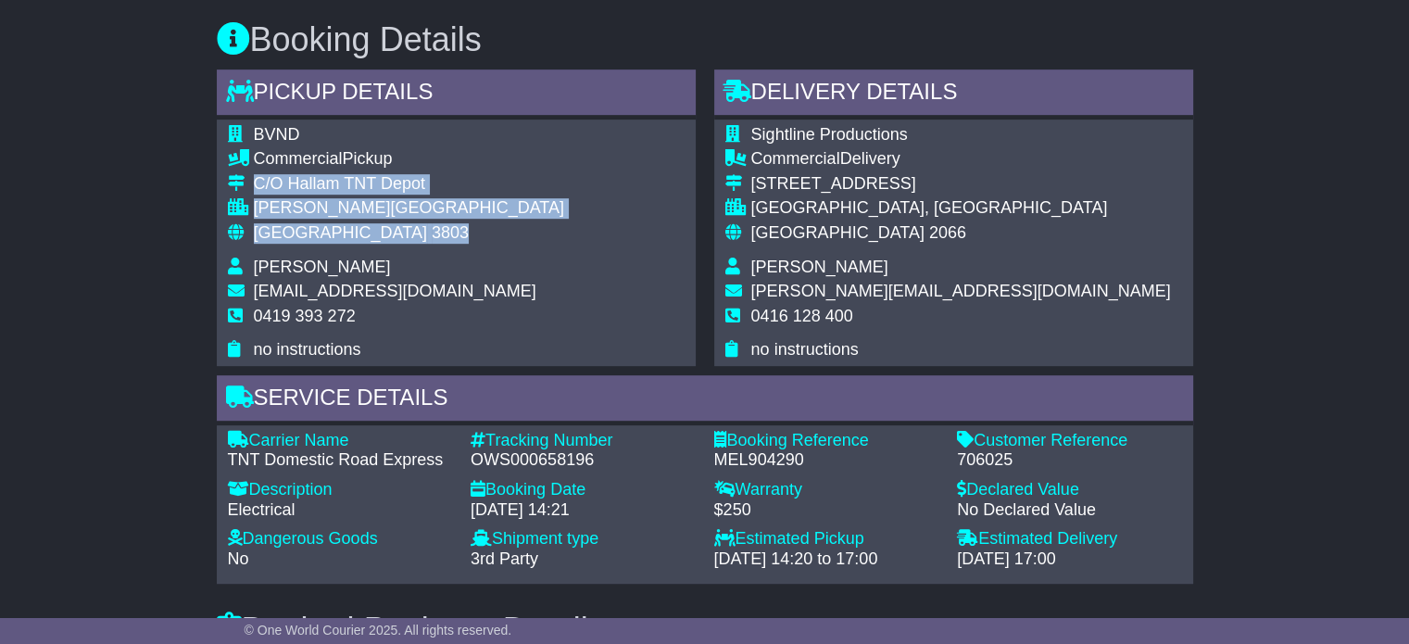
drag, startPoint x: 352, startPoint y: 233, endPoint x: 256, endPoint y: 185, distance: 107.7
click at [256, 185] on tbody "BVND Commercial Pickup C/O [GEOGRAPHIC_DATA] [GEOGRAPHIC_DATA][PERSON_NAME][GEO…" at bounding box center [396, 242] width 336 height 235
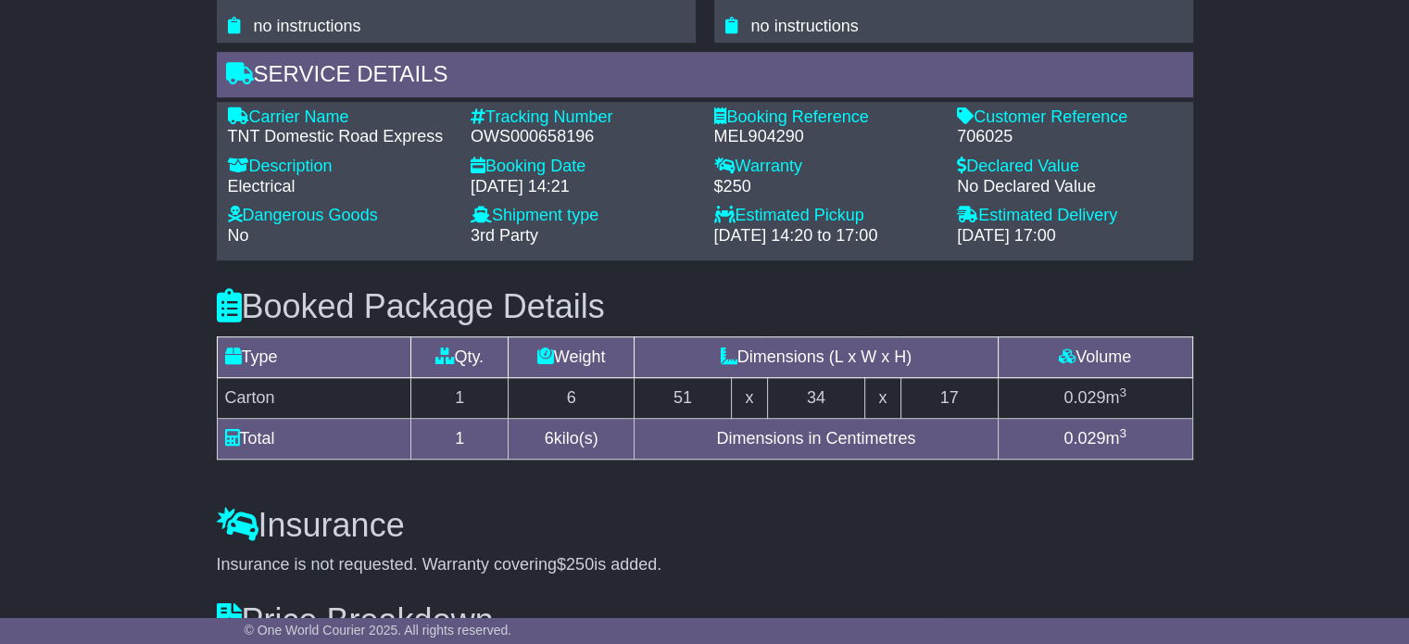
scroll to position [1297, 0]
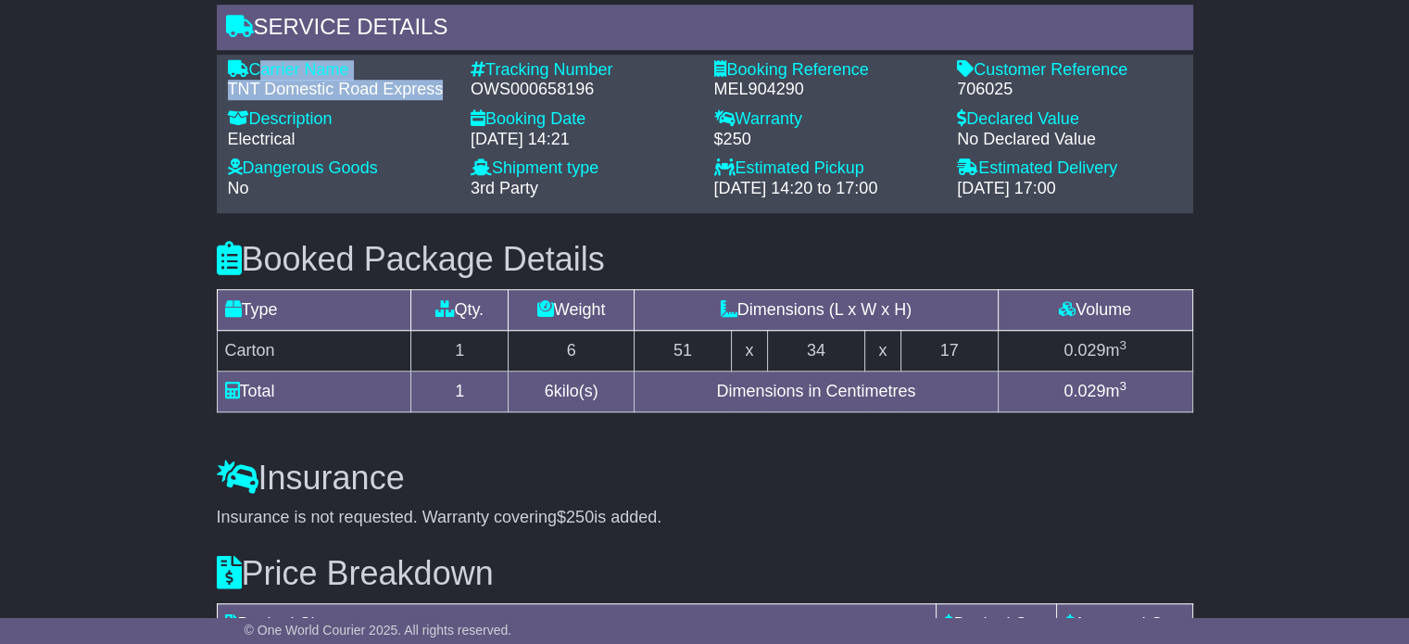
drag, startPoint x: 446, startPoint y: 85, endPoint x: 253, endPoint y: 66, distance: 193.7
click at [253, 66] on div "Carrier Name - TNT Domestic Road Express" at bounding box center [341, 80] width 244 height 40
copy div "Carrier Name - TNT Domestic Road Express"
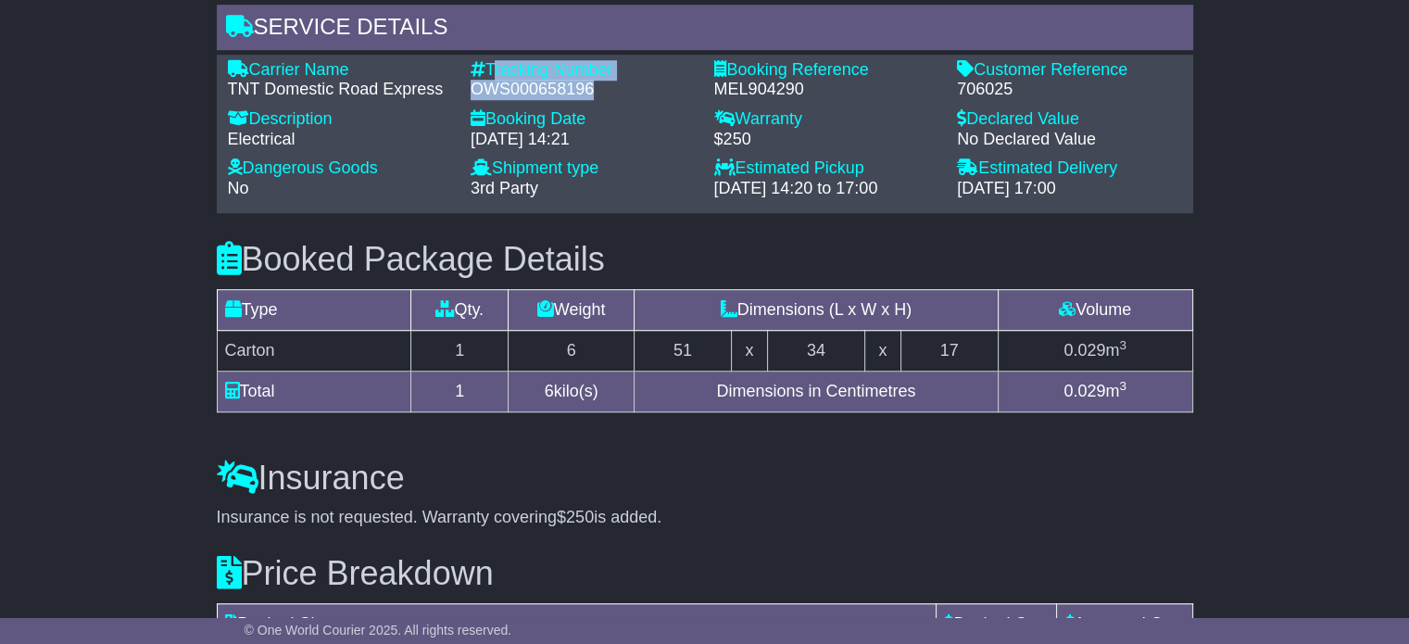
drag, startPoint x: 584, startPoint y: 84, endPoint x: 489, endPoint y: 56, distance: 98.8
click at [489, 56] on div "Carrier Name - TNT Domestic Road Express Description - Electrical Tracking Numb…" at bounding box center [705, 134] width 976 height 159
copy div "Tracking Number - OWS000658196"
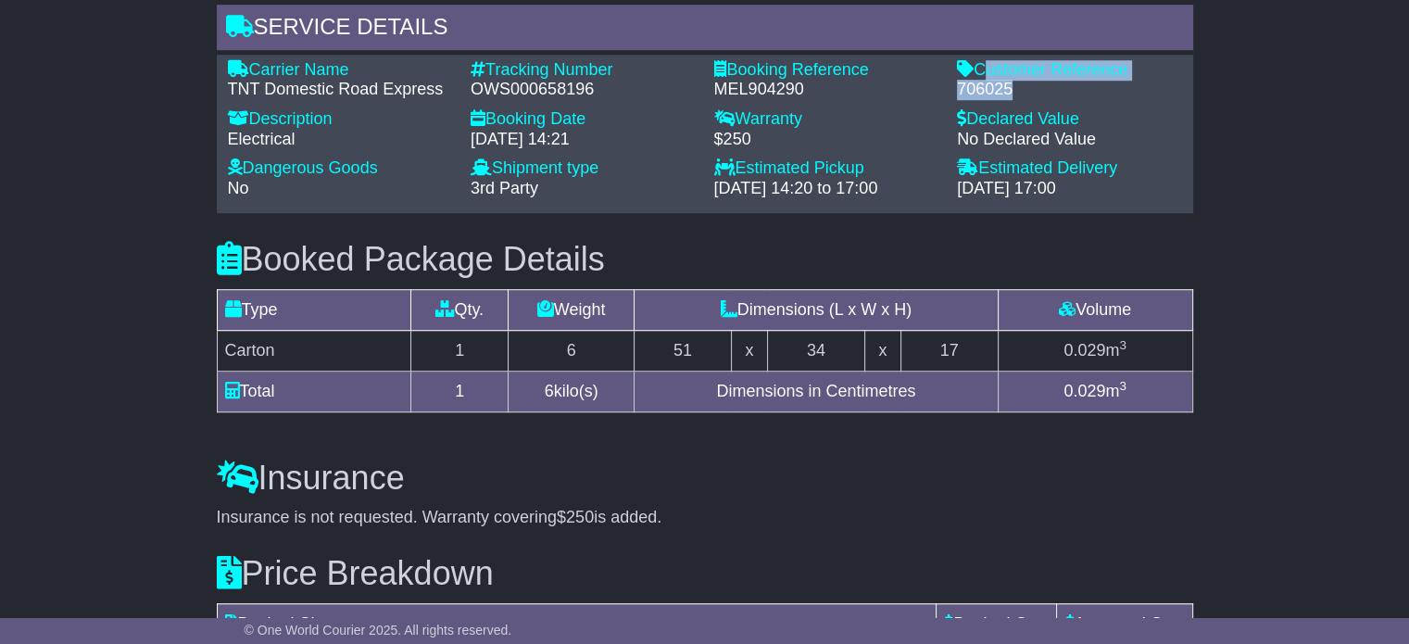
drag, startPoint x: 1024, startPoint y: 95, endPoint x: 982, endPoint y: 63, distance: 52.8
click at [982, 63] on div "Customer Reference - 706025" at bounding box center [1070, 80] width 244 height 40
copy div "Customer Reference - 706025"
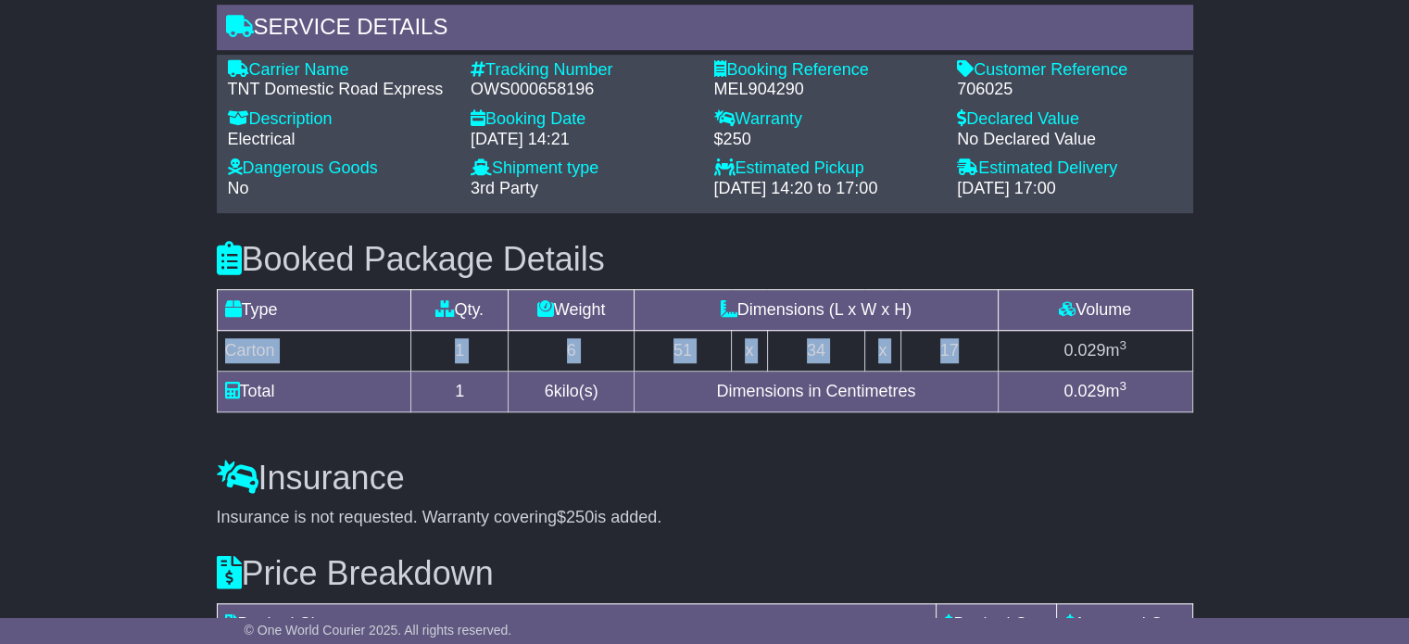
drag, startPoint x: 836, startPoint y: 361, endPoint x: 226, endPoint y: 340, distance: 609.9
click at [226, 340] on tr "Carton 1 6 51 x 34 x 17 0.029 m 3" at bounding box center [704, 351] width 975 height 41
copy tr "Carton 1 6 51 x 34 x 17"
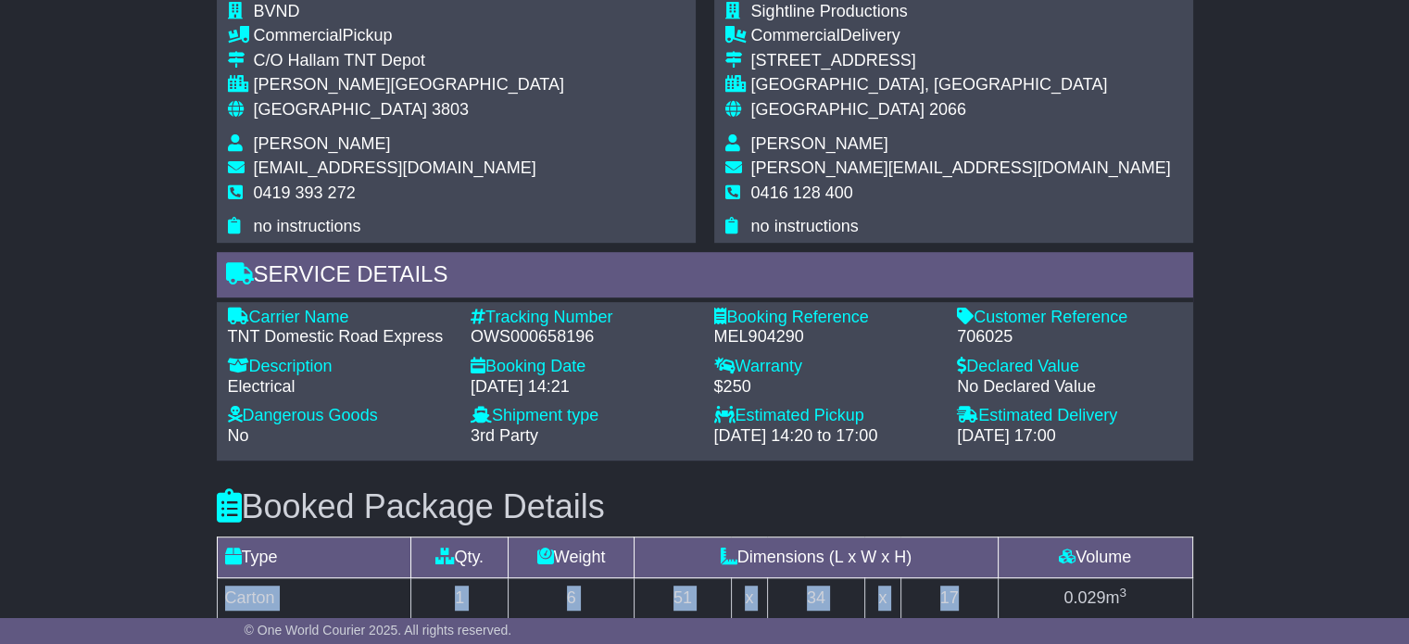
scroll to position [1019, 0]
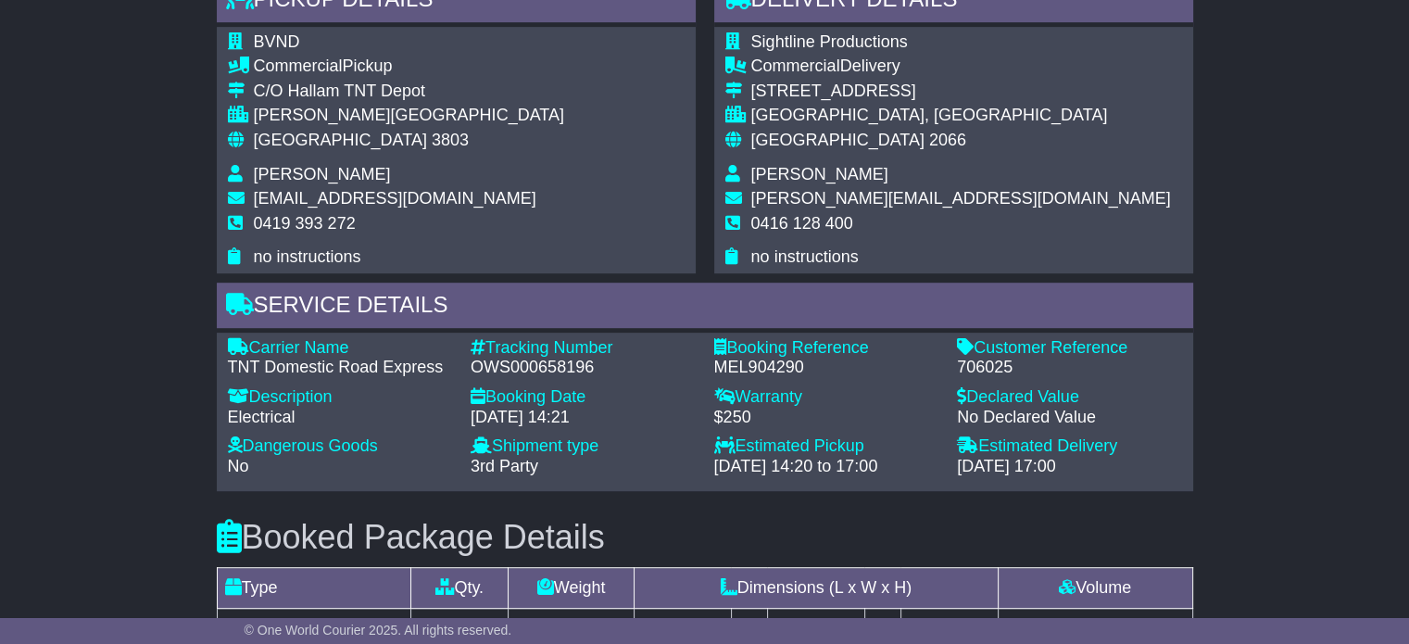
click at [783, 170] on span "[PERSON_NAME]" at bounding box center [819, 174] width 137 height 19
copy tbody "[PERSON_NAME]"
click at [793, 225] on span "0416 128 400" at bounding box center [802, 223] width 102 height 19
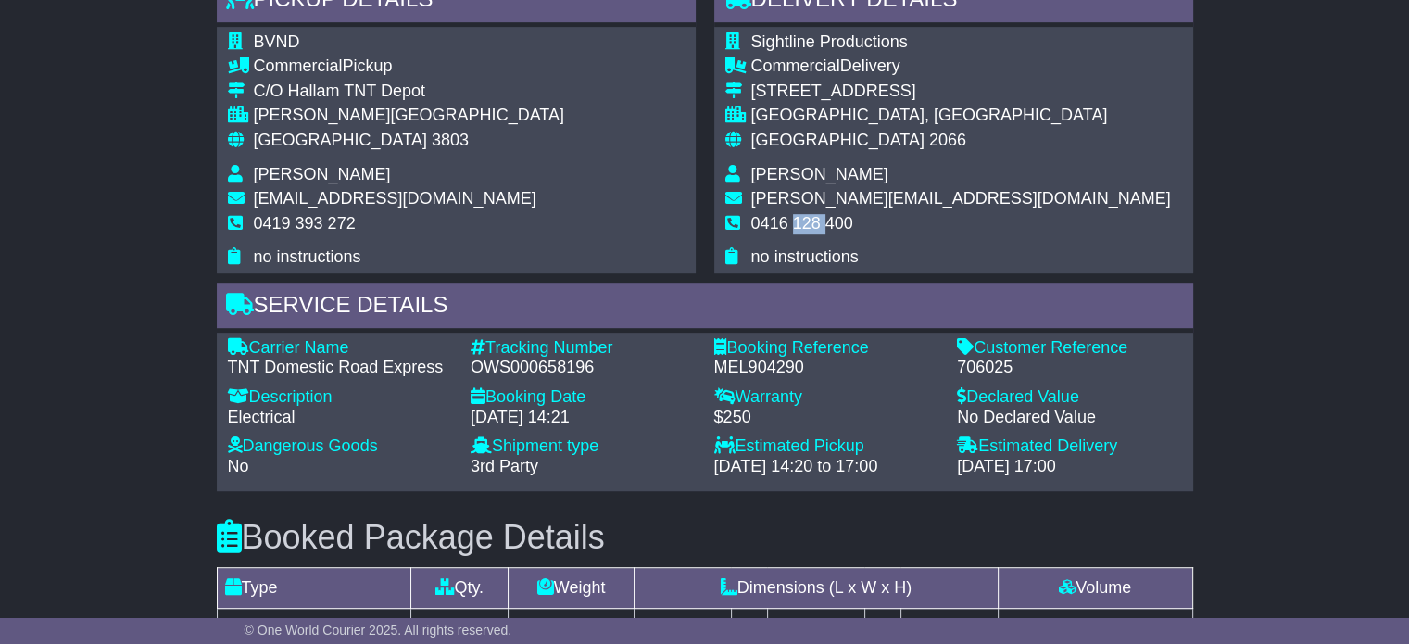
click at [793, 225] on span "0416 128 400" at bounding box center [802, 223] width 102 height 19
copy tbody "0416 128 400"
click at [328, 152] on td "Australia 3803" at bounding box center [409, 148] width 310 height 34
click at [432, 140] on span "3803" at bounding box center [450, 140] width 37 height 19
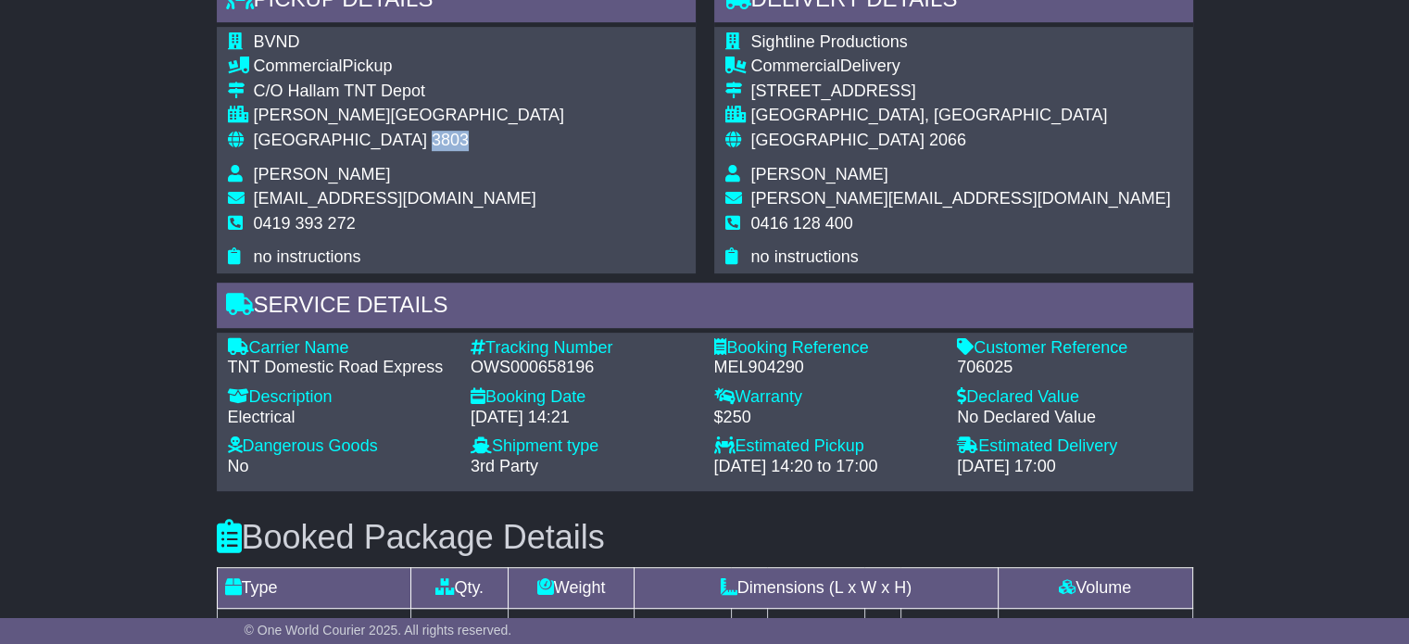
click at [432, 140] on span "3803" at bounding box center [450, 140] width 37 height 19
copy tbody "Australia 3803"
click at [783, 132] on span "[GEOGRAPHIC_DATA]" at bounding box center [837, 140] width 173 height 19
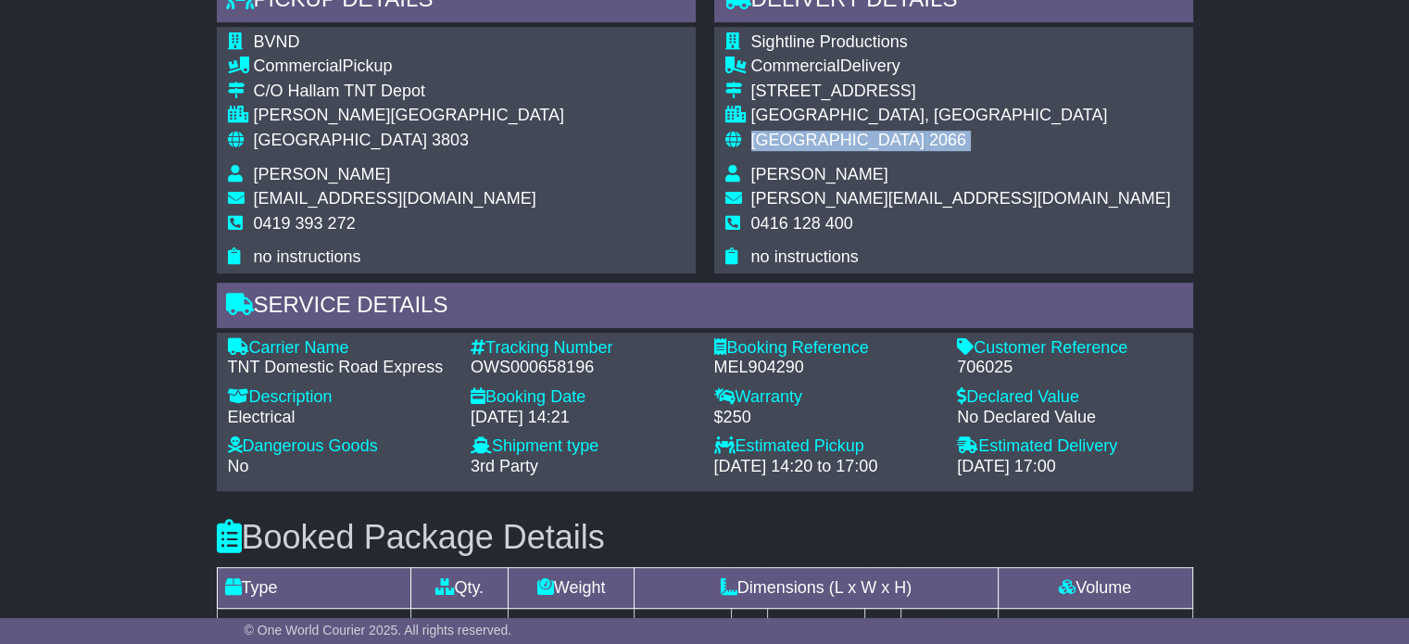
click at [783, 132] on span "[GEOGRAPHIC_DATA]" at bounding box center [837, 140] width 173 height 19
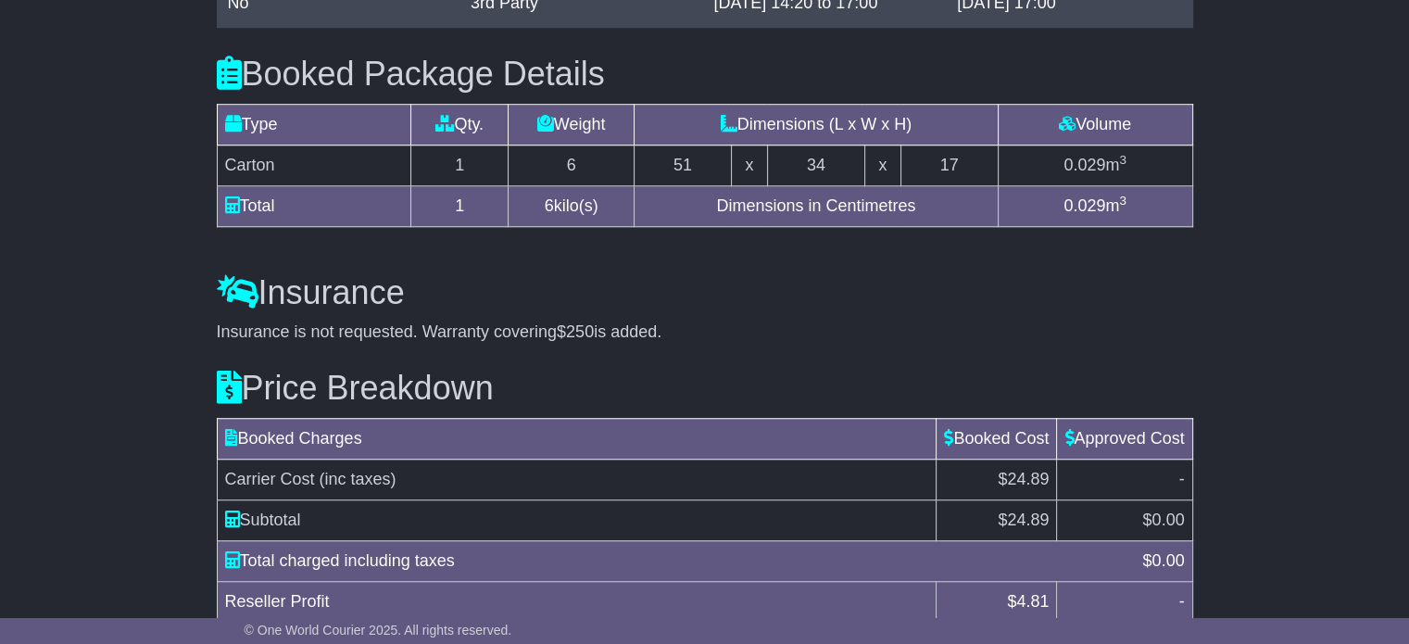
scroll to position [1564, 0]
